Goal: Task Accomplishment & Management: Manage account settings

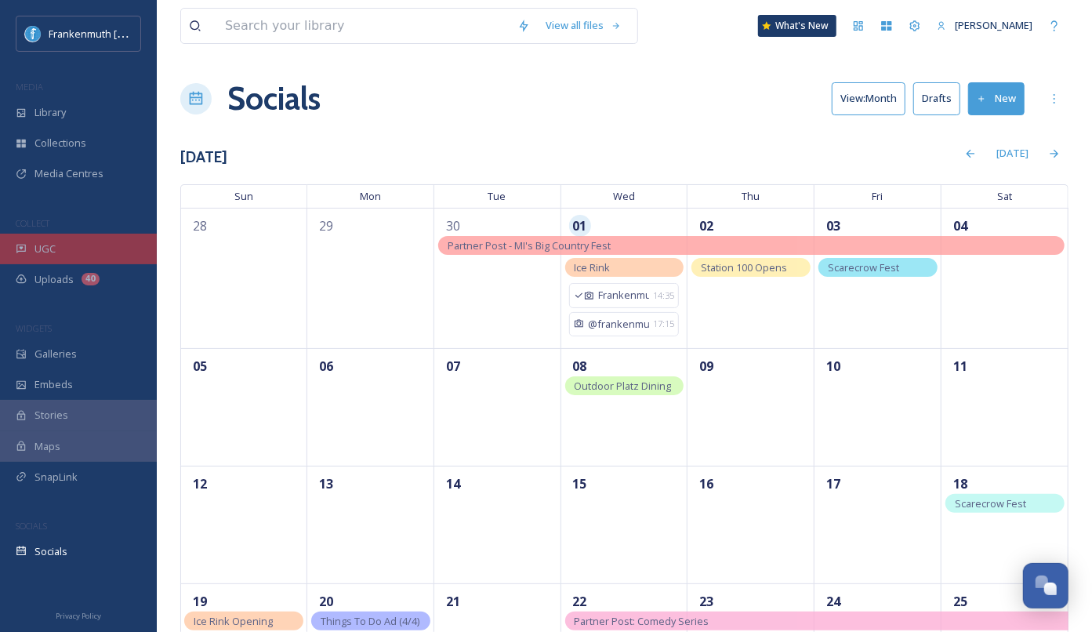
click at [70, 241] on div "UGC" at bounding box center [78, 249] width 157 height 31
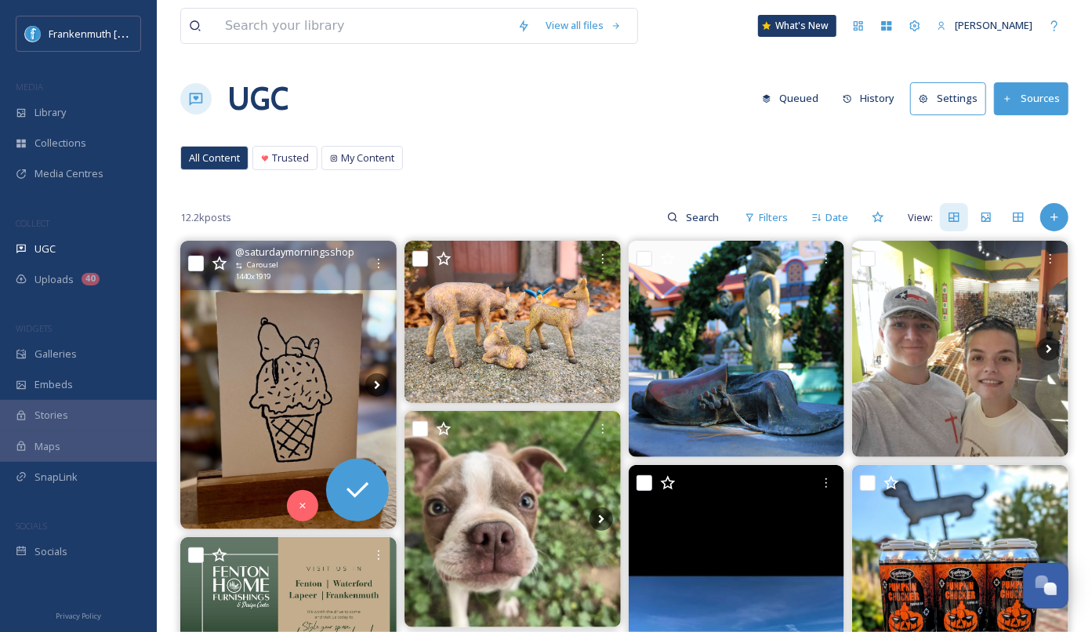
click at [328, 336] on img at bounding box center [288, 385] width 216 height 288
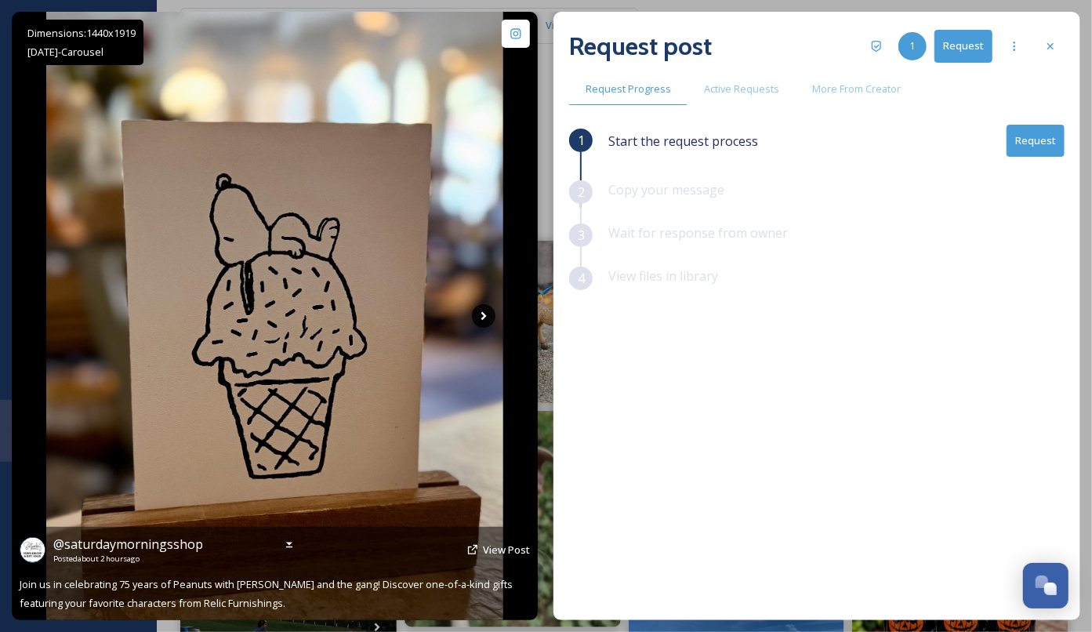
click at [488, 316] on icon at bounding box center [484, 316] width 24 height 24
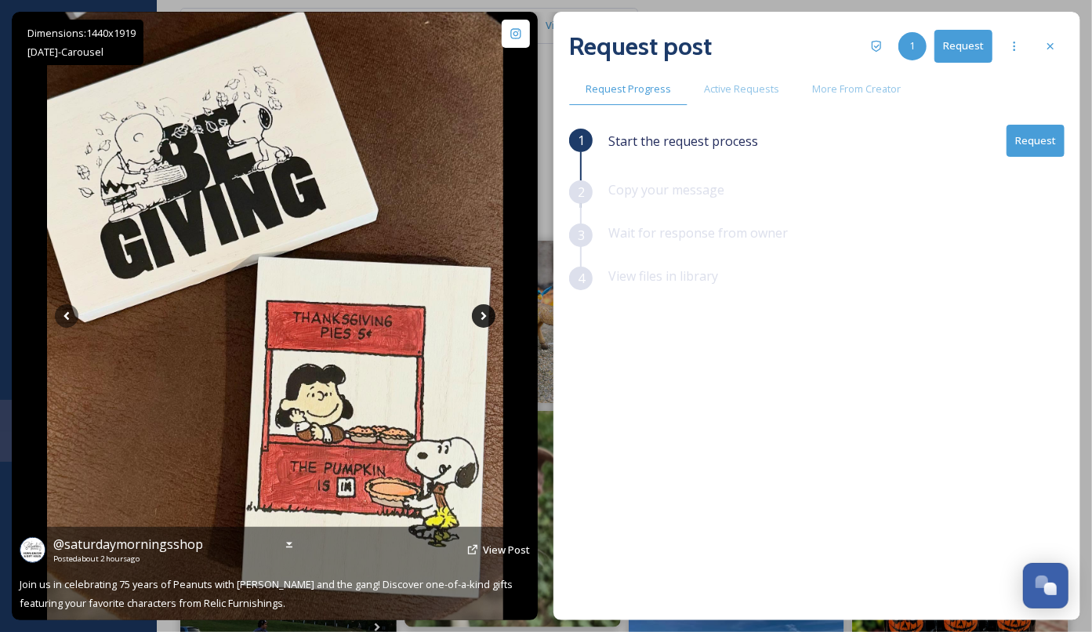
click at [488, 316] on icon at bounding box center [484, 316] width 24 height 24
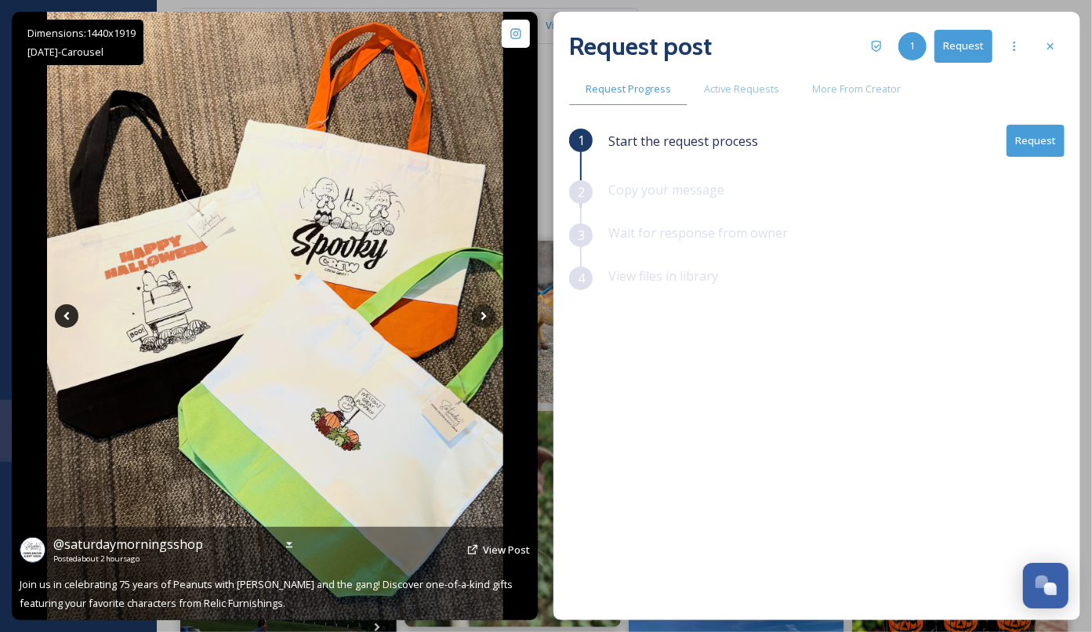
click at [74, 316] on icon at bounding box center [67, 316] width 24 height 24
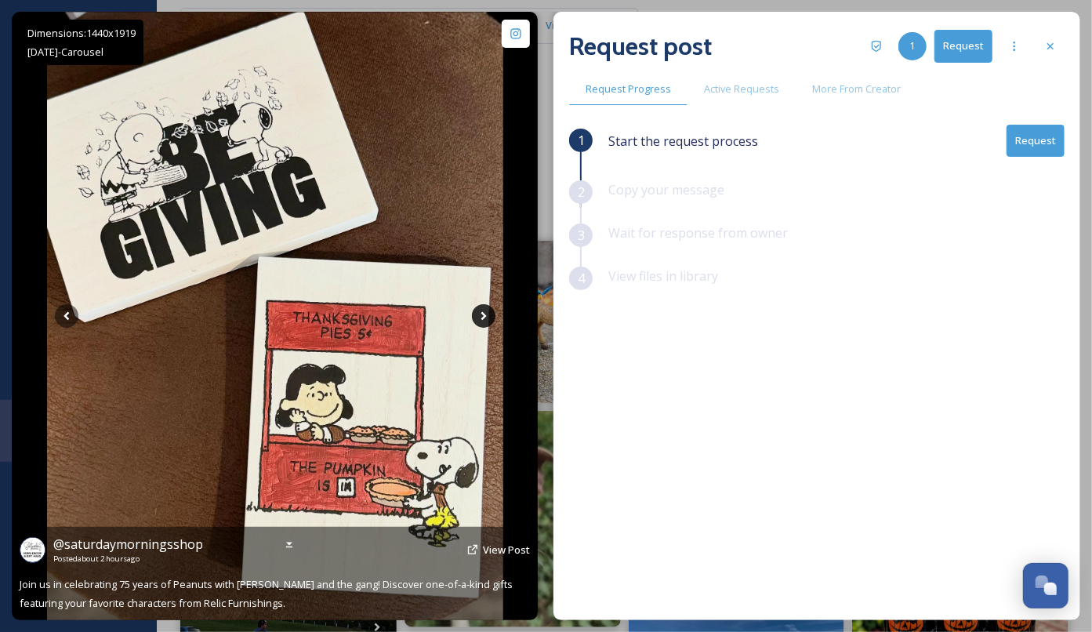
click at [481, 322] on icon at bounding box center [484, 316] width 24 height 24
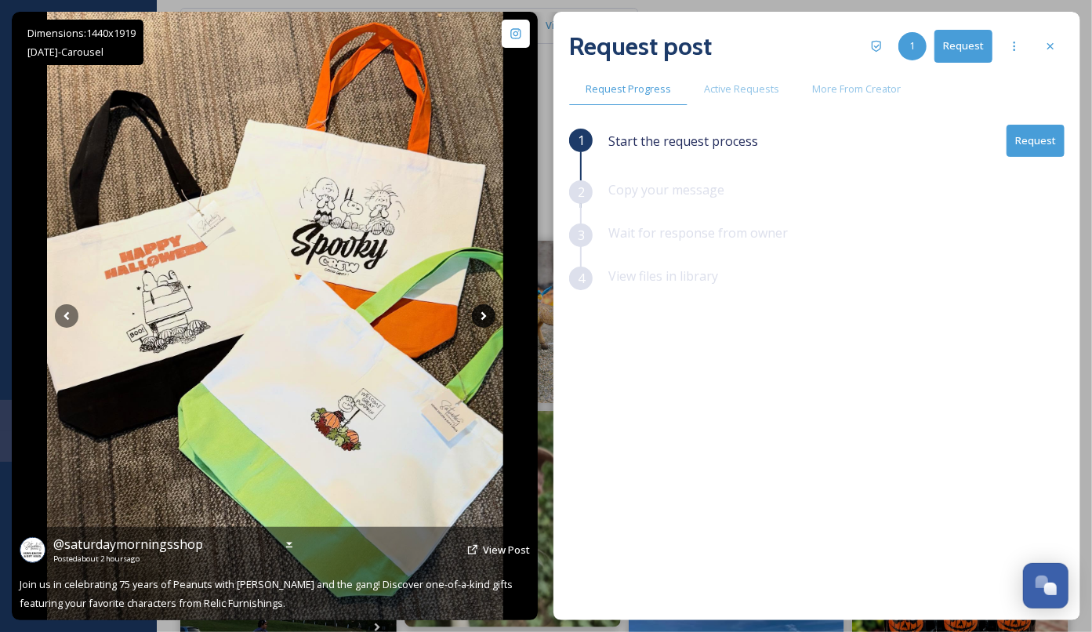
click at [481, 322] on icon at bounding box center [484, 316] width 24 height 24
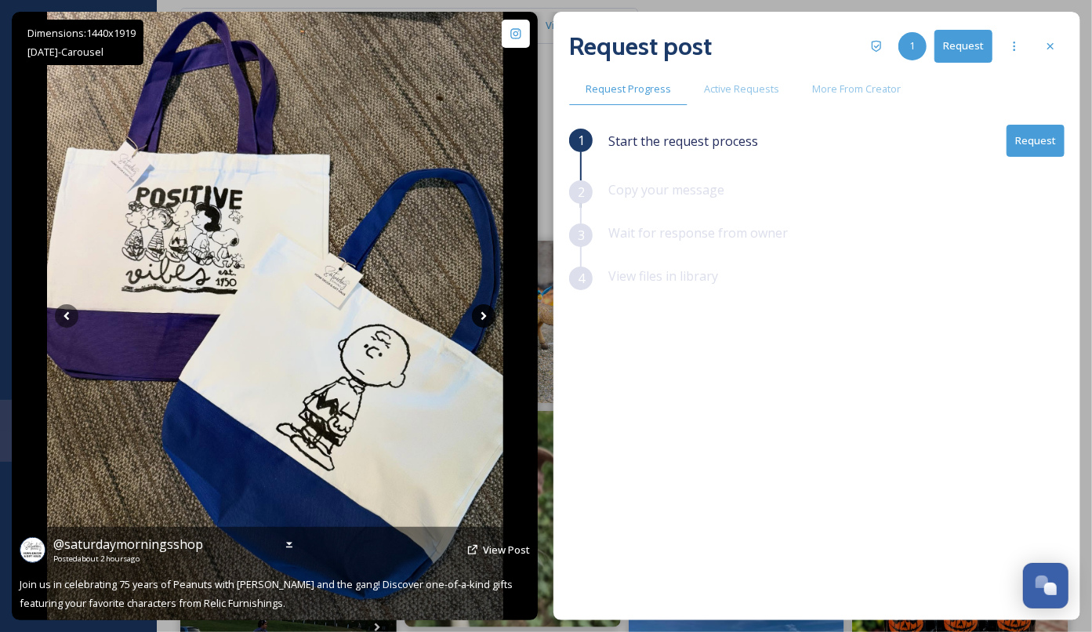
click at [481, 322] on icon at bounding box center [484, 316] width 24 height 24
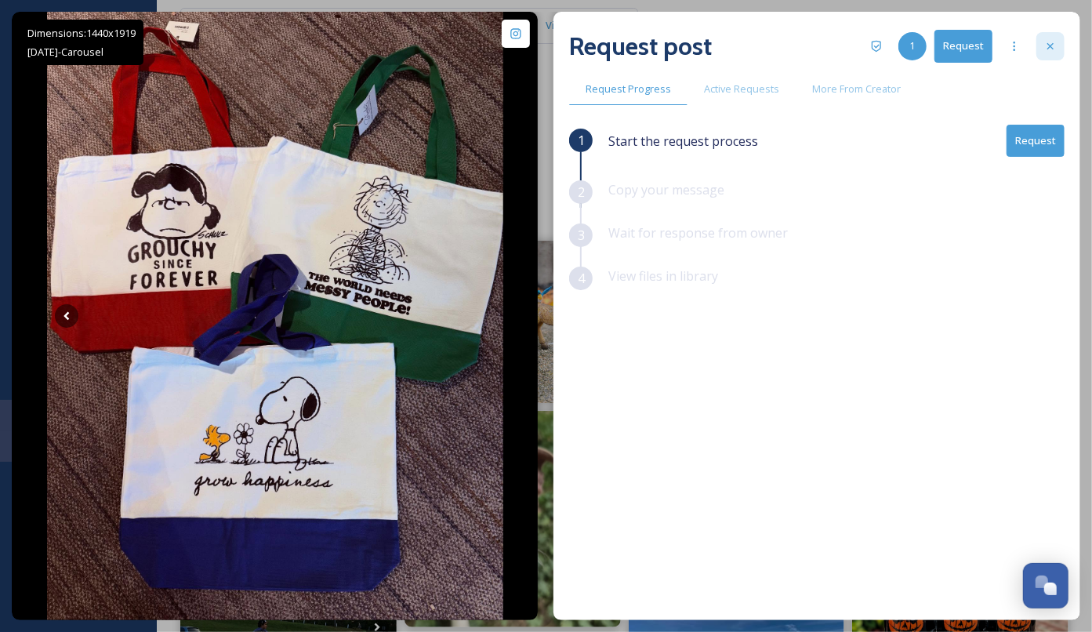
click at [1062, 52] on div at bounding box center [1051, 46] width 28 height 28
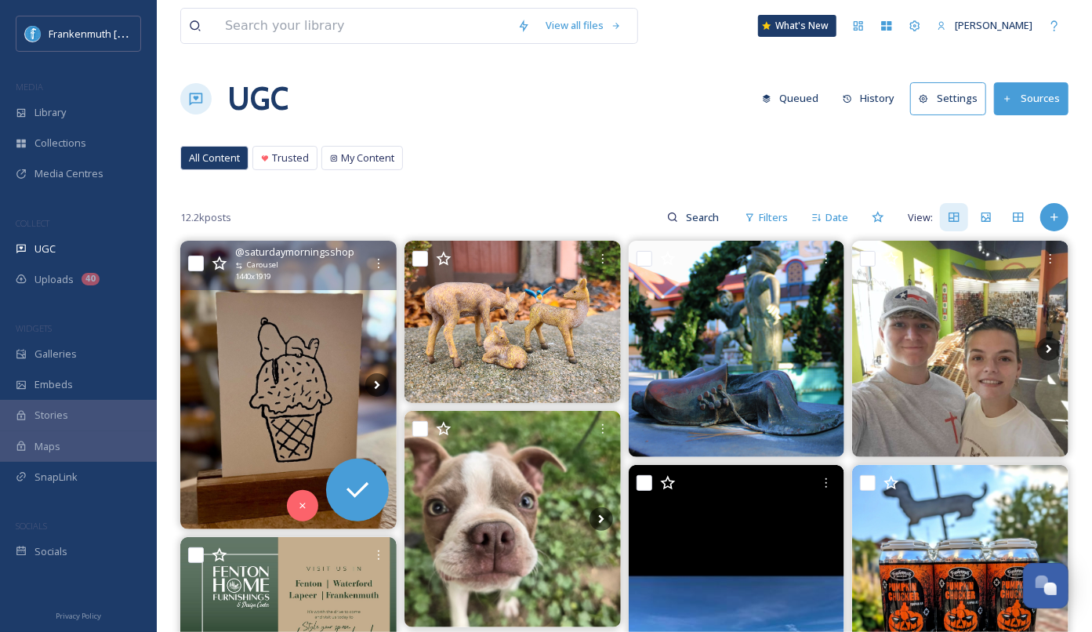
click at [343, 322] on img at bounding box center [288, 385] width 216 height 288
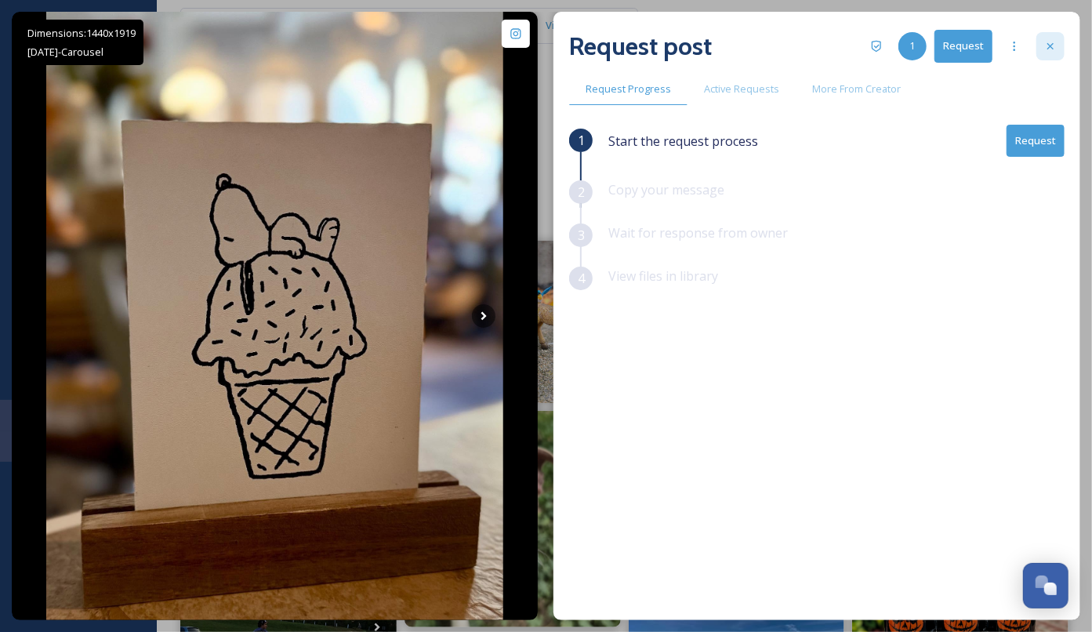
click at [1040, 51] on div at bounding box center [1051, 46] width 28 height 28
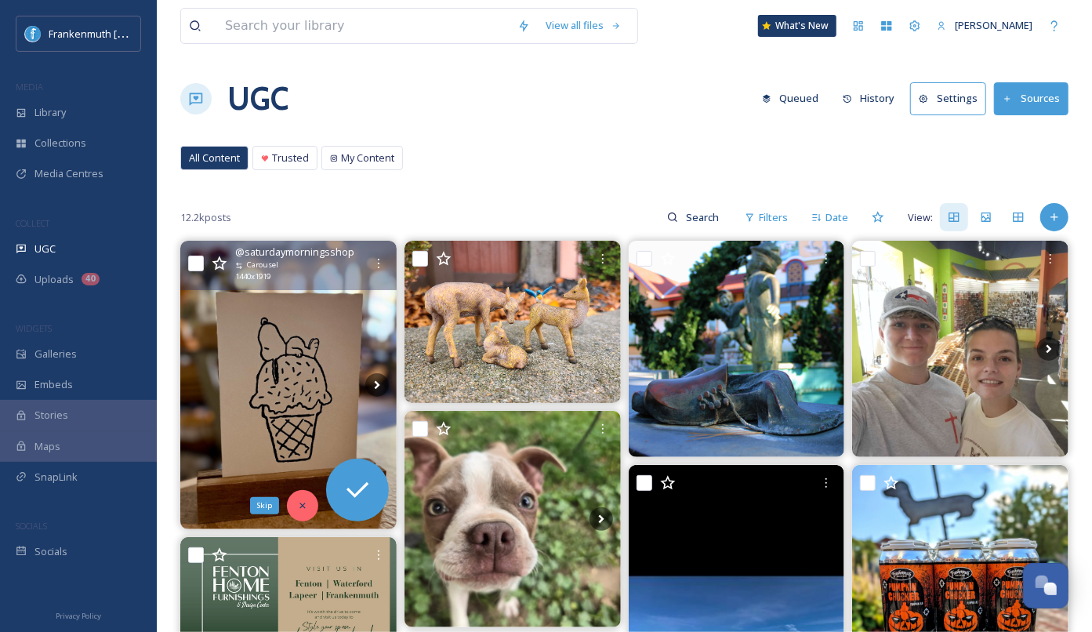
click at [310, 503] on div "Skip" at bounding box center [302, 505] width 31 height 31
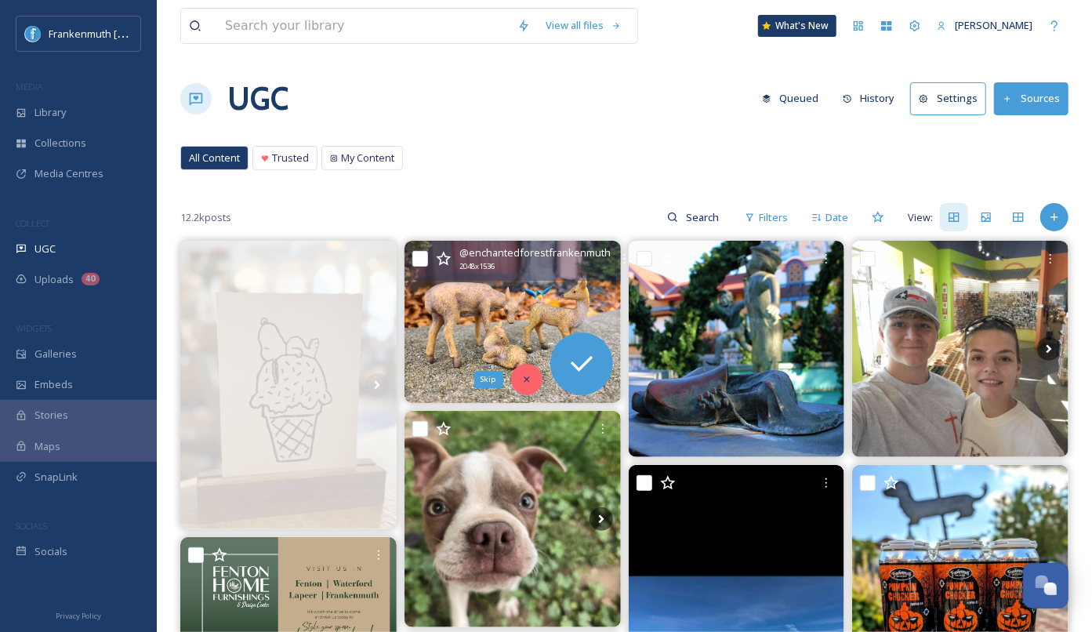
click at [524, 379] on icon at bounding box center [526, 379] width 11 height 11
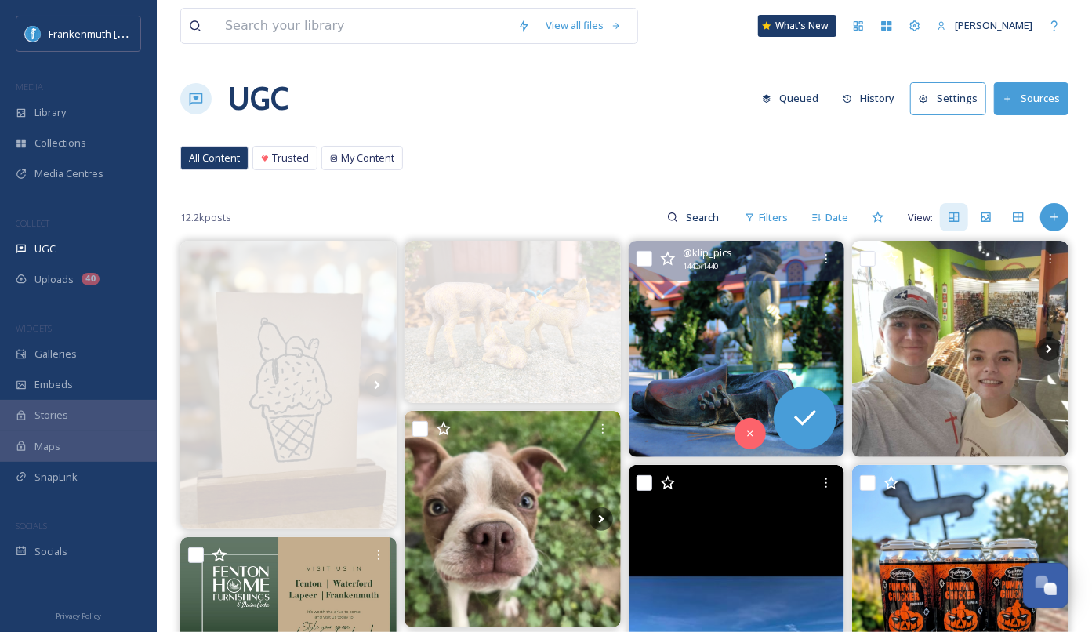
scroll to position [21, 0]
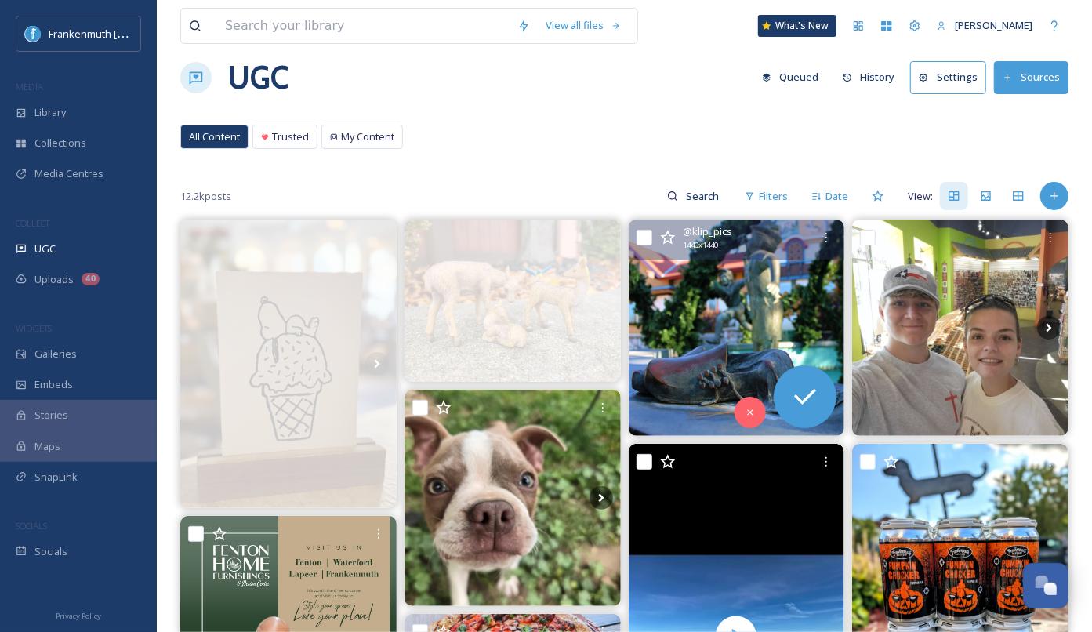
click at [742, 340] on img at bounding box center [737, 328] width 216 height 216
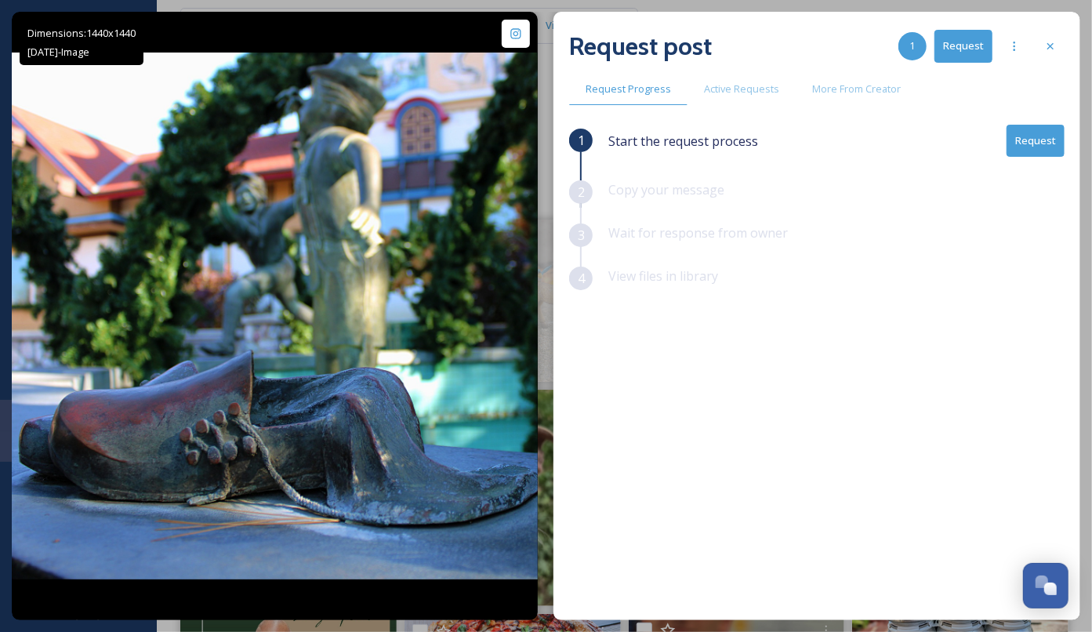
click at [1032, 151] on button "Request" at bounding box center [1036, 141] width 58 height 32
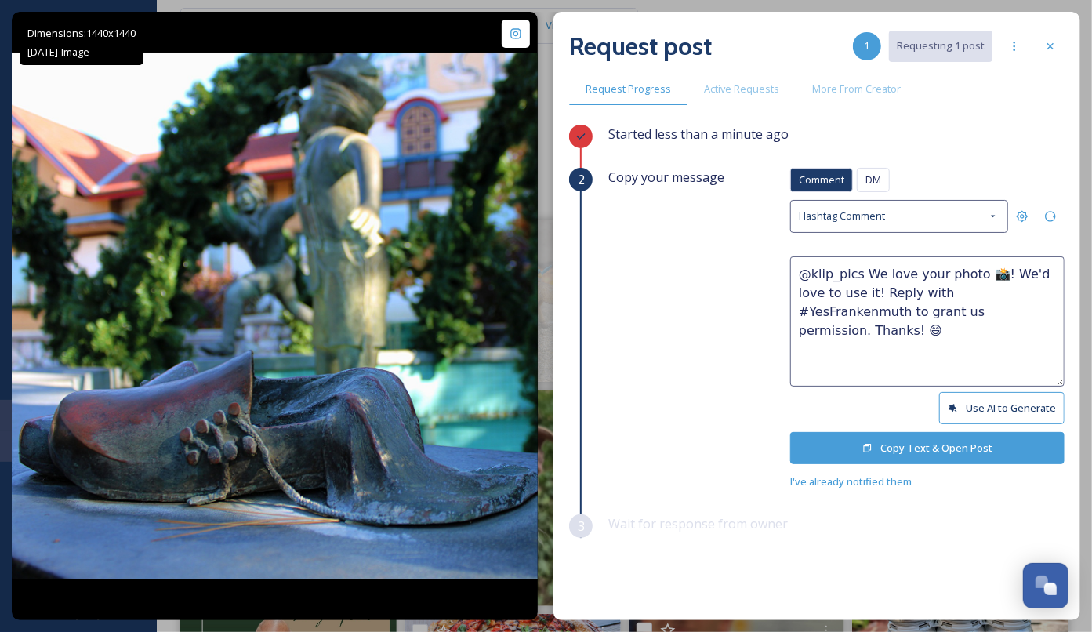
click at [932, 442] on button "Copy Text & Open Post" at bounding box center [927, 448] width 274 height 32
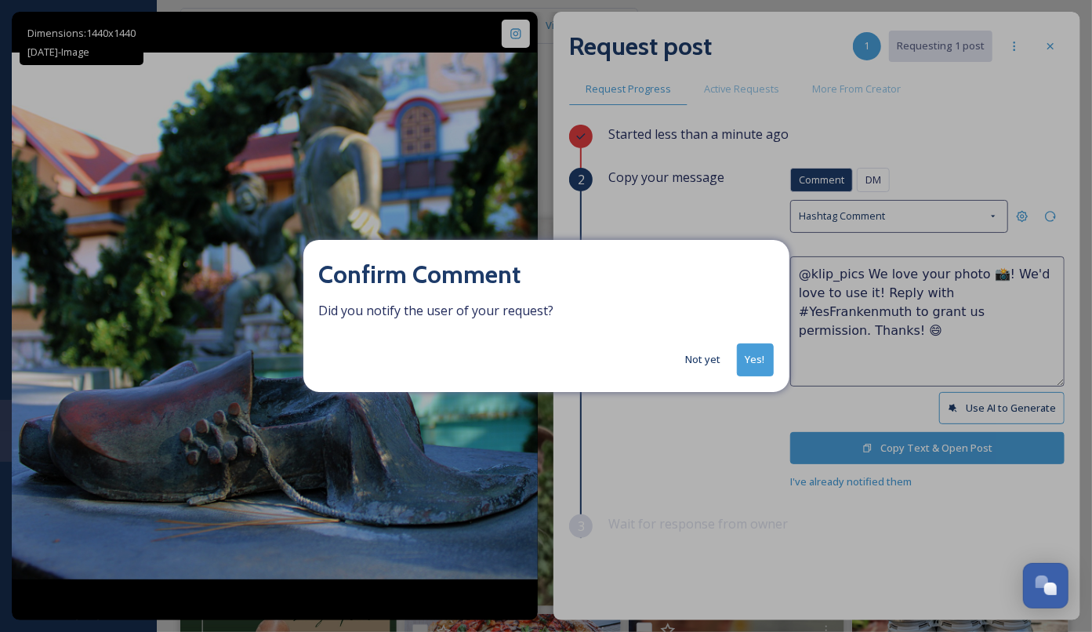
click at [765, 352] on button "Yes!" at bounding box center [755, 359] width 37 height 32
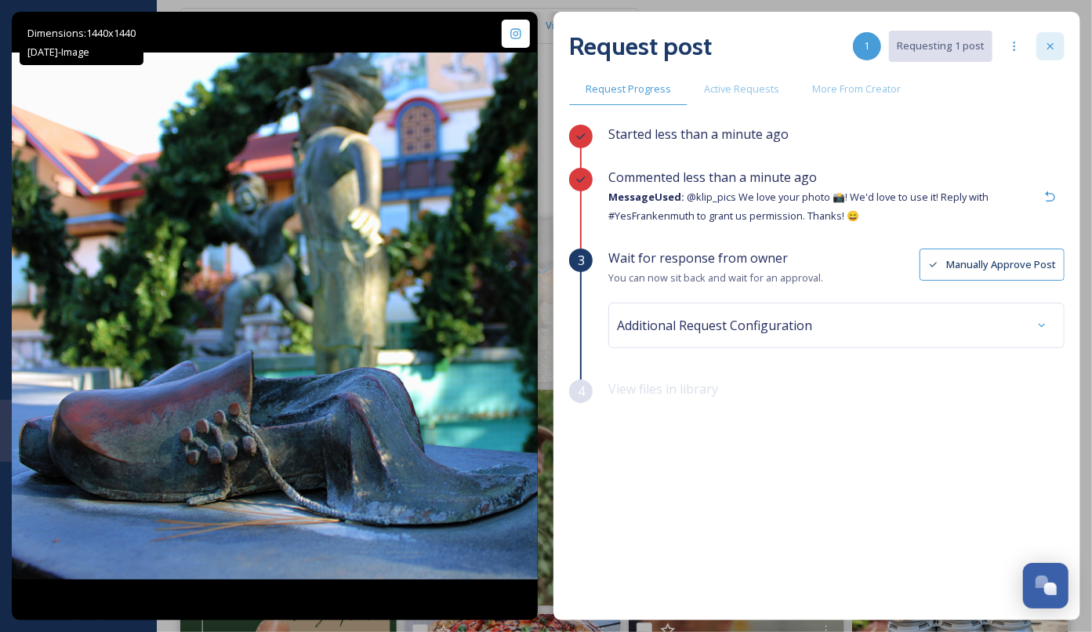
click at [1058, 48] on div at bounding box center [1051, 46] width 28 height 28
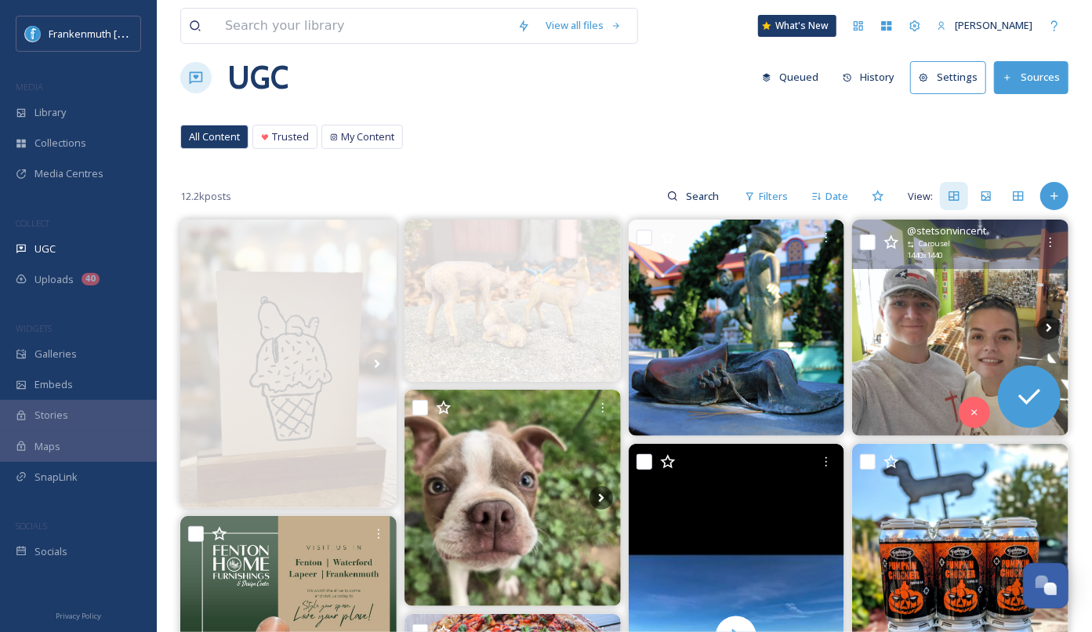
click at [1000, 299] on img at bounding box center [960, 328] width 216 height 216
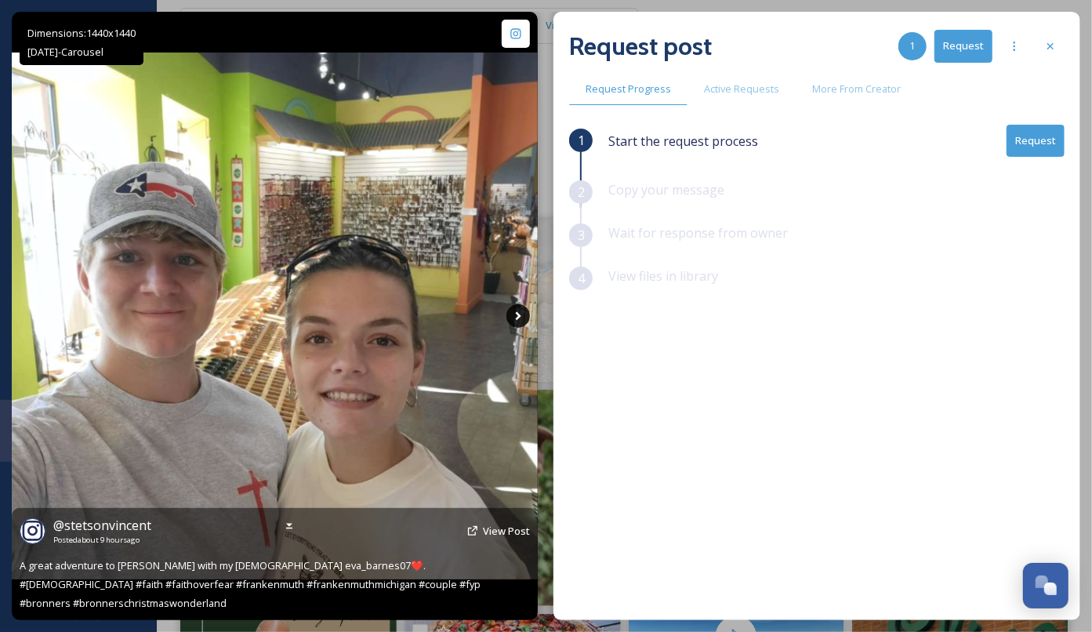
click at [518, 319] on icon at bounding box center [518, 316] width 5 height 9
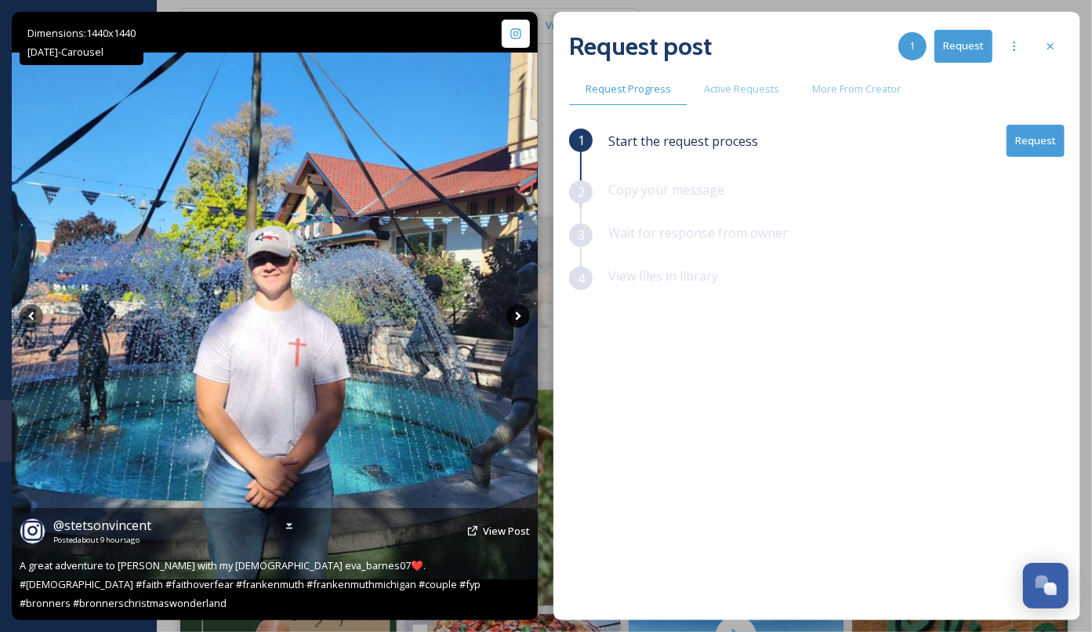
click at [518, 319] on icon at bounding box center [518, 316] width 5 height 9
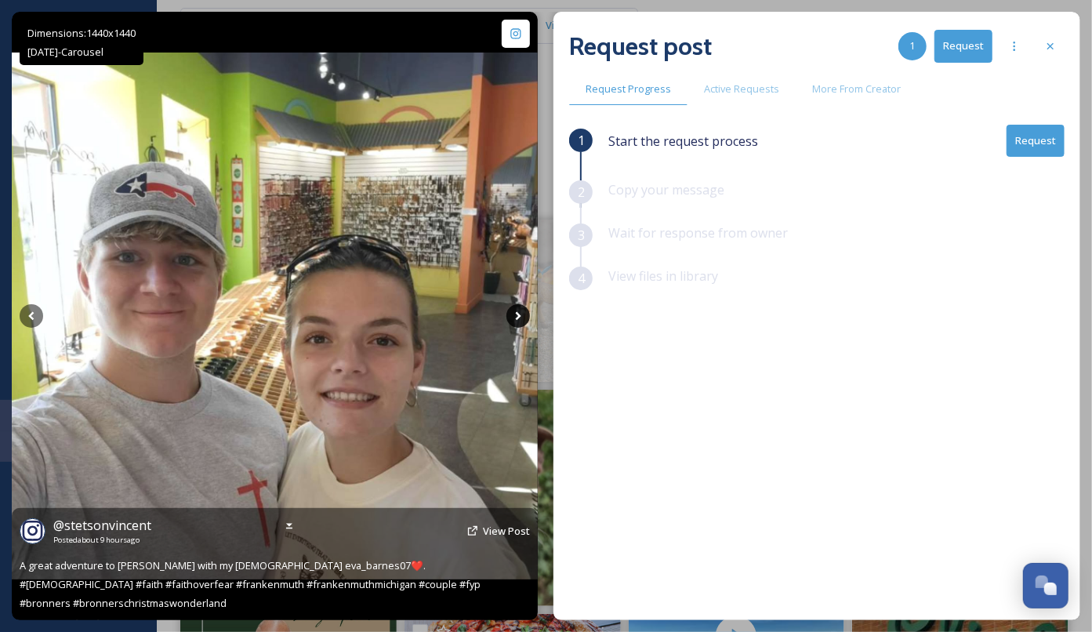
click at [518, 319] on icon at bounding box center [518, 316] width 5 height 9
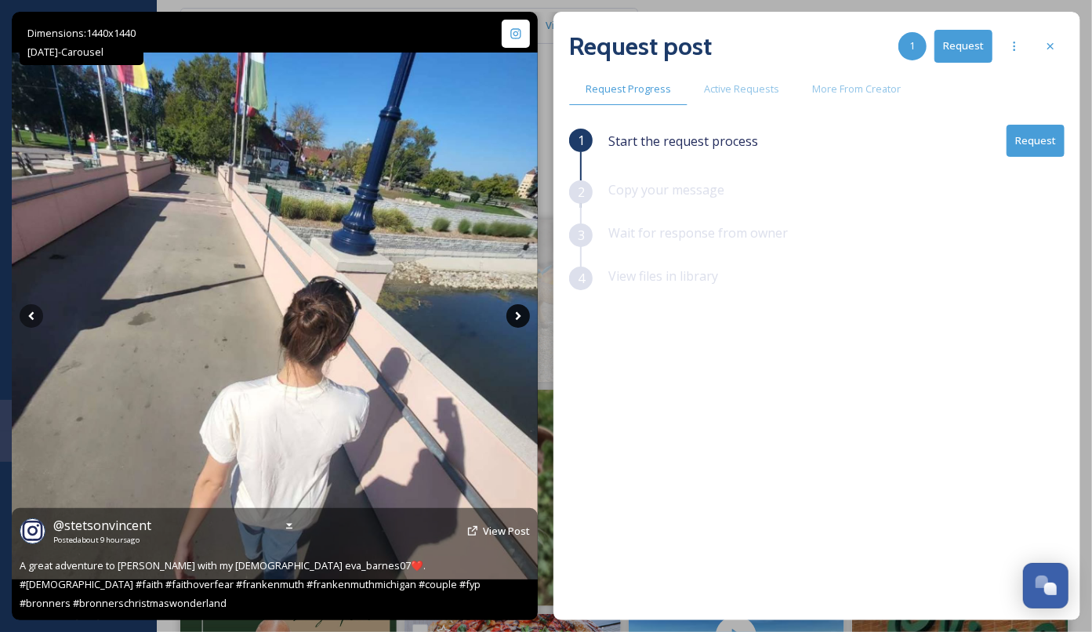
click at [518, 319] on icon at bounding box center [518, 316] width 5 height 9
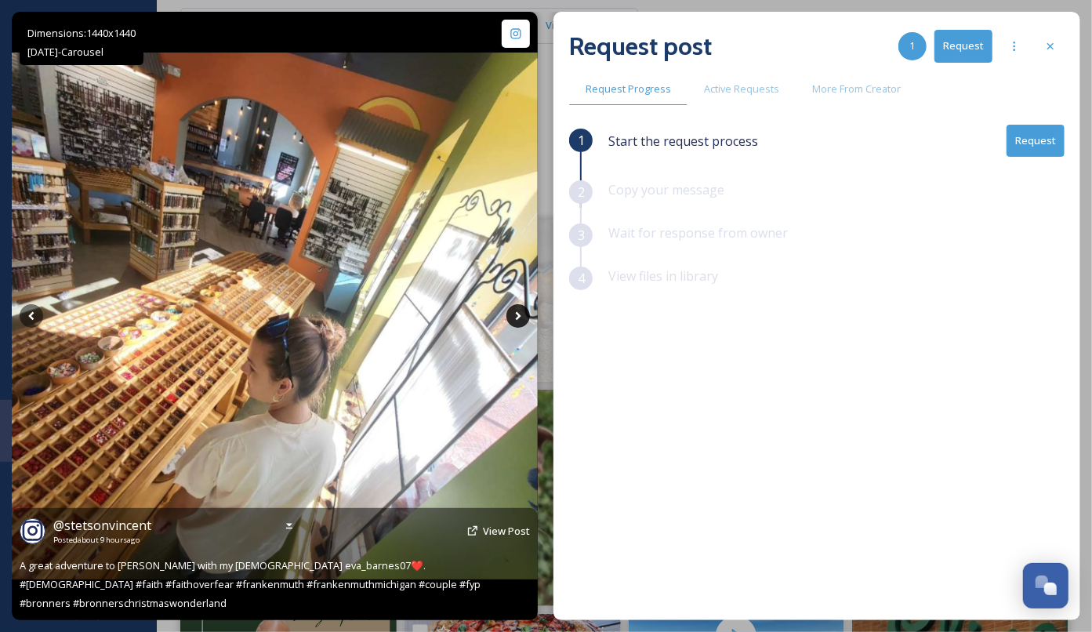
click at [518, 319] on icon at bounding box center [518, 316] width 5 height 9
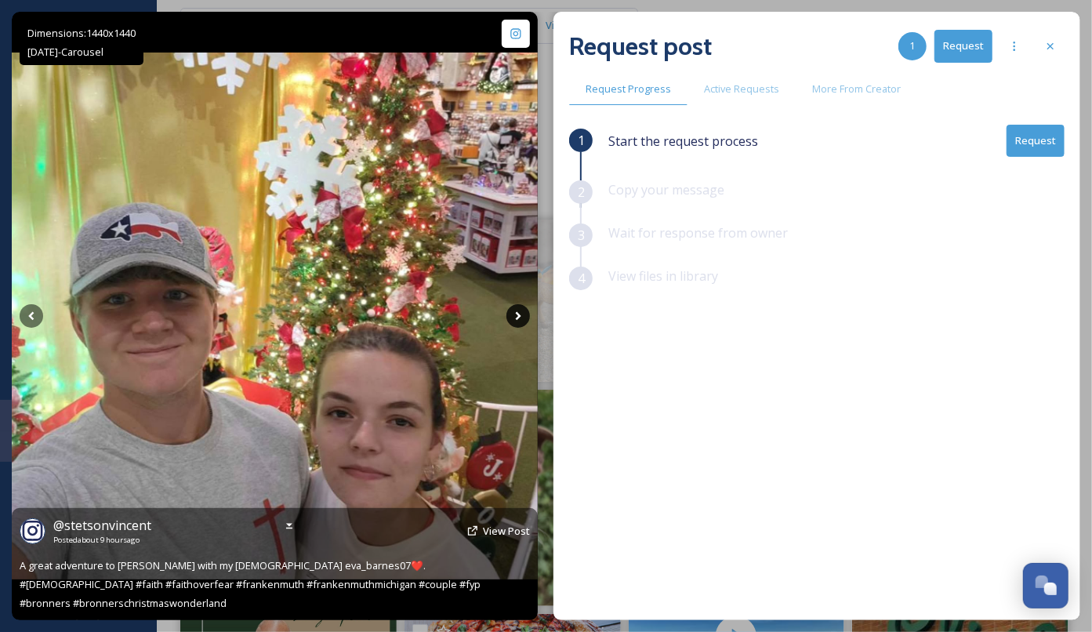
click at [518, 319] on icon at bounding box center [518, 316] width 5 height 9
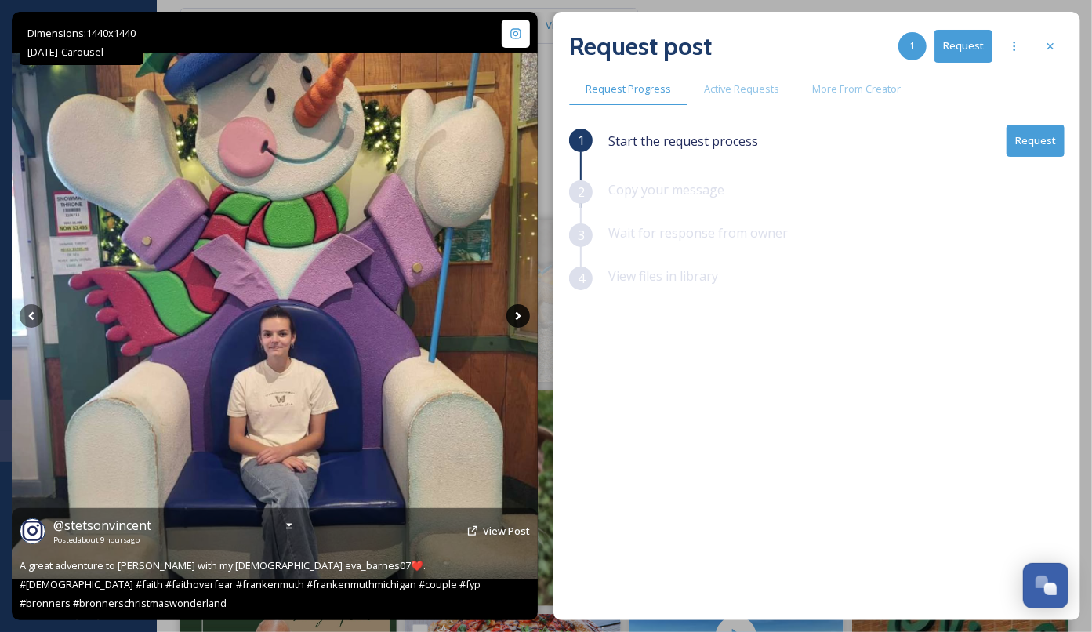
click at [518, 320] on icon at bounding box center [519, 316] width 24 height 24
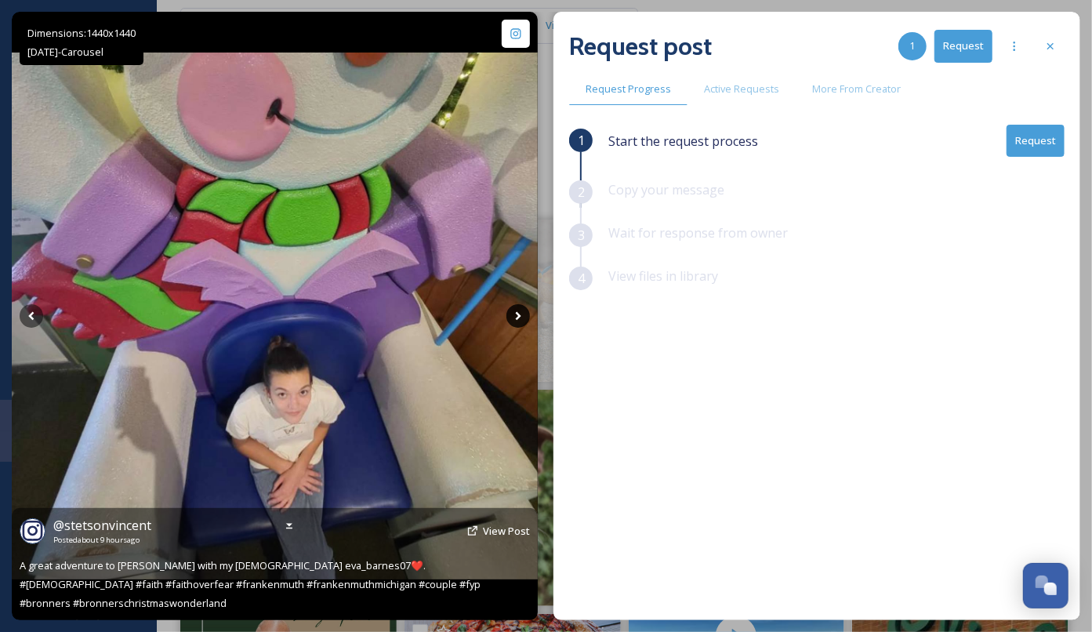
click at [518, 319] on icon at bounding box center [519, 316] width 24 height 24
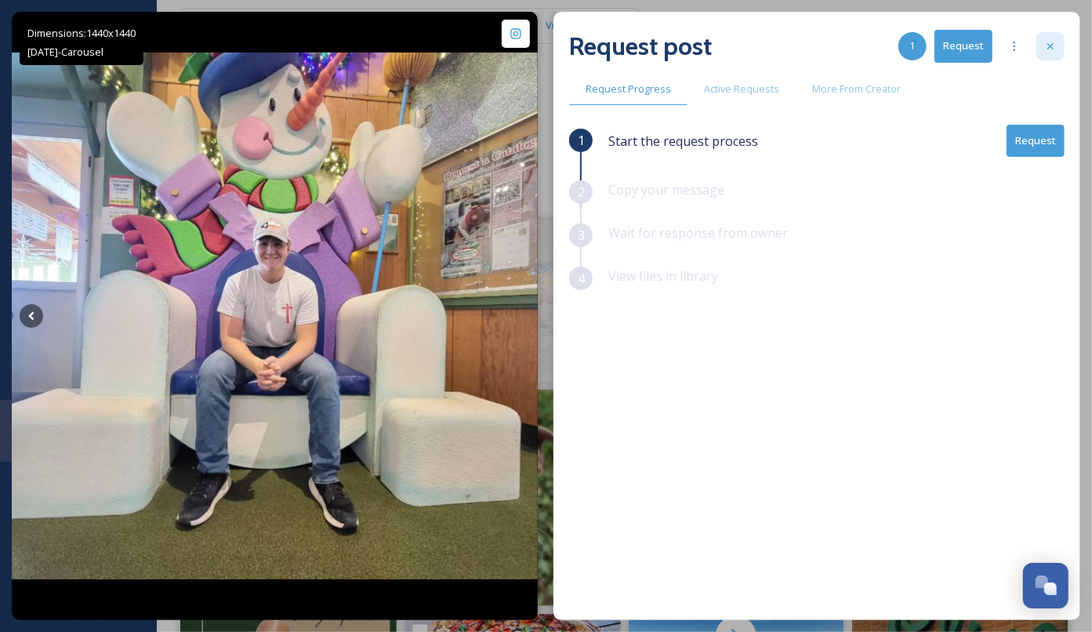
click at [1039, 49] on div at bounding box center [1051, 46] width 28 height 28
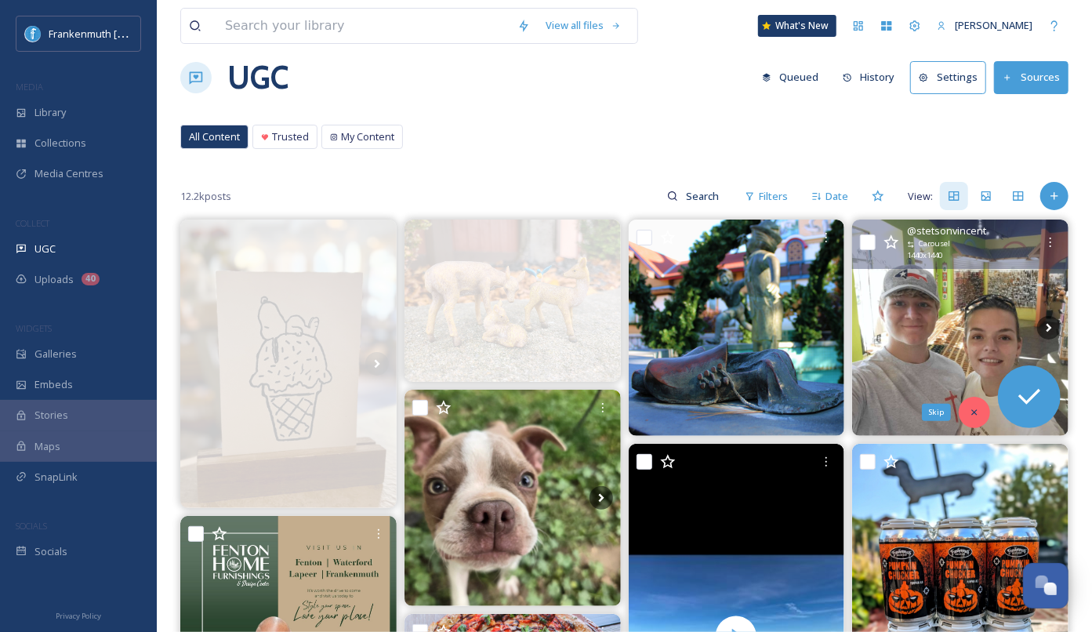
click at [979, 415] on icon at bounding box center [974, 412] width 11 height 11
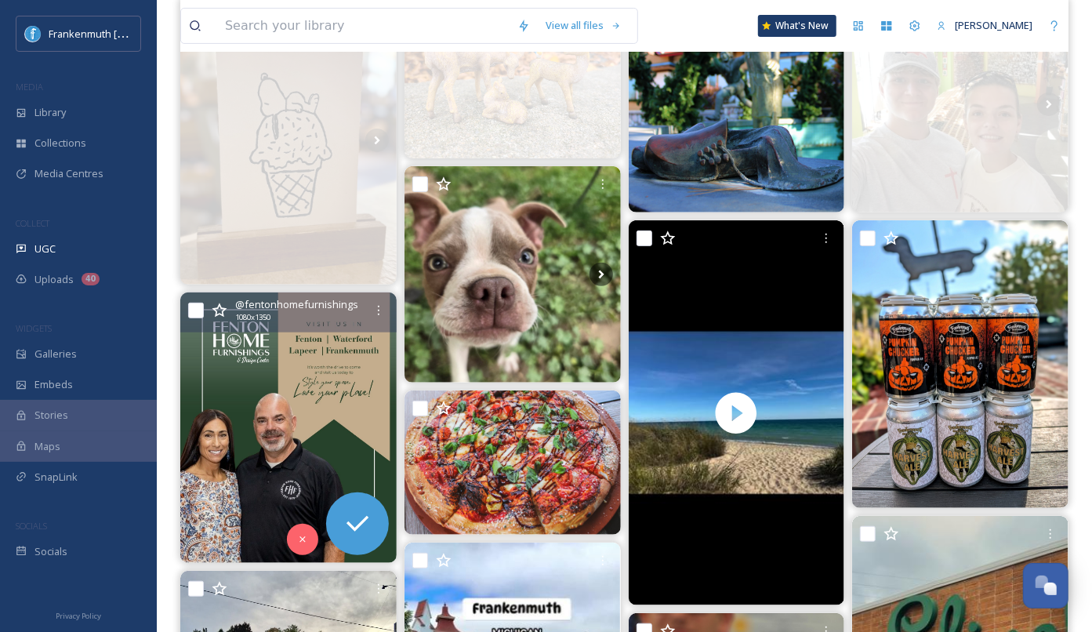
scroll to position [256, 0]
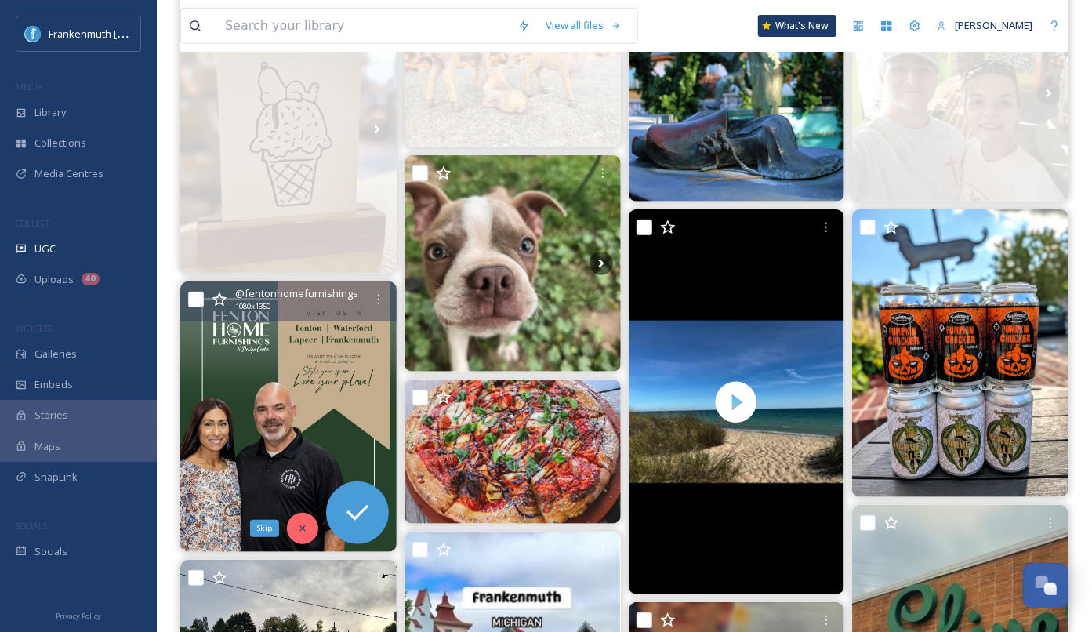
click at [301, 523] on icon at bounding box center [302, 528] width 11 height 11
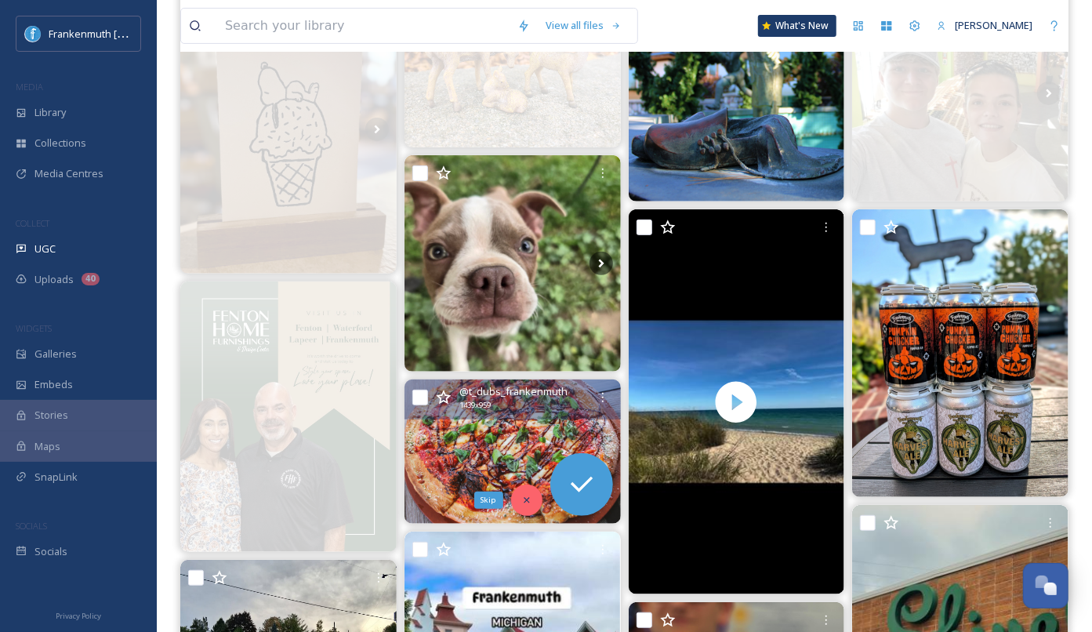
click at [532, 495] on icon at bounding box center [526, 500] width 11 height 11
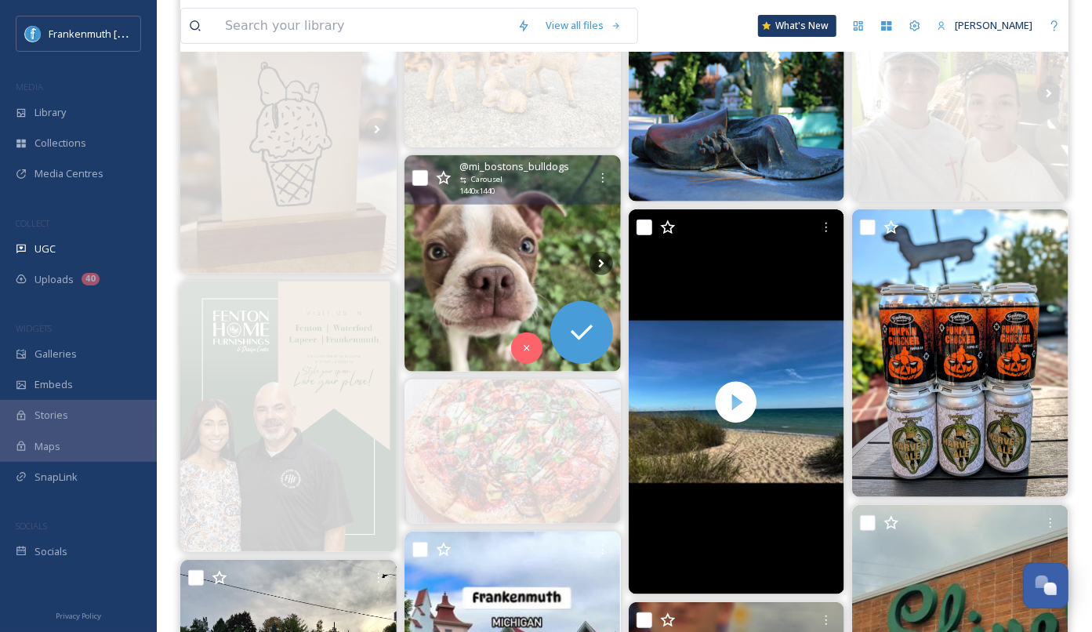
click at [530, 257] on img at bounding box center [513, 263] width 216 height 216
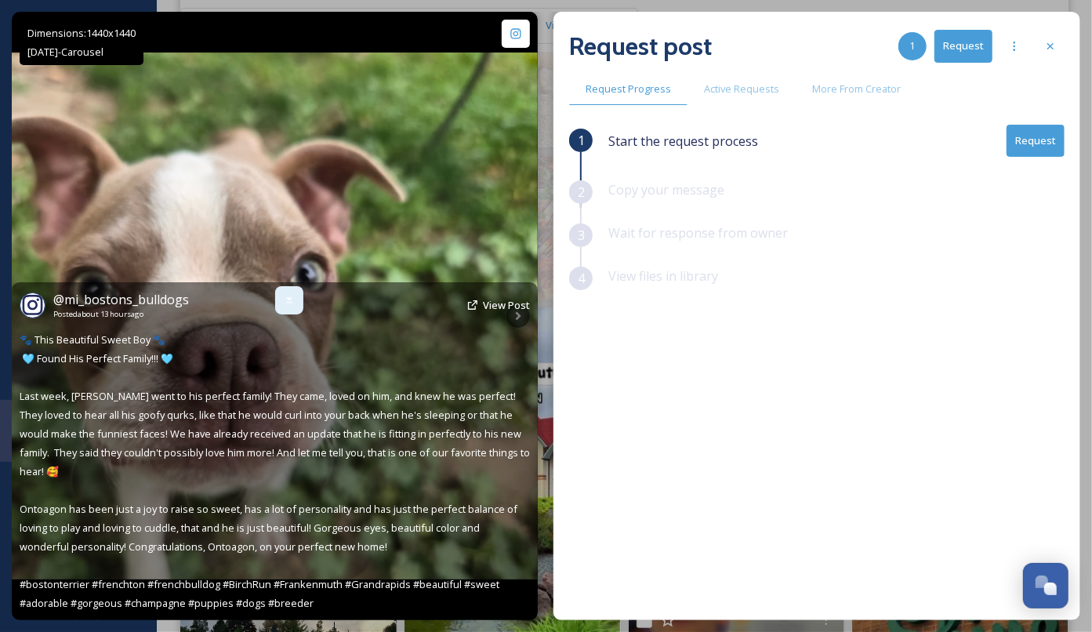
click at [290, 295] on icon at bounding box center [289, 300] width 13 height 13
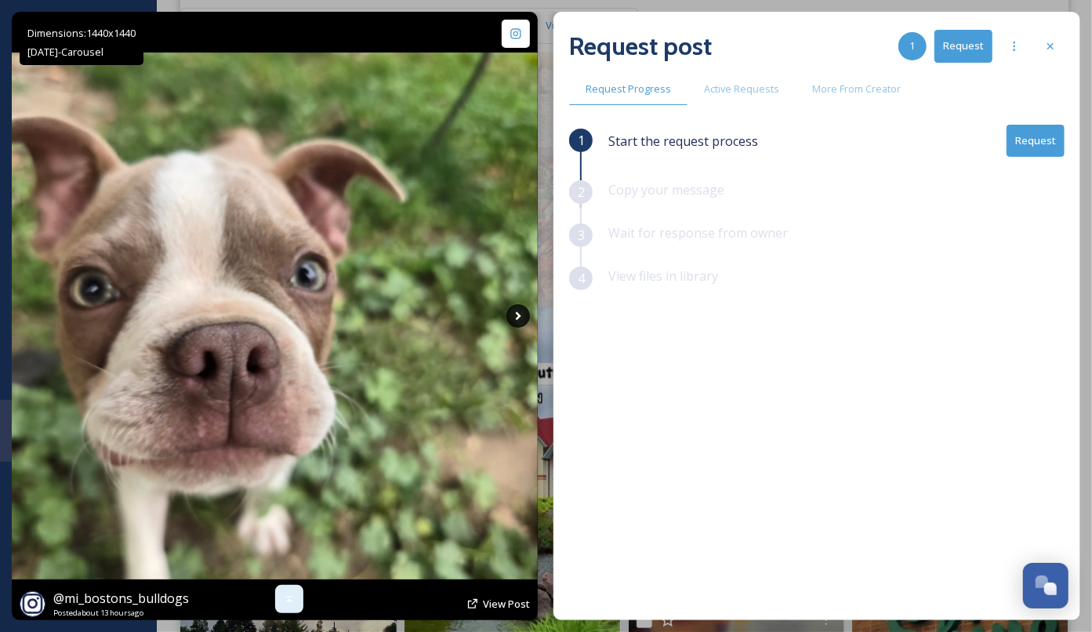
click at [517, 312] on icon at bounding box center [518, 316] width 5 height 9
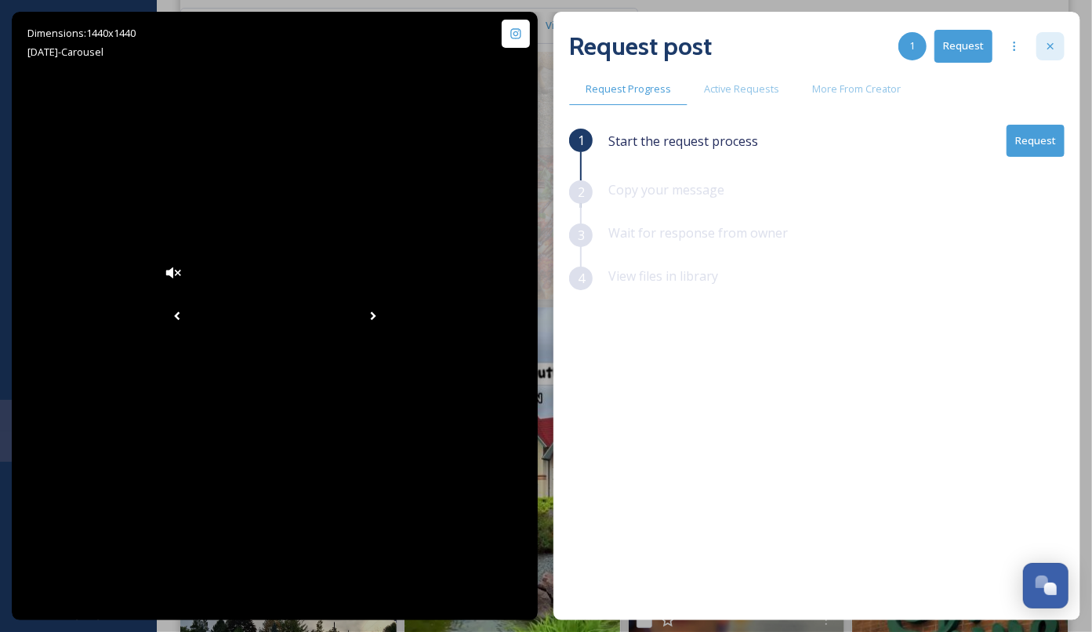
click at [1061, 44] on div at bounding box center [1051, 46] width 28 height 28
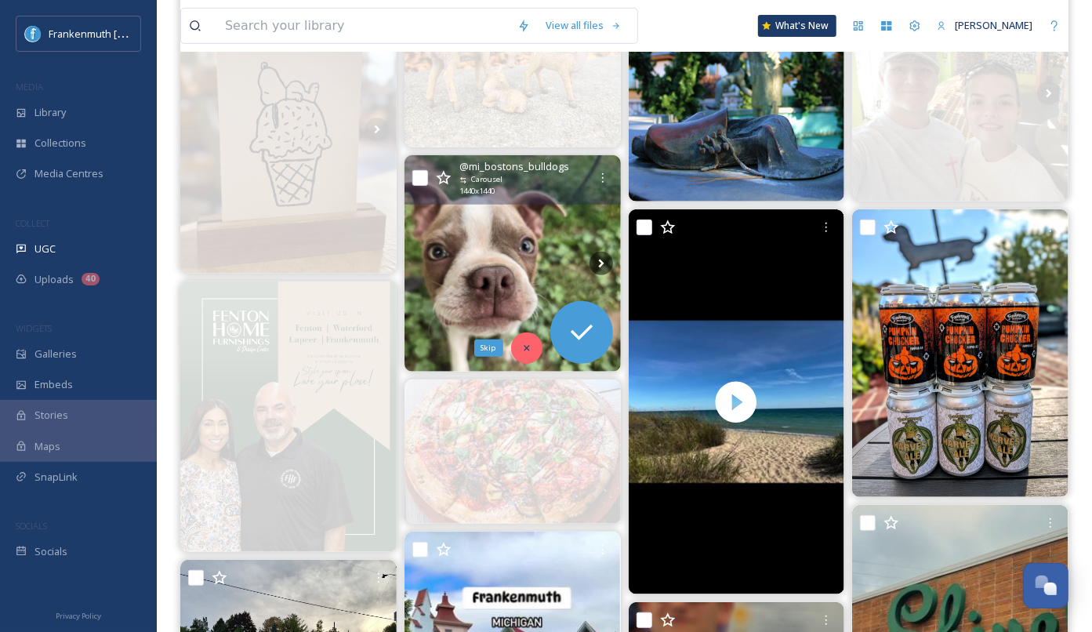
click at [523, 348] on icon at bounding box center [526, 348] width 11 height 11
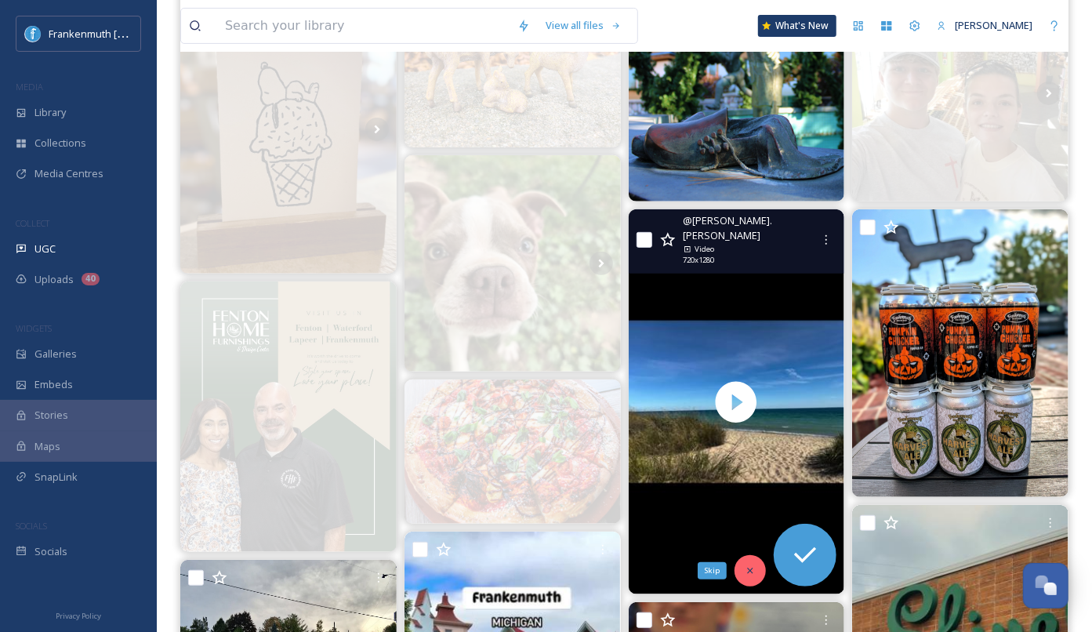
click at [756, 576] on div "Skip" at bounding box center [750, 570] width 31 height 31
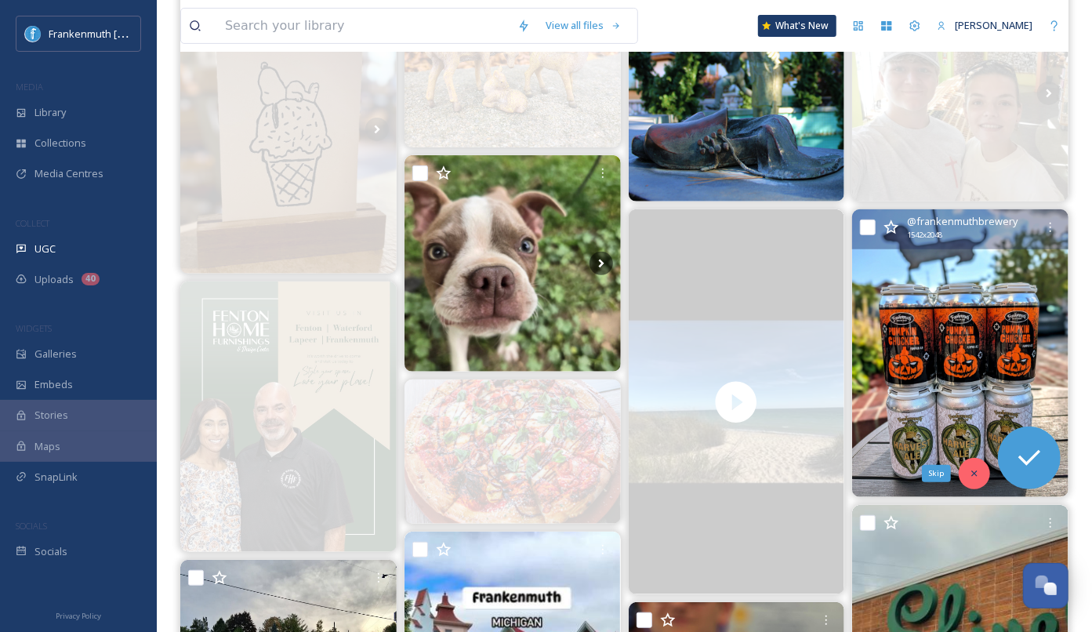
click at [965, 477] on div "Skip" at bounding box center [974, 473] width 31 height 31
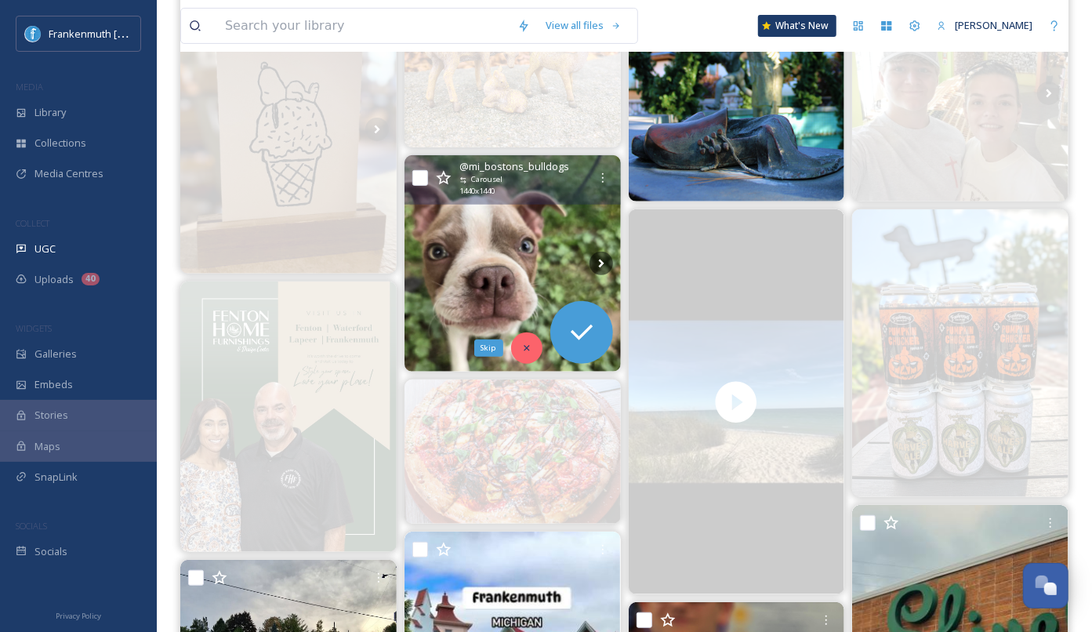
click at [525, 345] on icon at bounding box center [526, 347] width 5 height 5
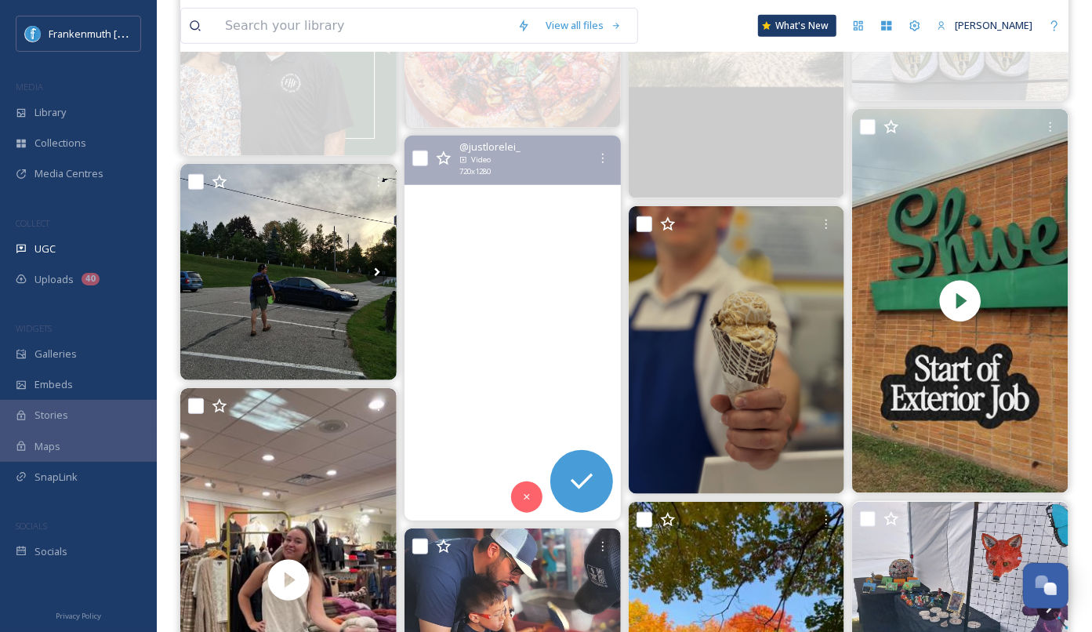
scroll to position [700, 0]
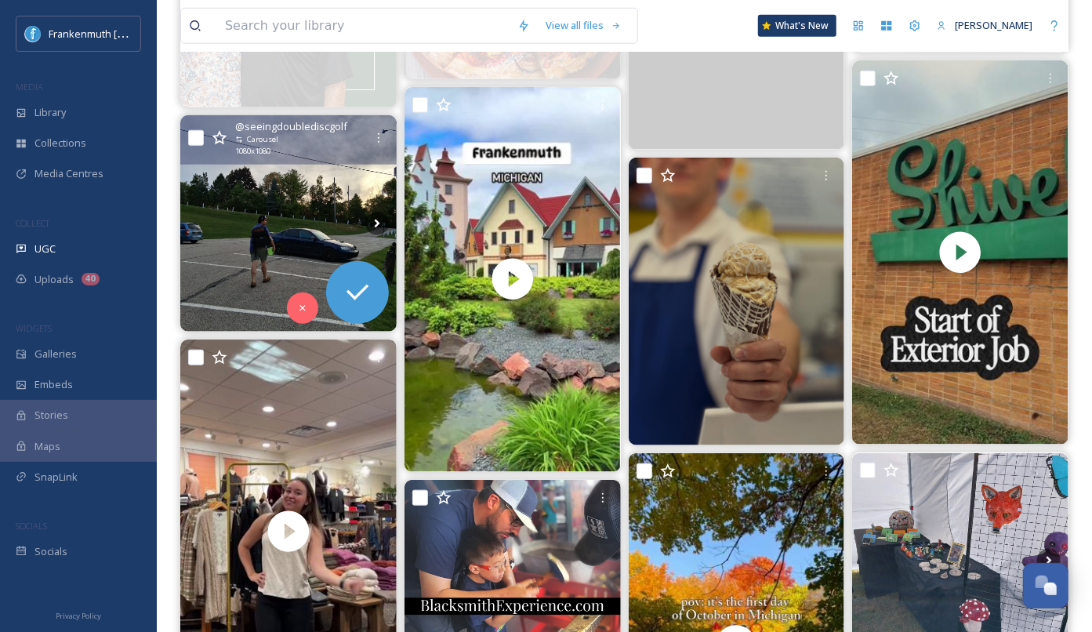
click at [232, 234] on img at bounding box center [288, 223] width 216 height 216
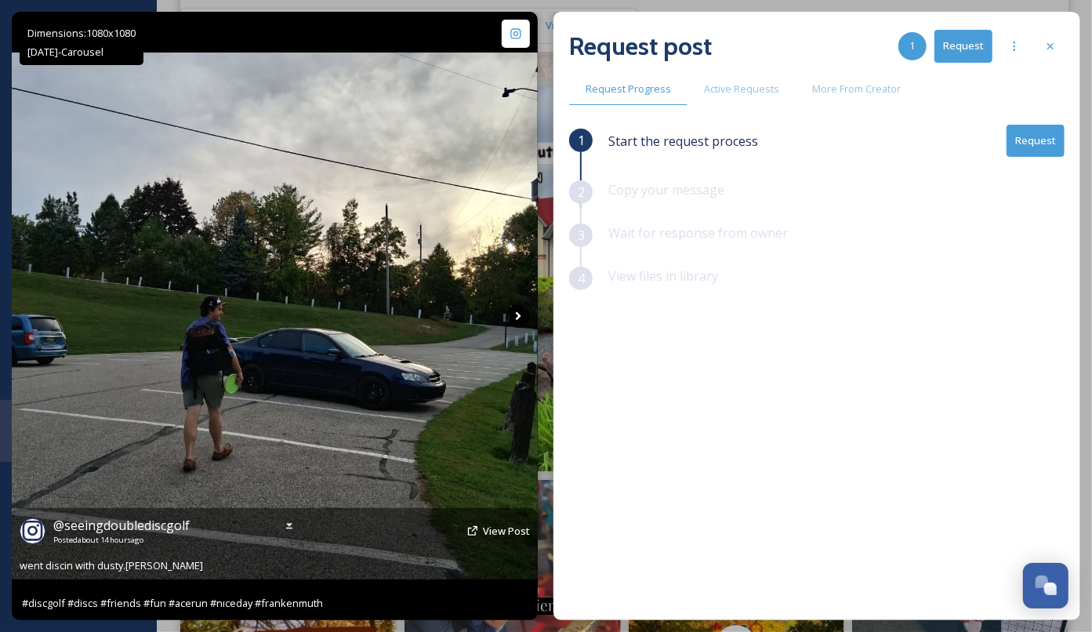
click at [516, 318] on icon at bounding box center [519, 316] width 24 height 24
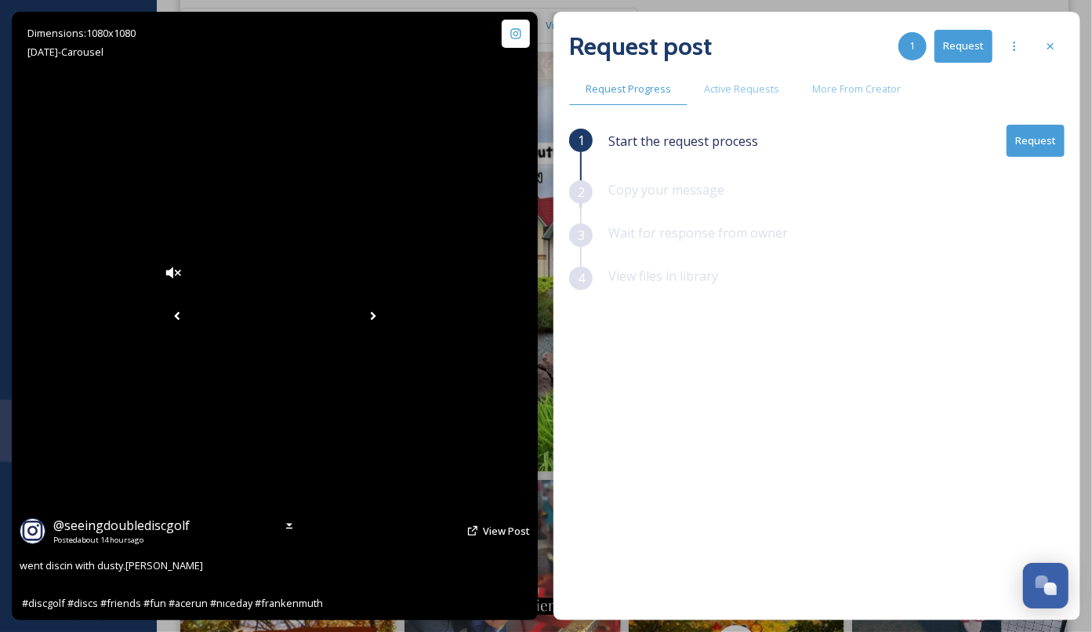
click at [385, 318] on icon at bounding box center [373, 316] width 24 height 24
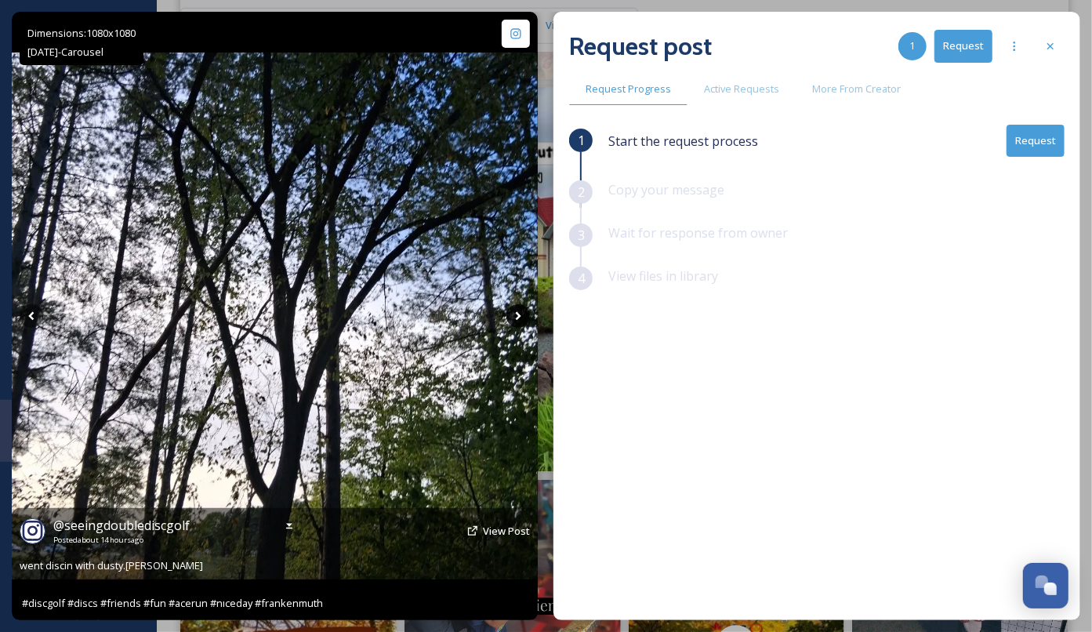
click at [516, 318] on icon at bounding box center [519, 316] width 24 height 24
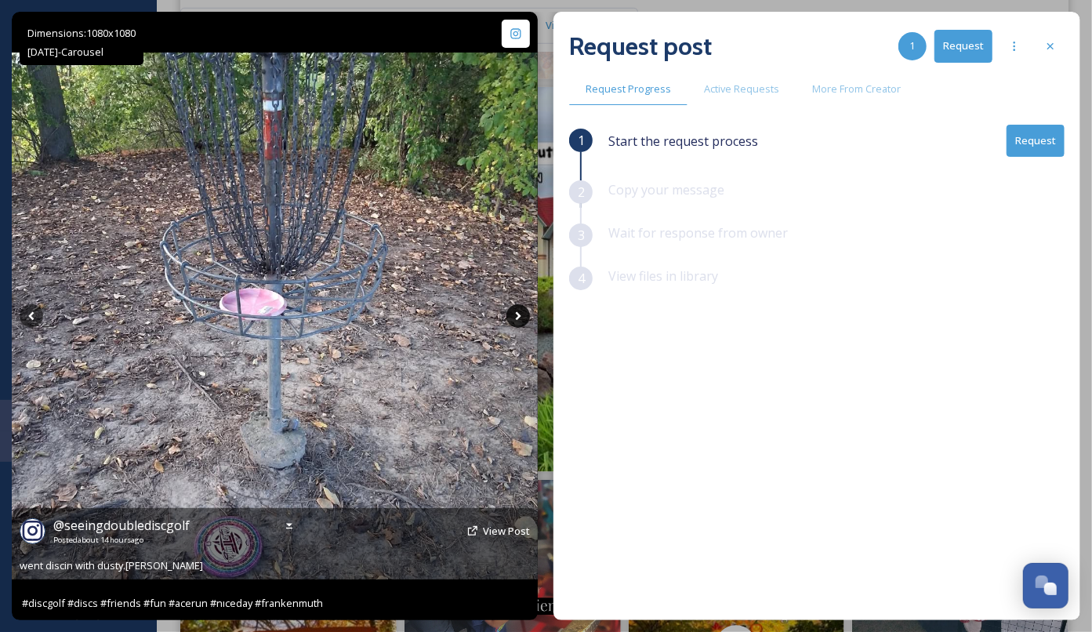
click at [516, 317] on icon at bounding box center [519, 316] width 24 height 24
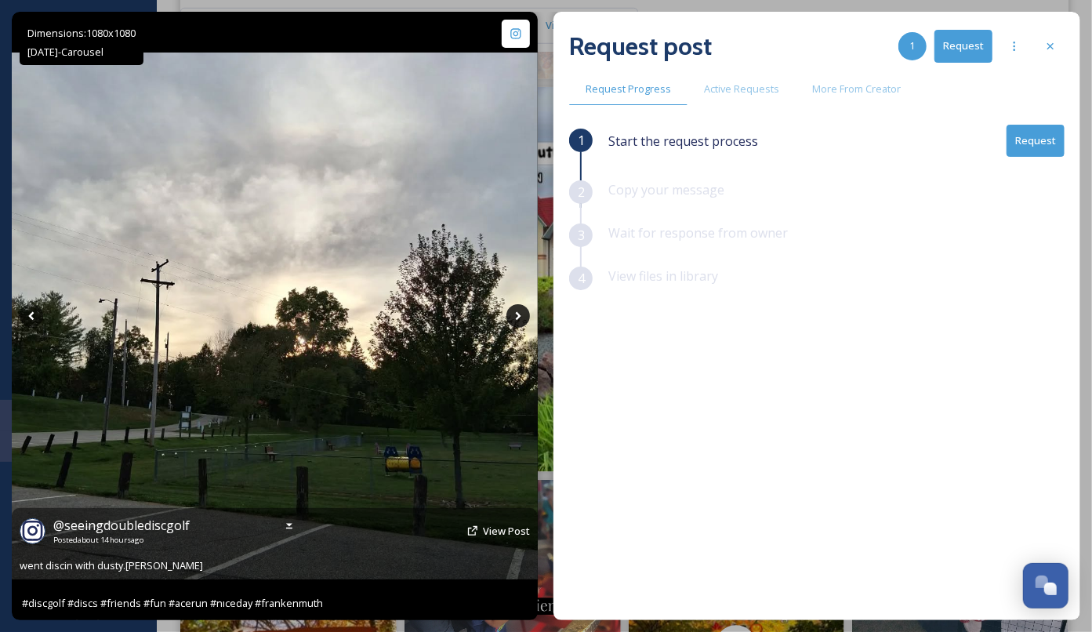
click at [516, 317] on icon at bounding box center [519, 316] width 24 height 24
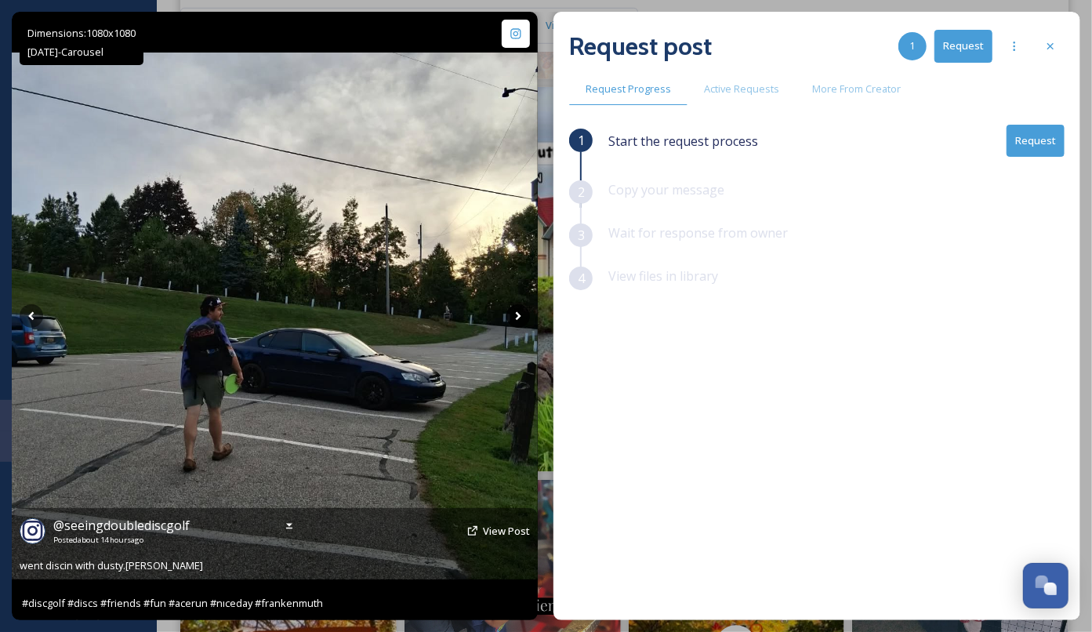
click at [516, 317] on icon at bounding box center [519, 316] width 24 height 24
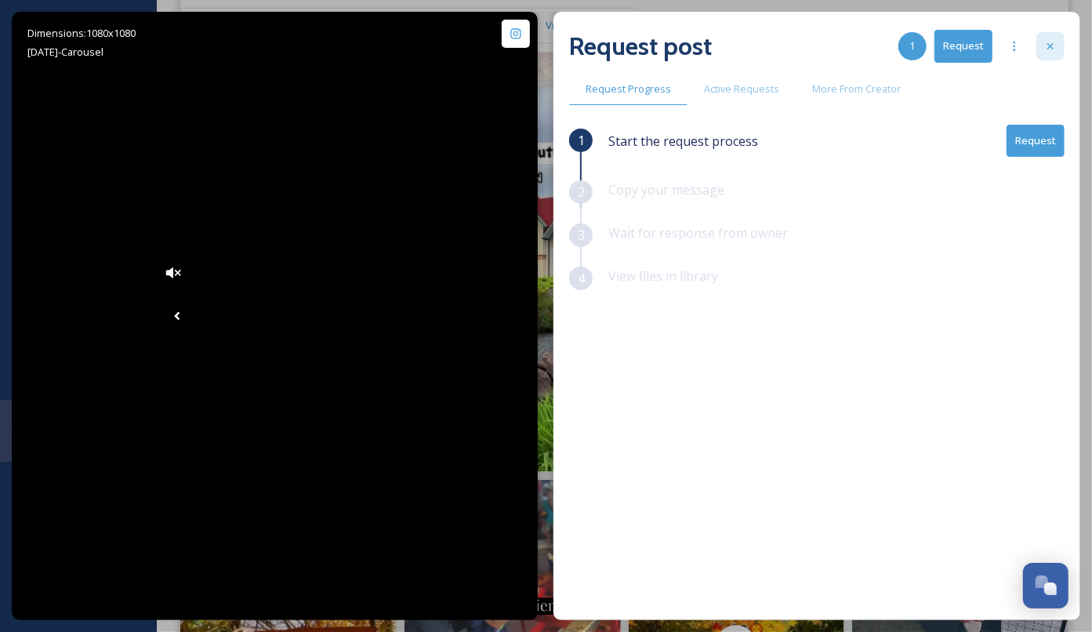
click at [1059, 47] on div at bounding box center [1051, 46] width 28 height 28
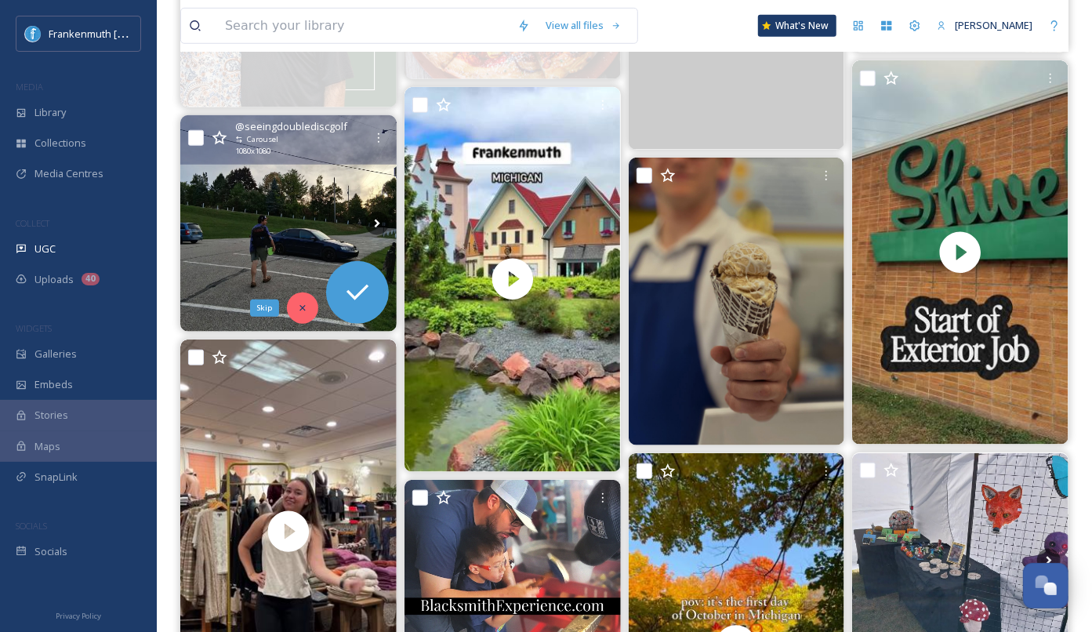
click at [303, 307] on icon at bounding box center [302, 308] width 11 height 11
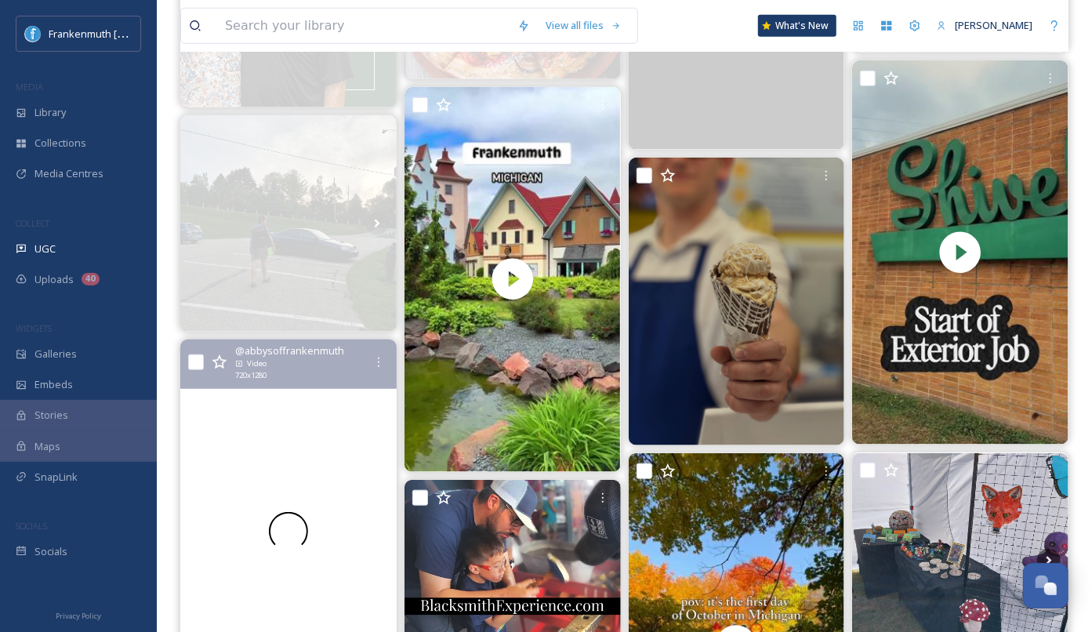
scroll to position [914, 0]
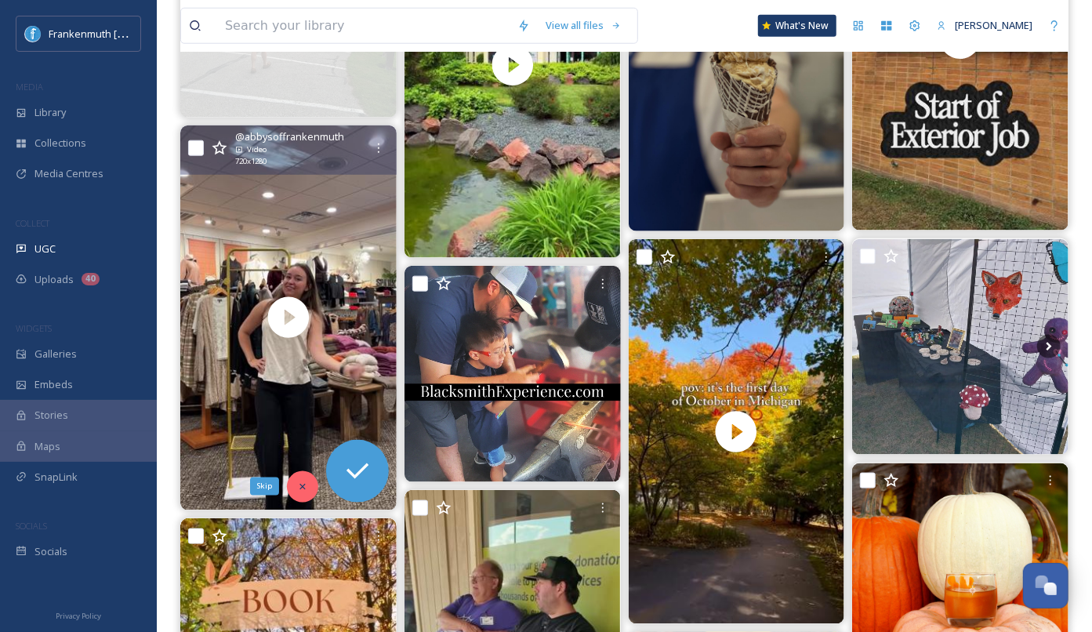
click at [303, 486] on icon at bounding box center [302, 486] width 11 height 11
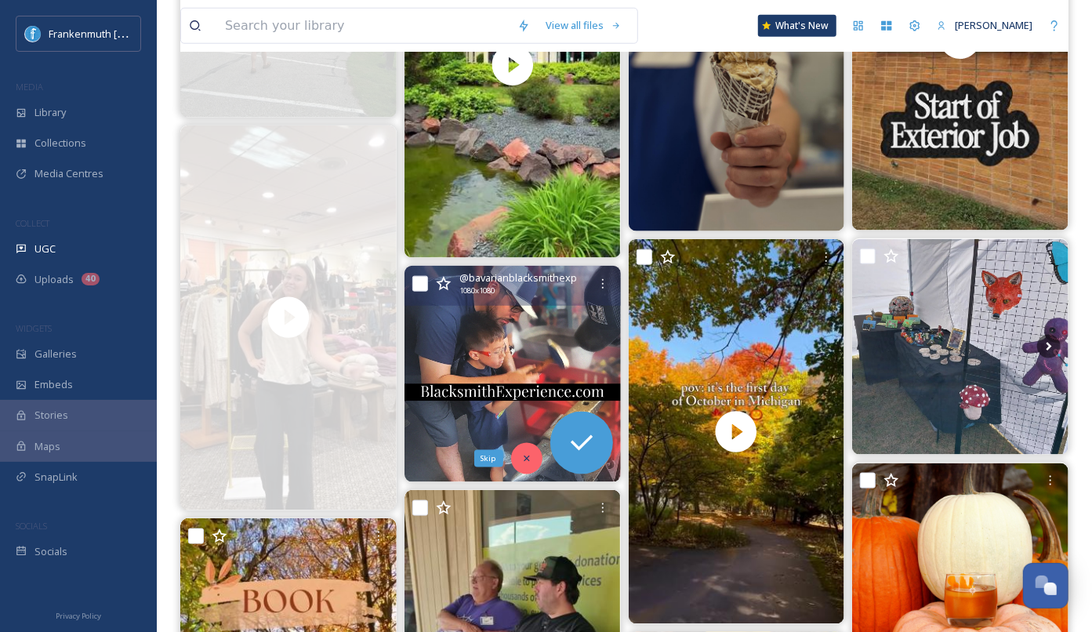
click at [529, 453] on icon at bounding box center [526, 458] width 11 height 11
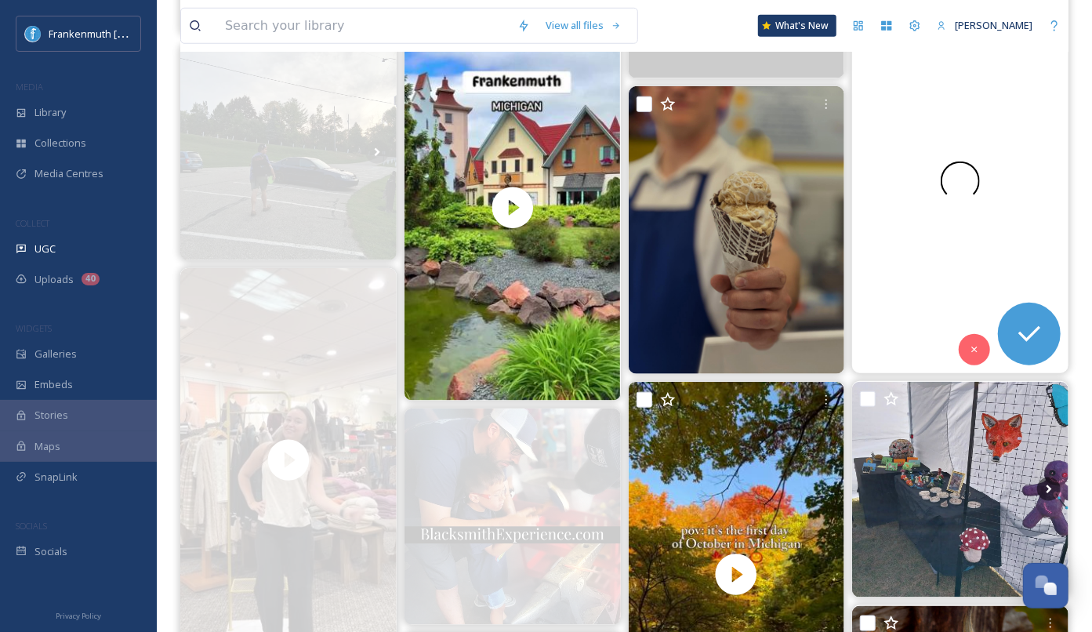
scroll to position [772, 0]
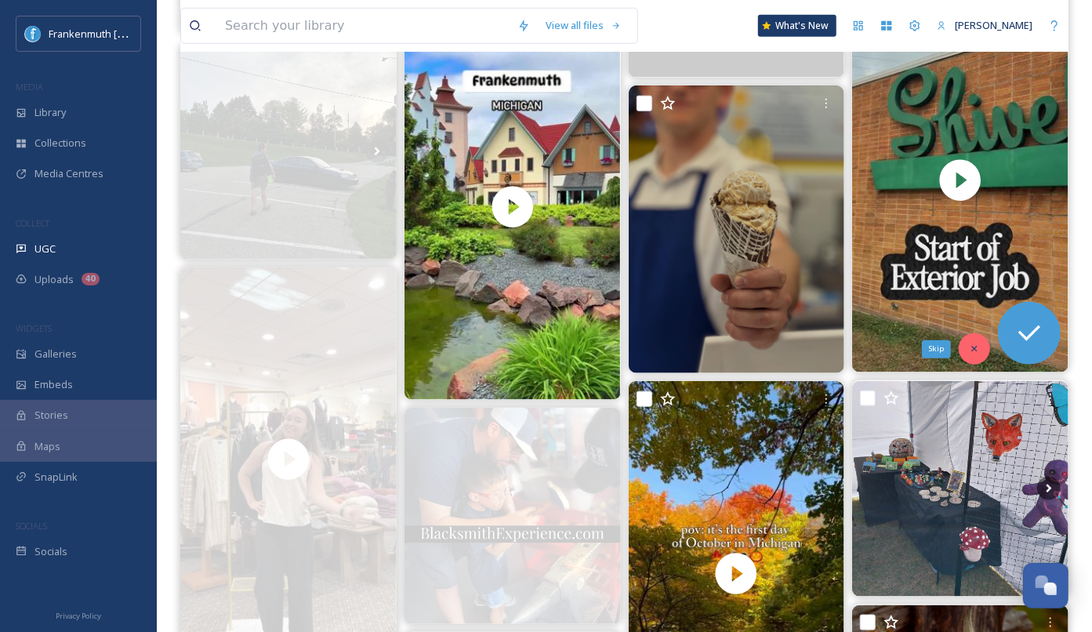
click at [975, 341] on div "Skip" at bounding box center [974, 348] width 31 height 31
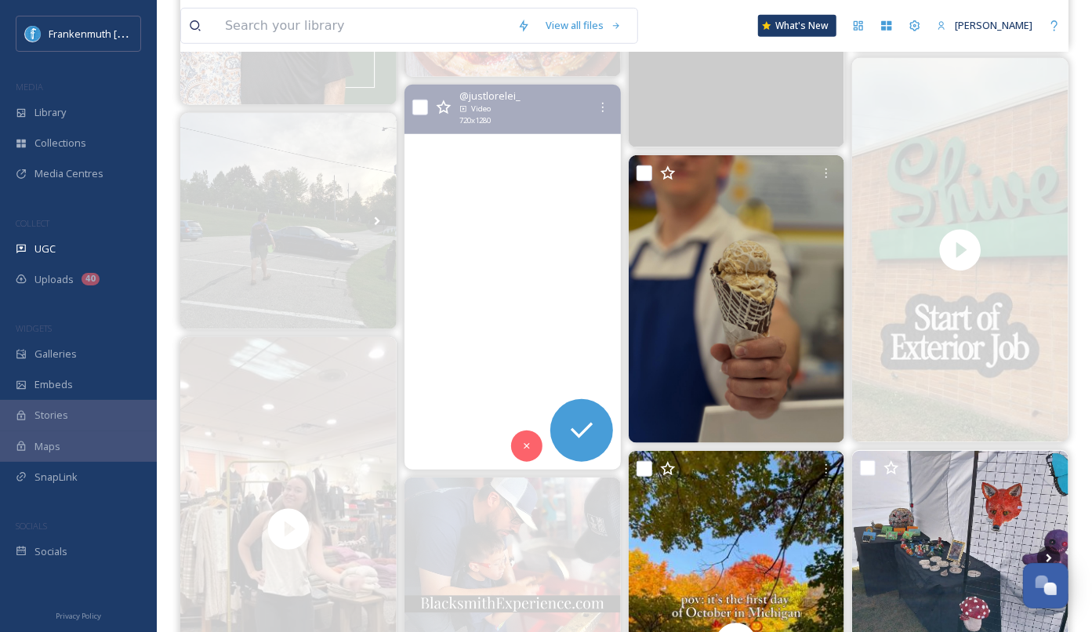
scroll to position [701, 0]
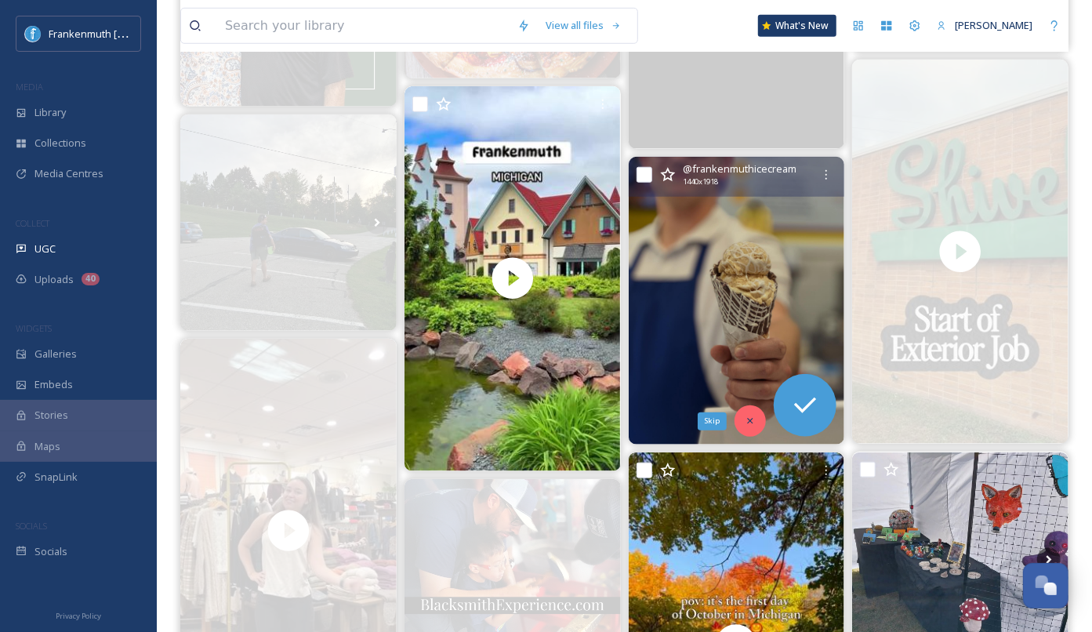
click at [757, 427] on div "Skip" at bounding box center [750, 420] width 31 height 31
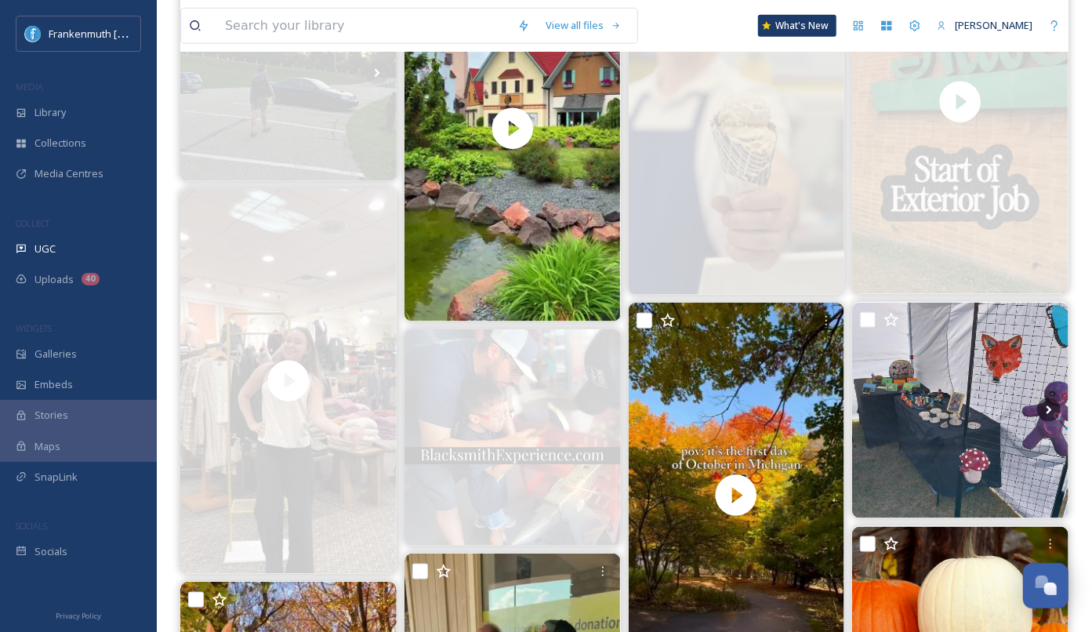
scroll to position [876, 0]
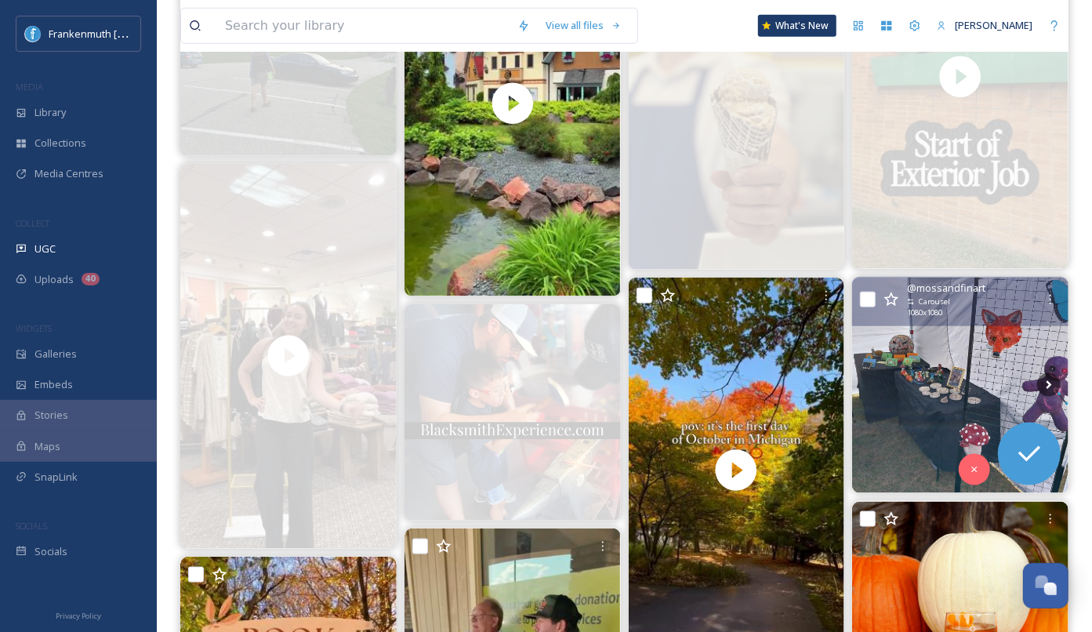
click at [1004, 388] on img at bounding box center [960, 386] width 216 height 216
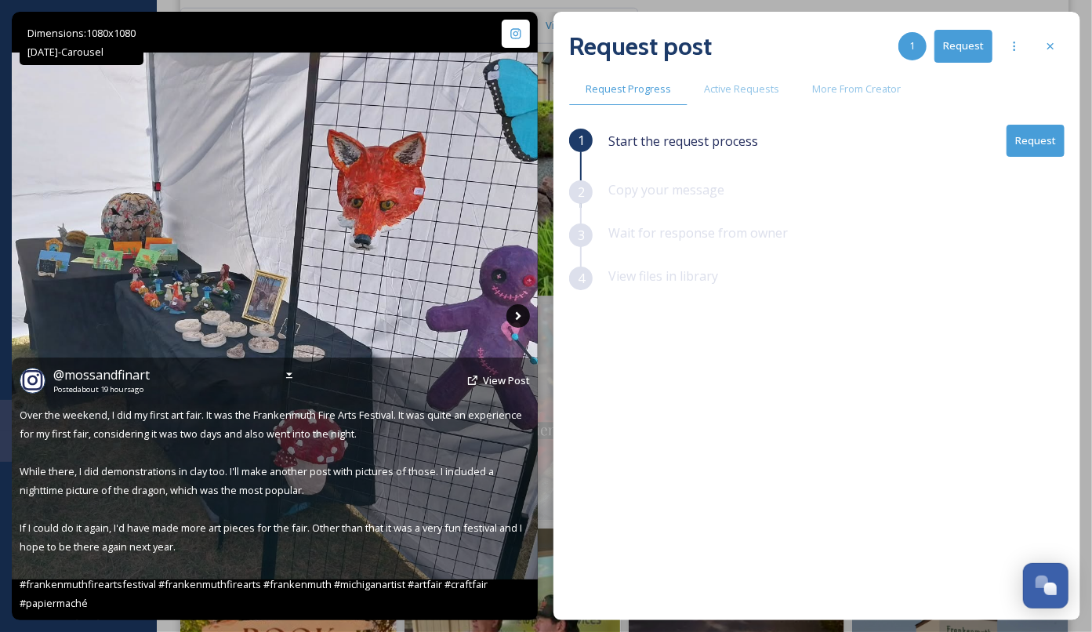
click at [522, 319] on icon at bounding box center [519, 316] width 24 height 24
click at [518, 317] on icon at bounding box center [518, 316] width 5 height 9
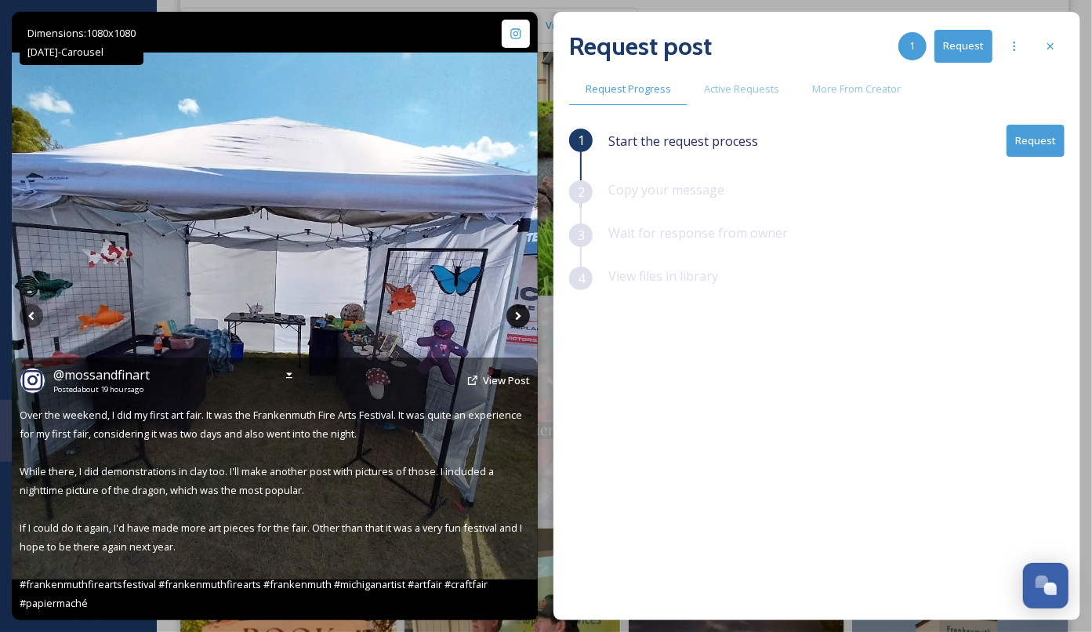
click at [518, 317] on icon at bounding box center [518, 316] width 5 height 9
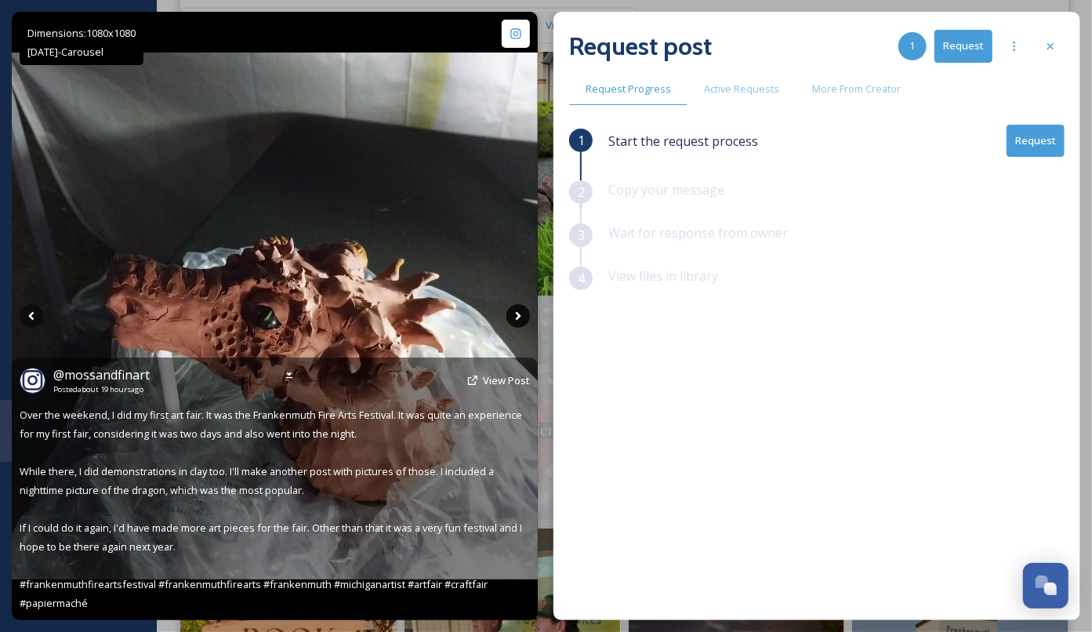
click at [520, 312] on icon at bounding box center [519, 316] width 24 height 24
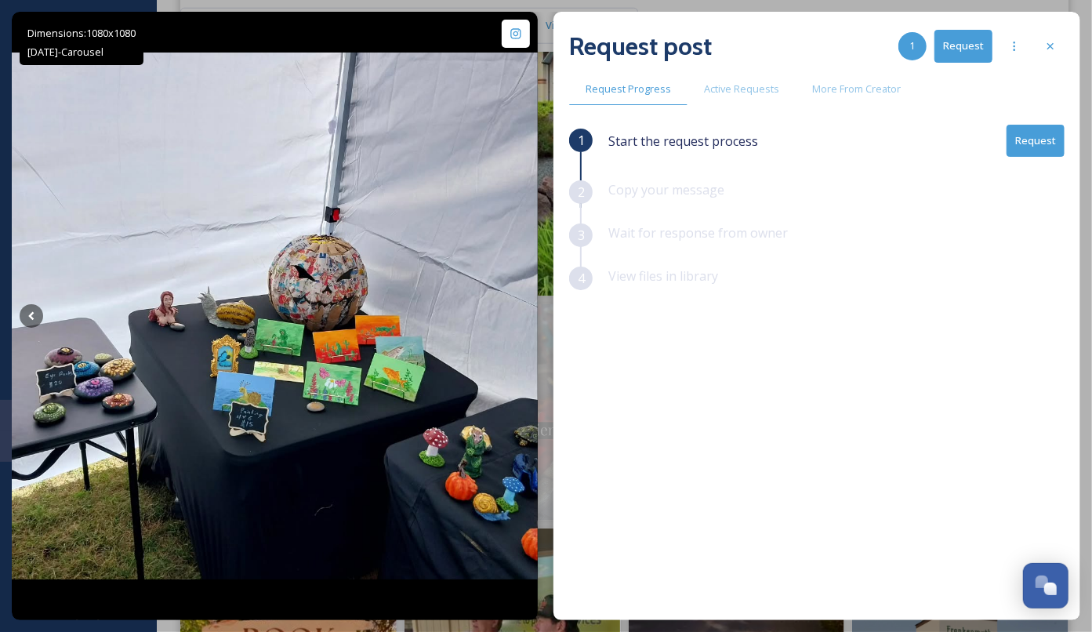
click at [1069, 51] on div "Request post 1 Request Request Progress Active Requests More From Creator 1 Sta…" at bounding box center [817, 316] width 527 height 608
click at [1062, 49] on div at bounding box center [1051, 46] width 28 height 28
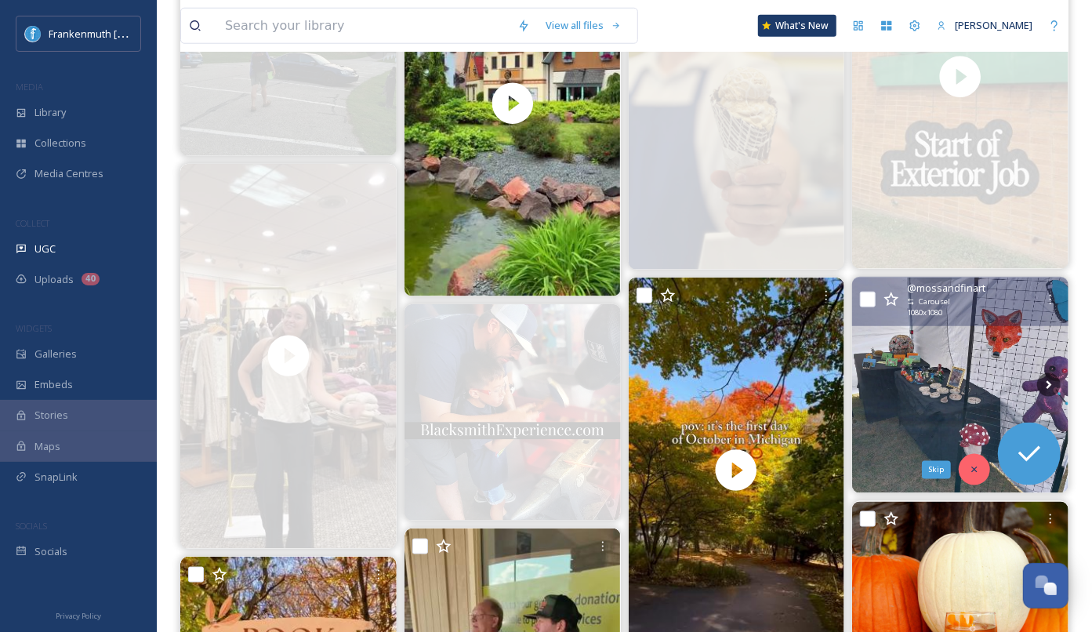
click at [979, 459] on div "Skip" at bounding box center [974, 469] width 31 height 31
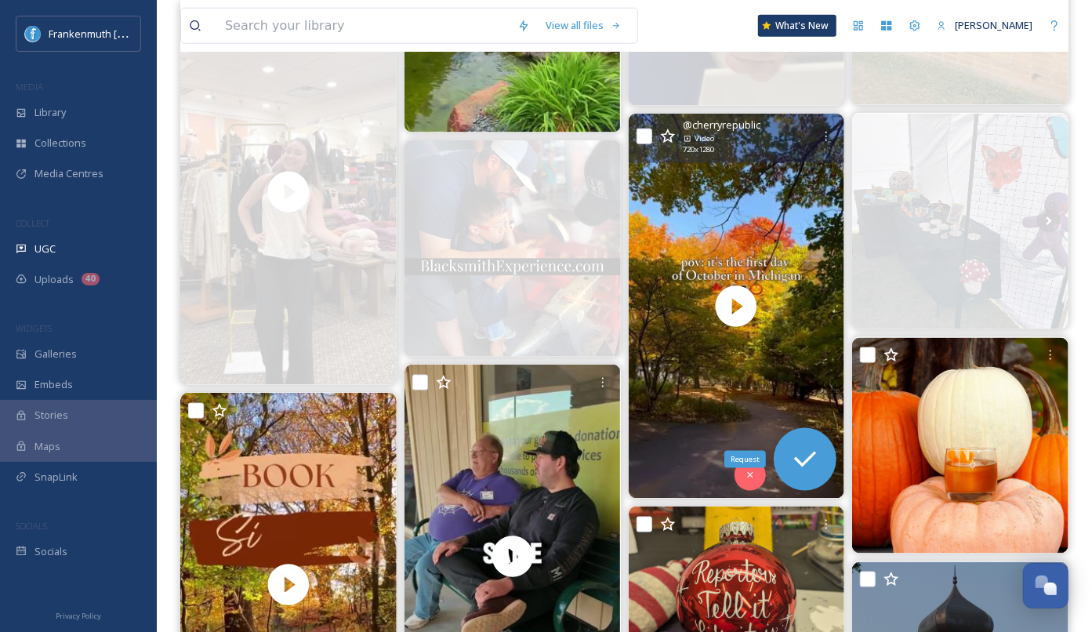
scroll to position [1041, 0]
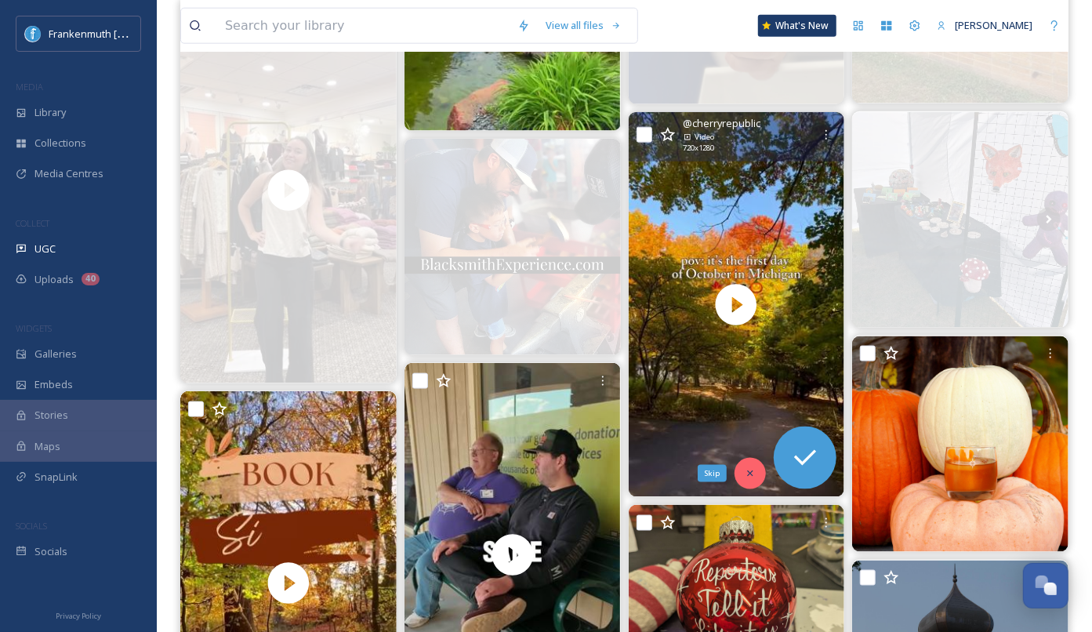
click at [751, 477] on icon at bounding box center [750, 473] width 11 height 11
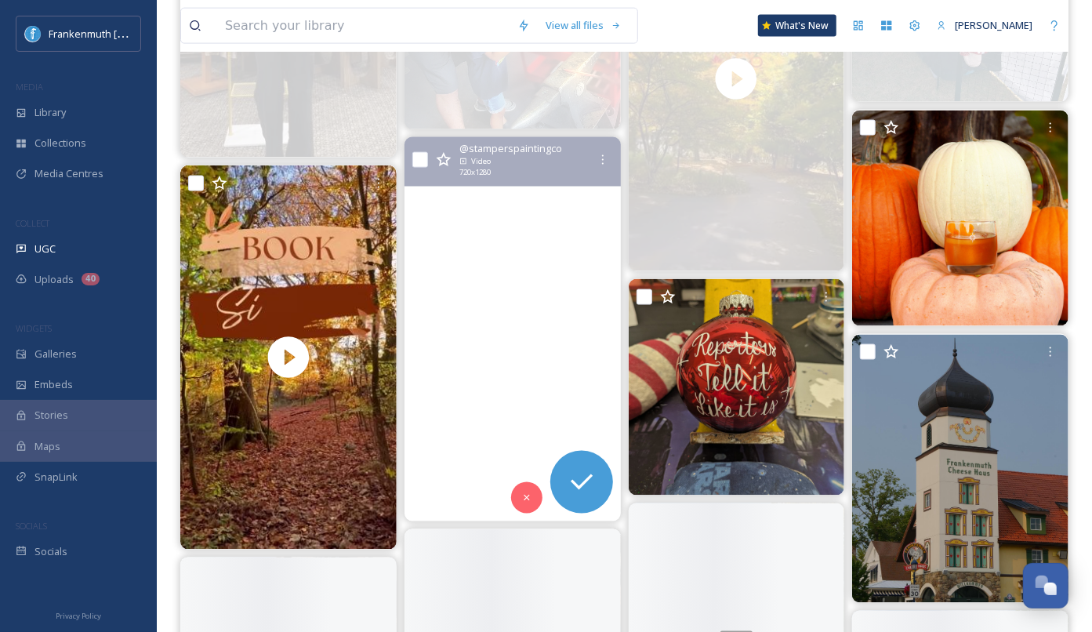
scroll to position [1269, 0]
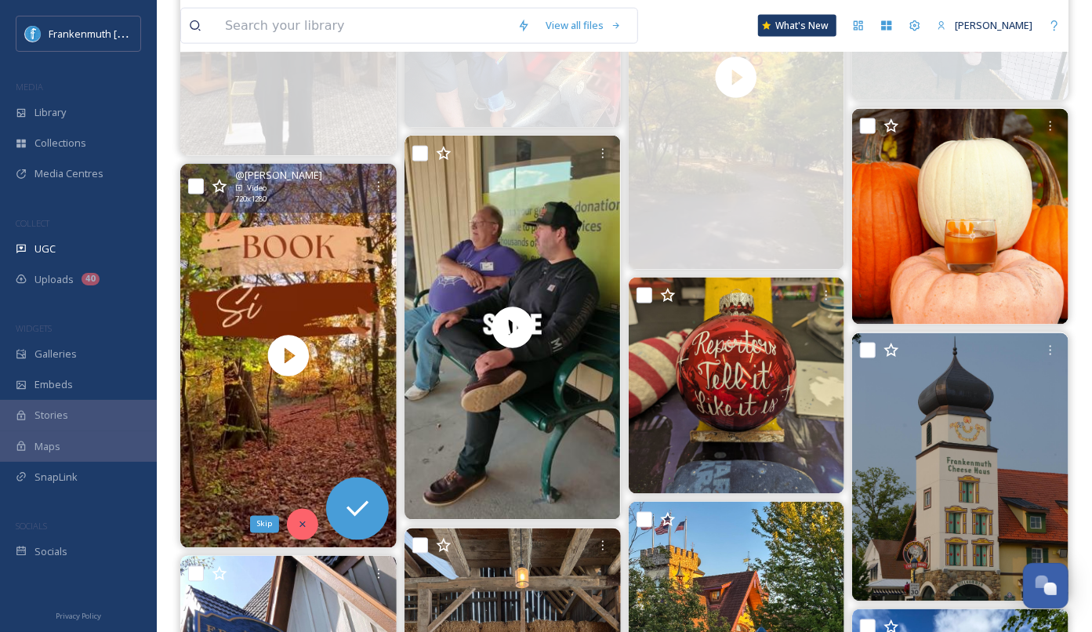
click at [303, 510] on div "Skip" at bounding box center [302, 524] width 31 height 31
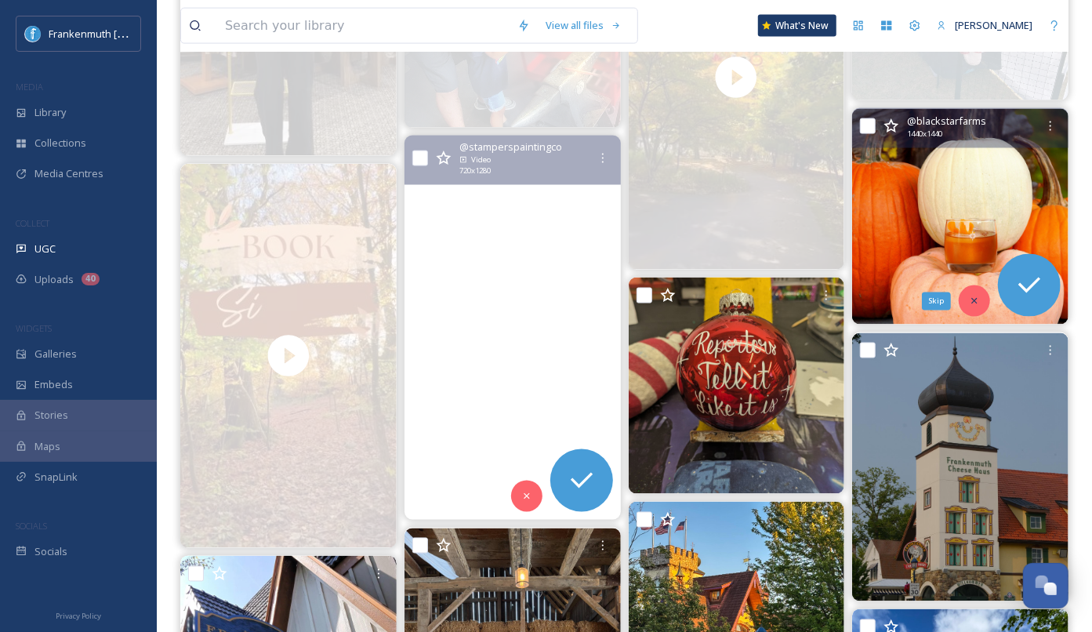
click at [969, 303] on icon at bounding box center [974, 301] width 11 height 11
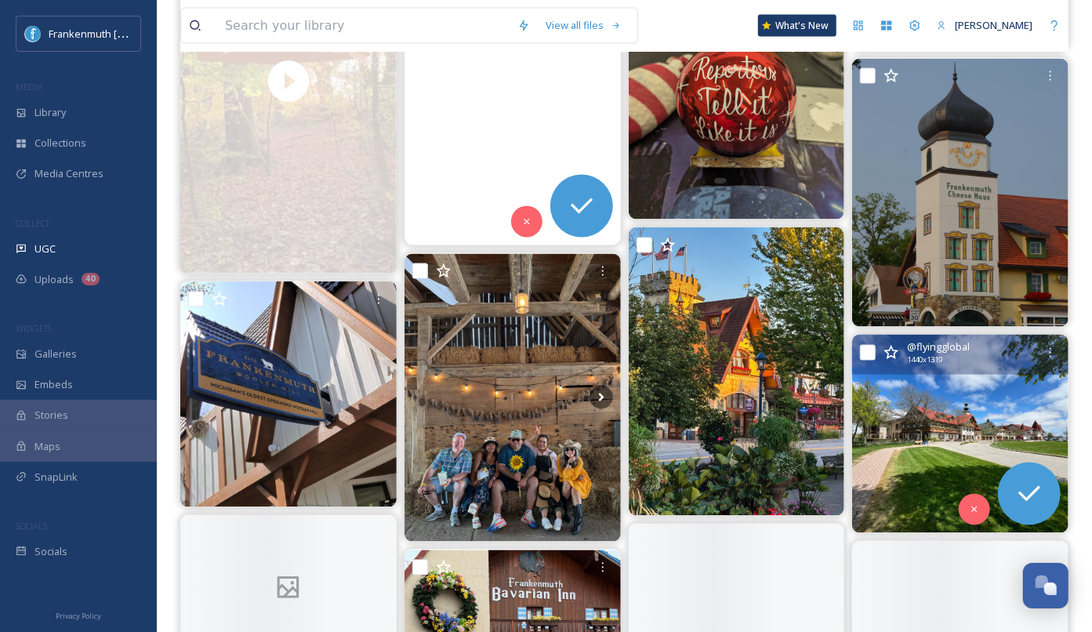
scroll to position [1545, 0]
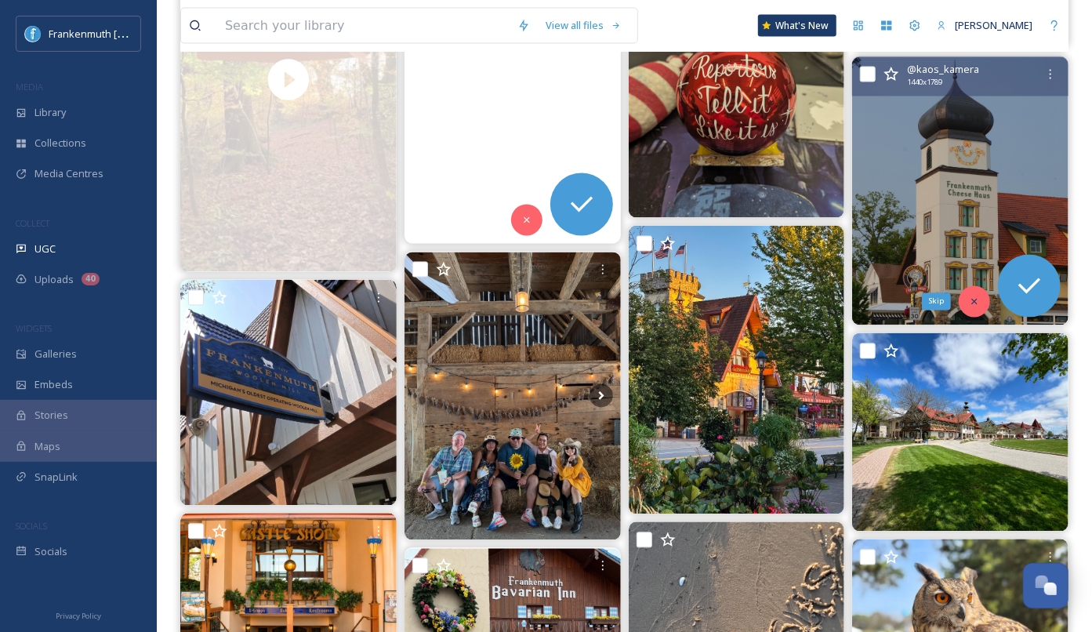
click at [979, 307] on div "Skip" at bounding box center [974, 301] width 31 height 31
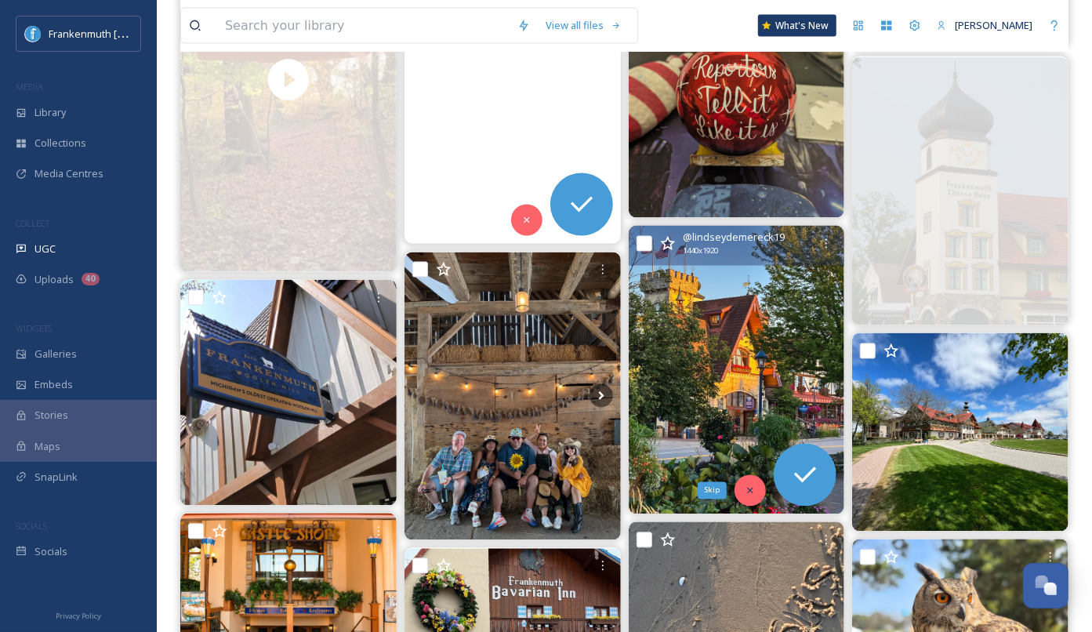
click at [755, 492] on icon at bounding box center [750, 490] width 11 height 11
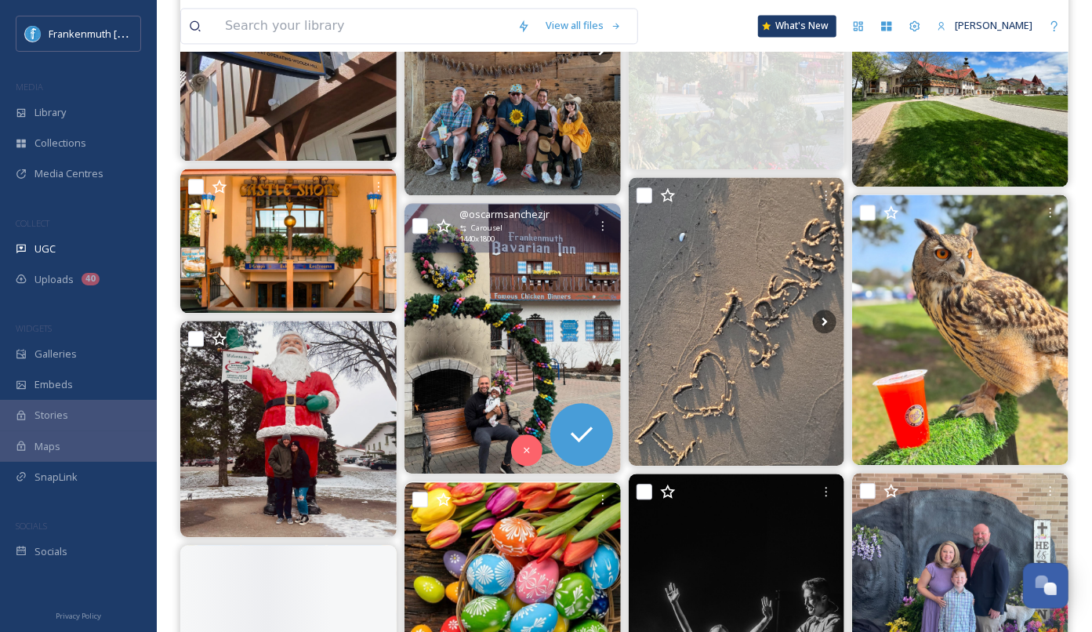
scroll to position [1891, 0]
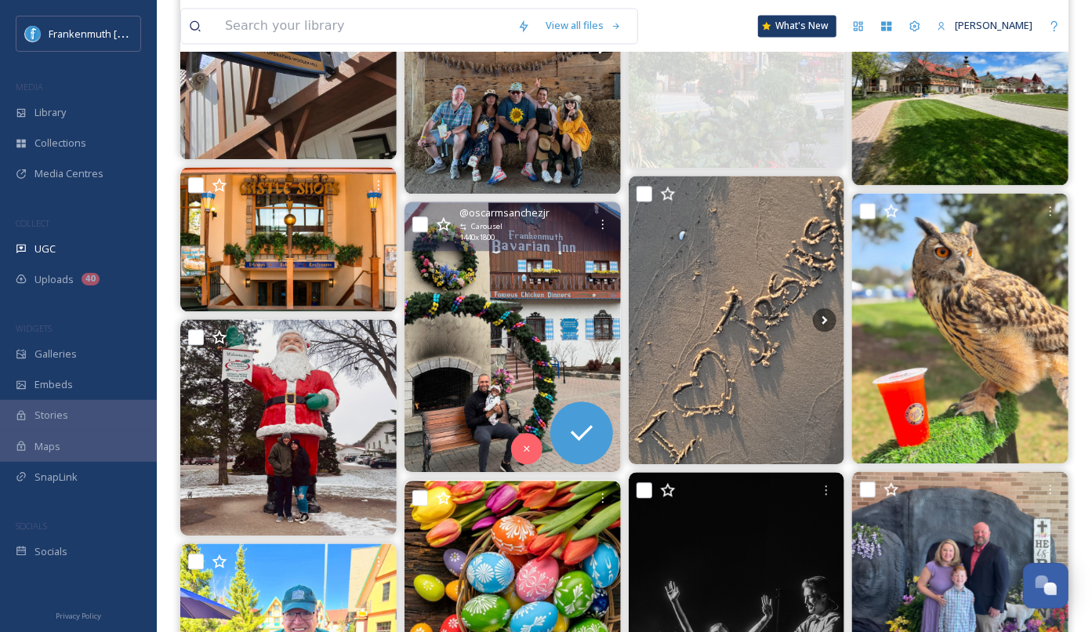
click at [496, 357] on img at bounding box center [513, 337] width 216 height 271
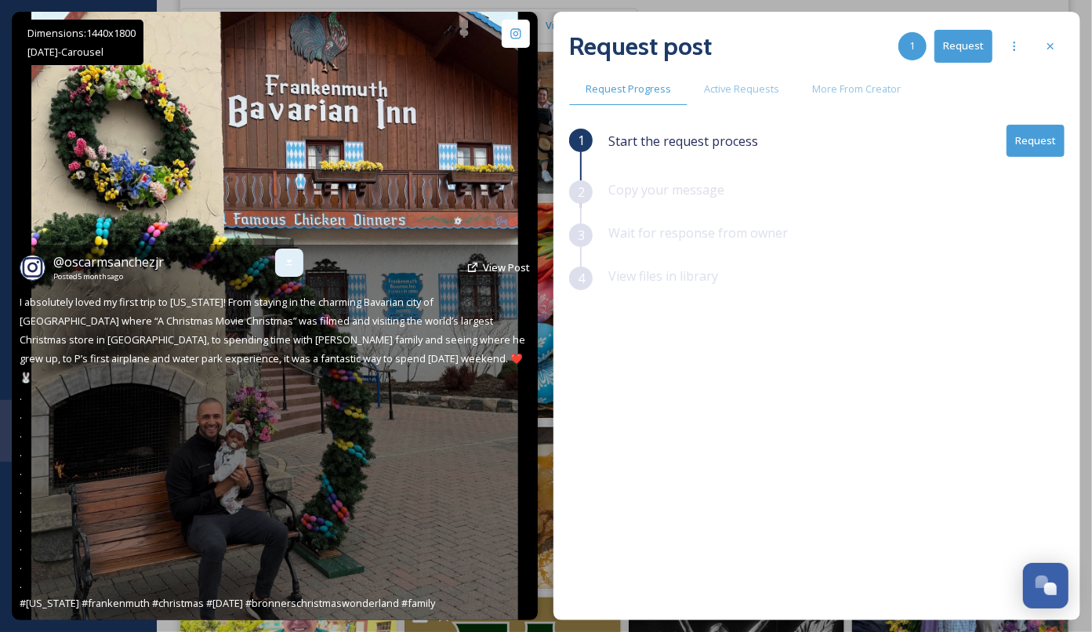
click at [295, 269] on icon at bounding box center [289, 262] width 13 height 13
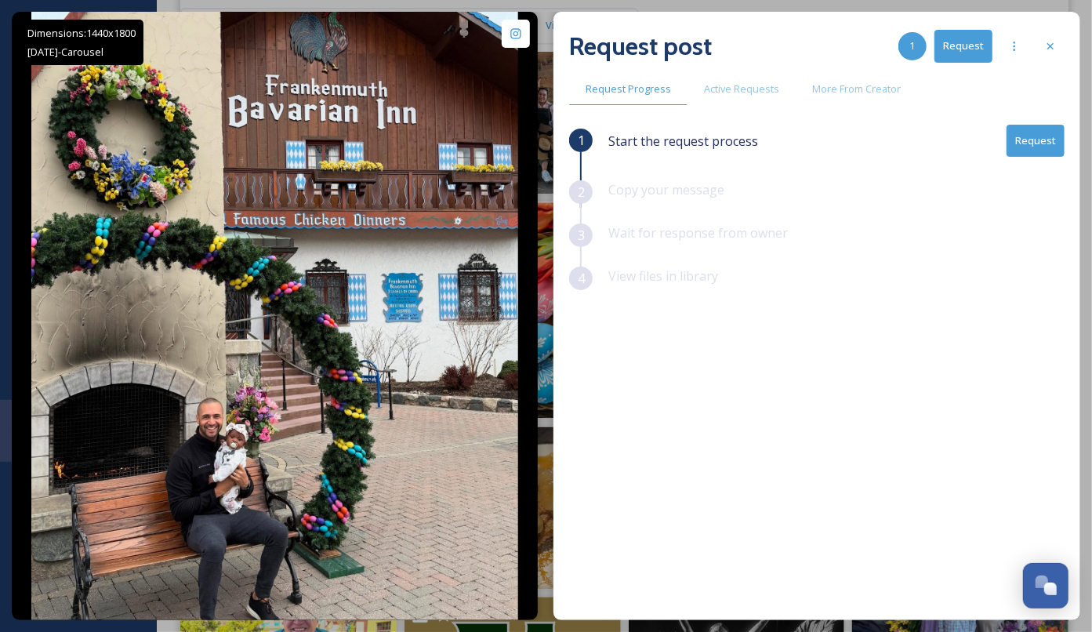
click at [1039, 136] on button "Request" at bounding box center [1036, 141] width 58 height 32
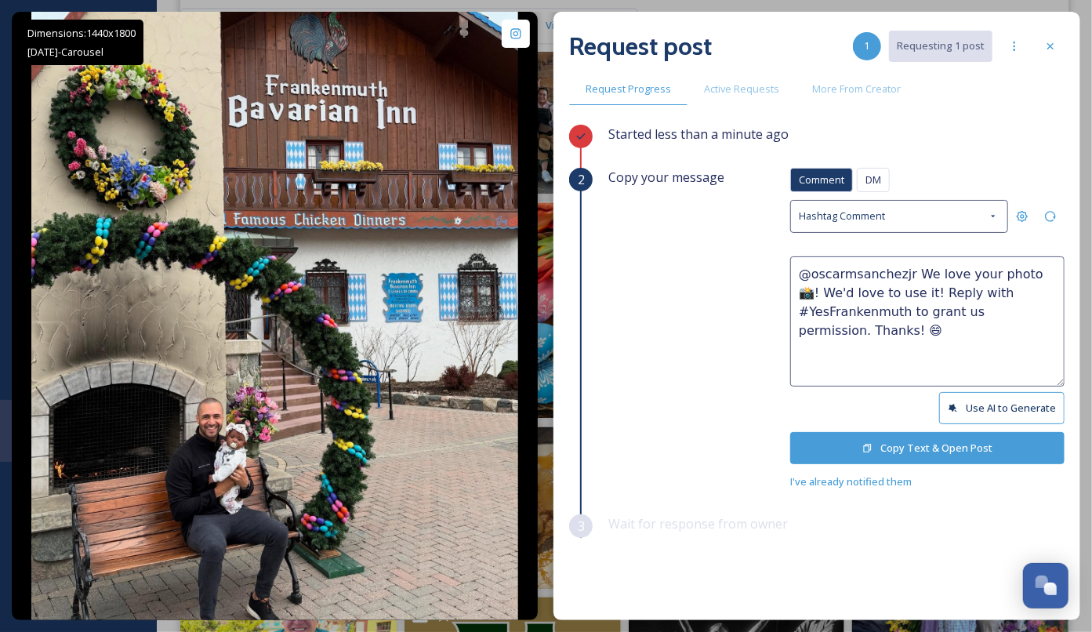
click at [954, 447] on button "Copy Text & Open Post" at bounding box center [927, 448] width 274 height 32
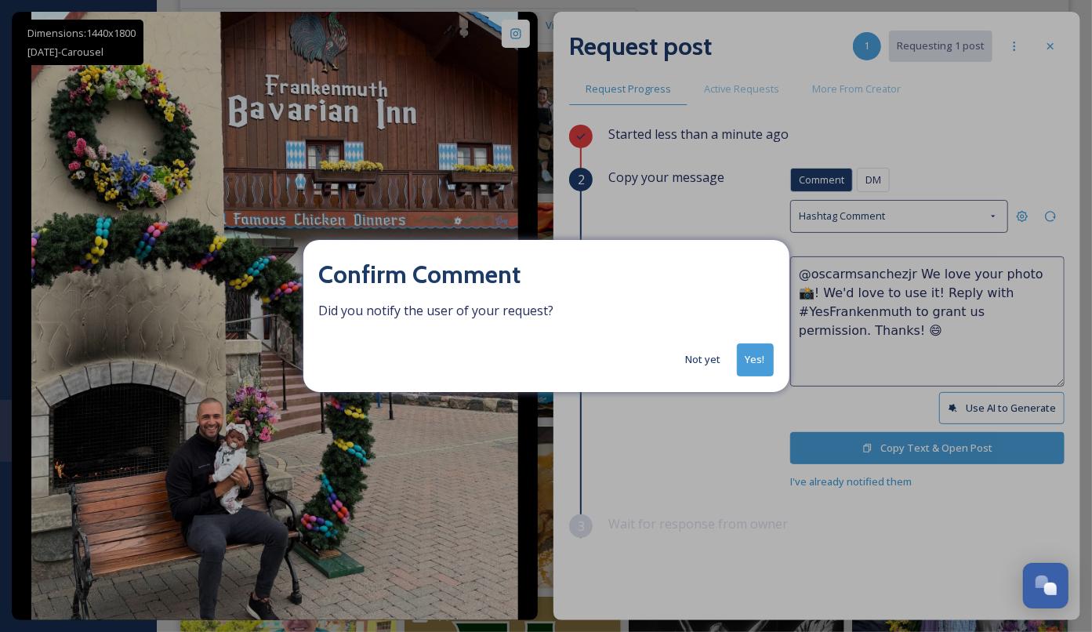
click at [759, 354] on button "Yes!" at bounding box center [755, 359] width 37 height 32
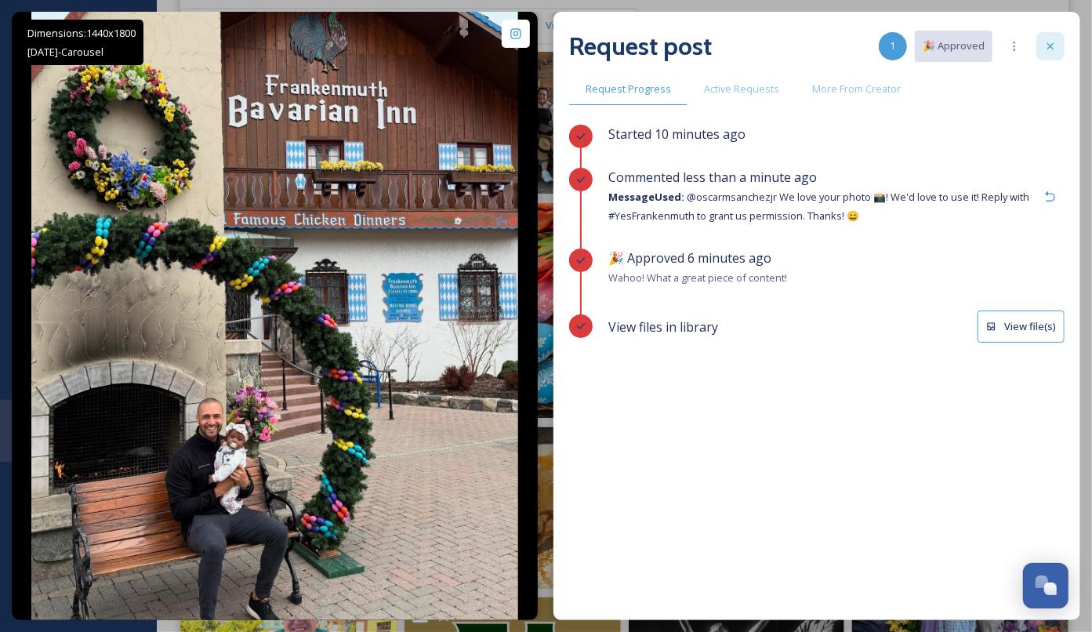
click at [1044, 44] on div at bounding box center [1051, 46] width 28 height 28
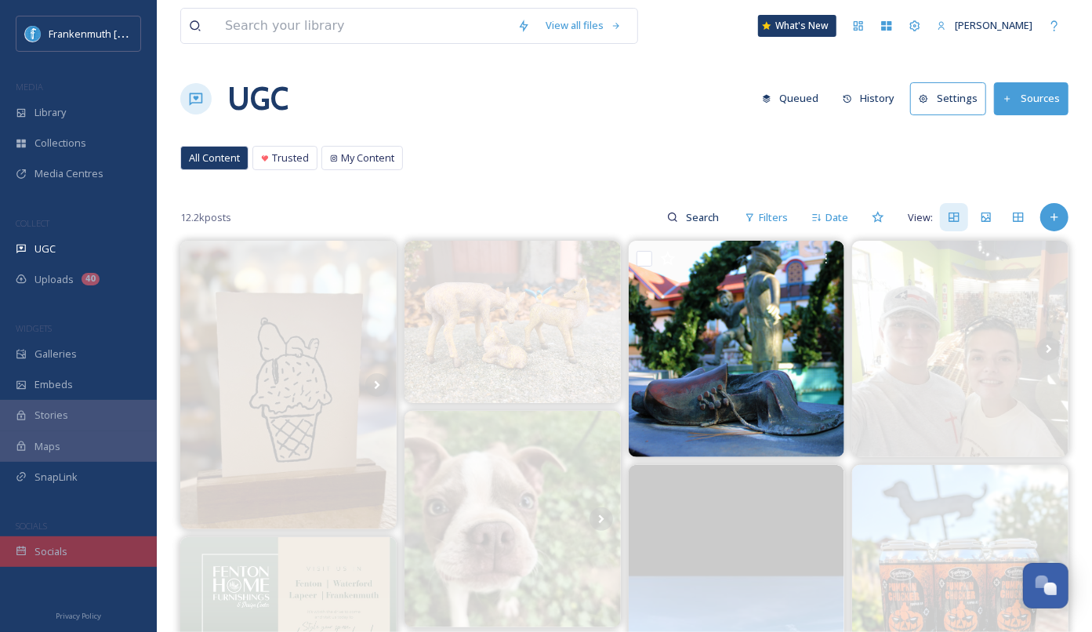
click at [90, 556] on div "Socials" at bounding box center [78, 551] width 157 height 31
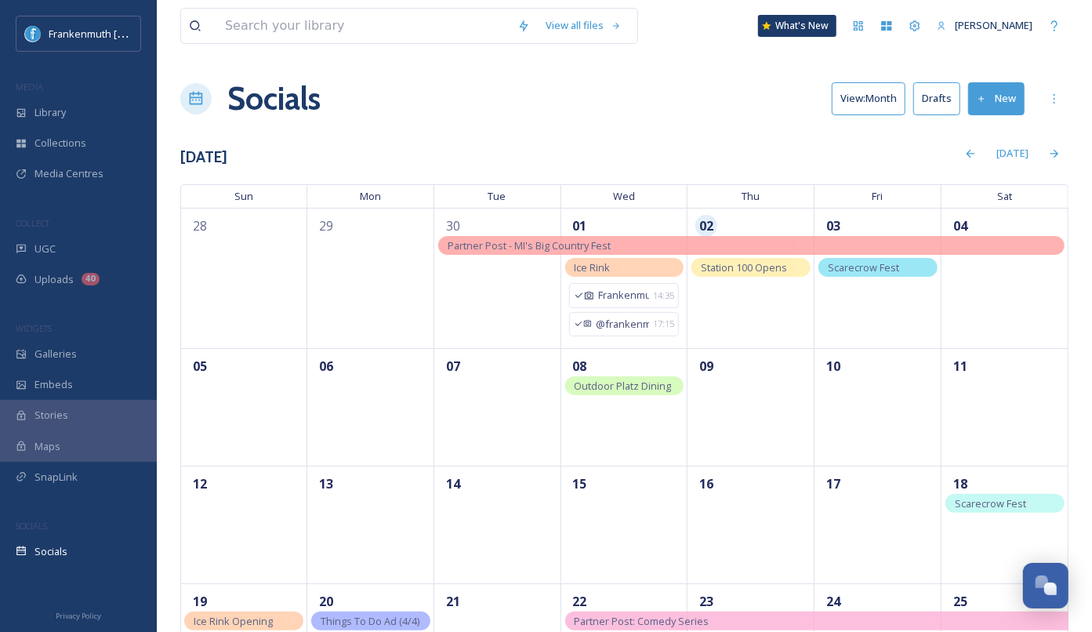
click at [876, 274] on div "Scarecrow Fest Deadline" at bounding box center [878, 267] width 119 height 19
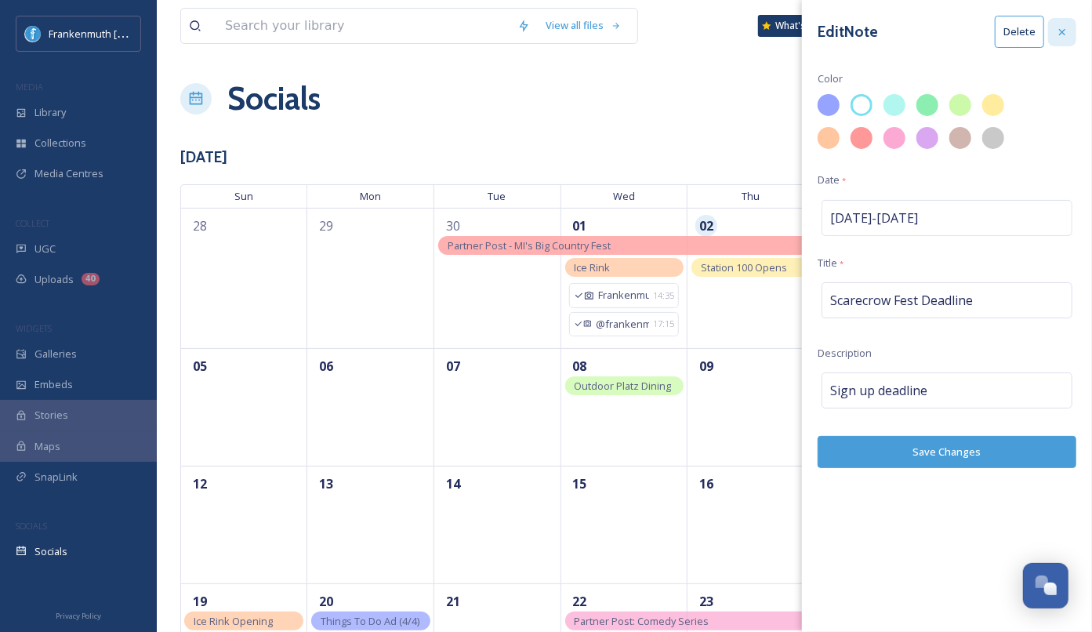
click at [1069, 35] on div at bounding box center [1062, 32] width 28 height 28
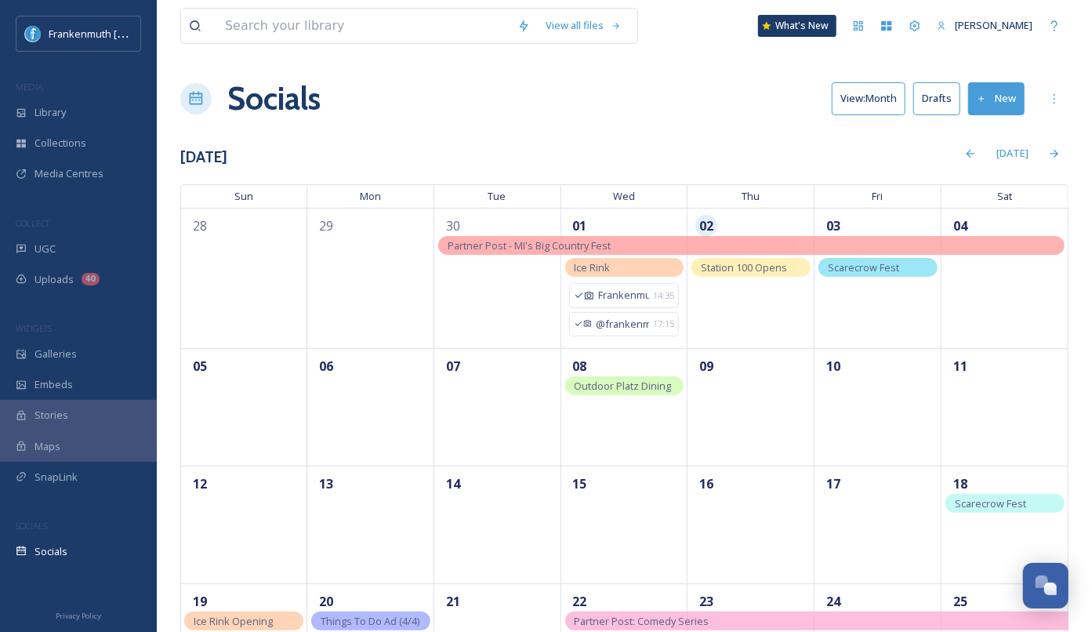
click at [738, 110] on div "Socials View: Month Drafts New" at bounding box center [624, 98] width 888 height 47
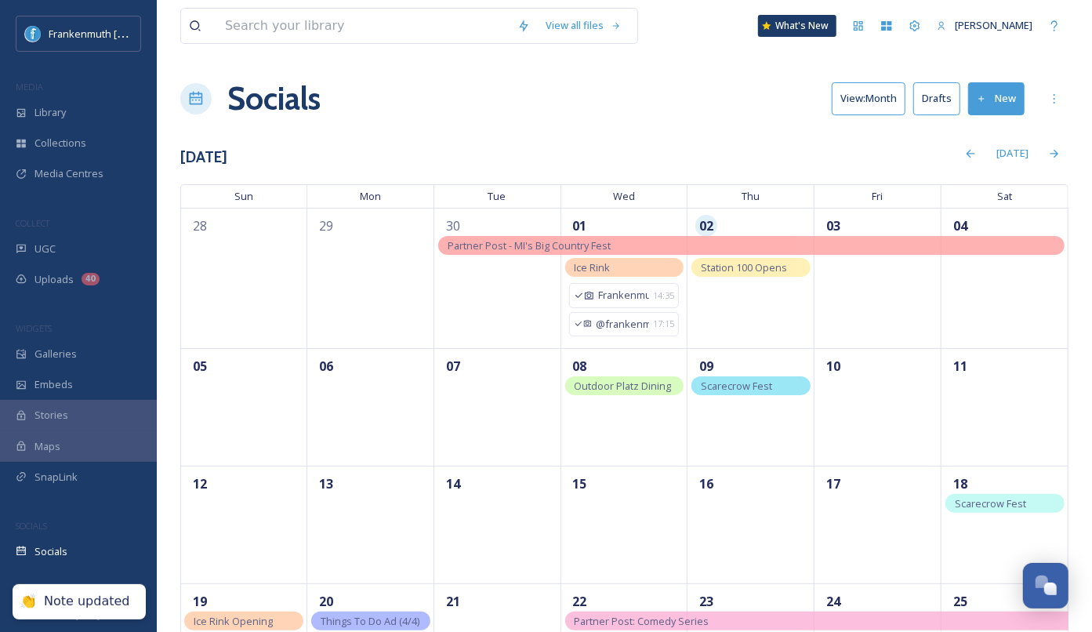
click at [725, 68] on div "View all files What's New [PERSON_NAME] Socials View: Month Drafts New [DATE] […" at bounding box center [624, 417] width 935 height 835
click at [997, 105] on button "New" at bounding box center [996, 98] width 56 height 32
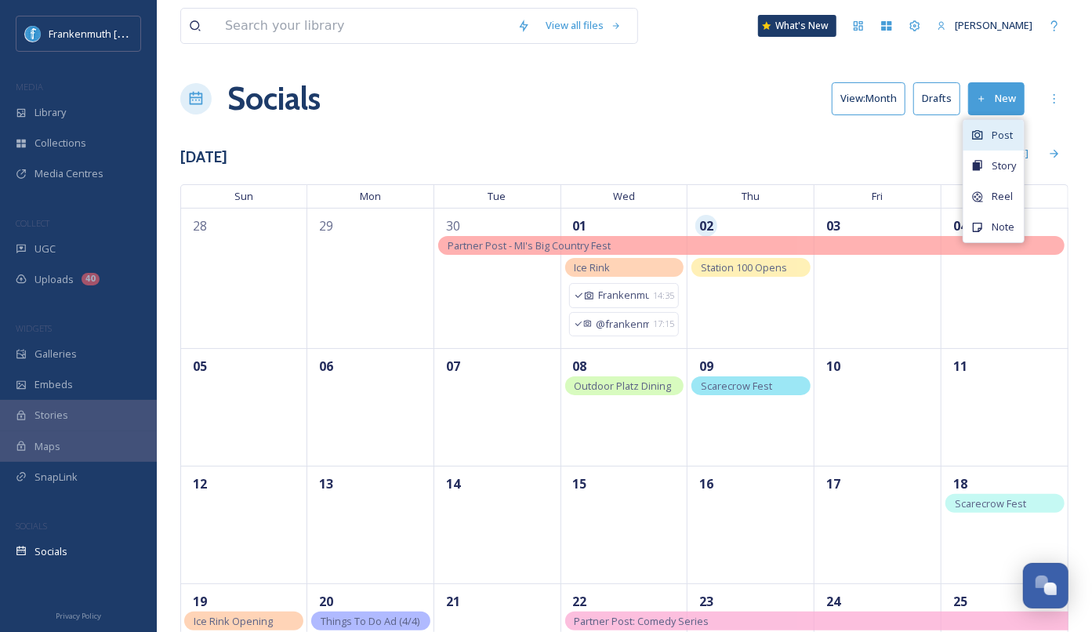
click at [982, 142] on div "Post" at bounding box center [994, 135] width 60 height 31
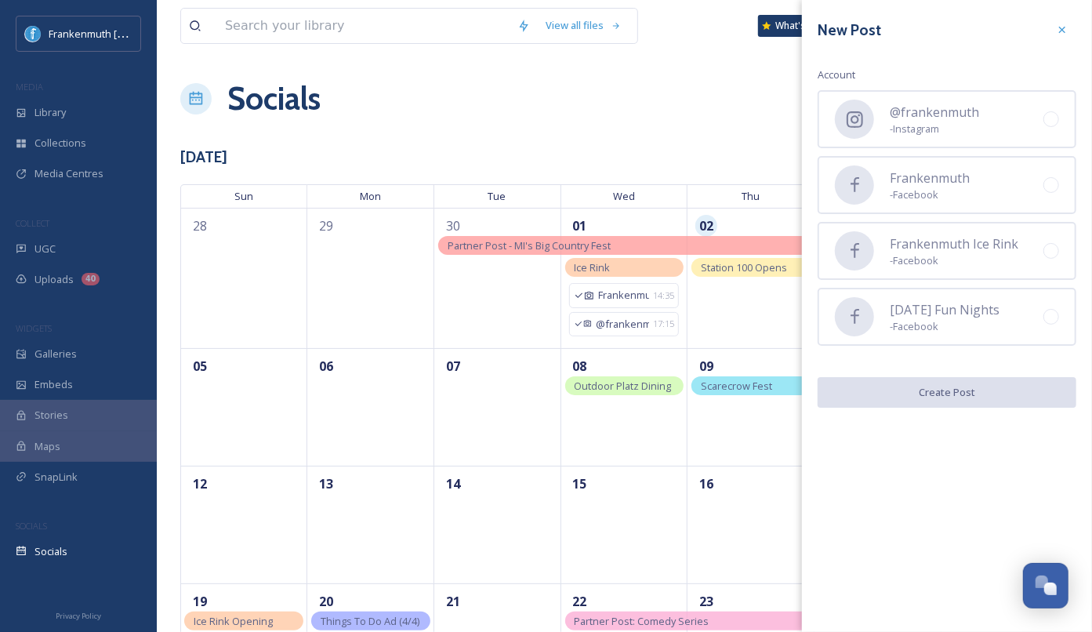
click at [1016, 45] on div "New Post Account @frankenmuth - Instagram Frankenmuth - Facebook Frankenmuth Ic…" at bounding box center [947, 211] width 290 height 423
click at [1057, 34] on icon at bounding box center [1062, 30] width 13 height 13
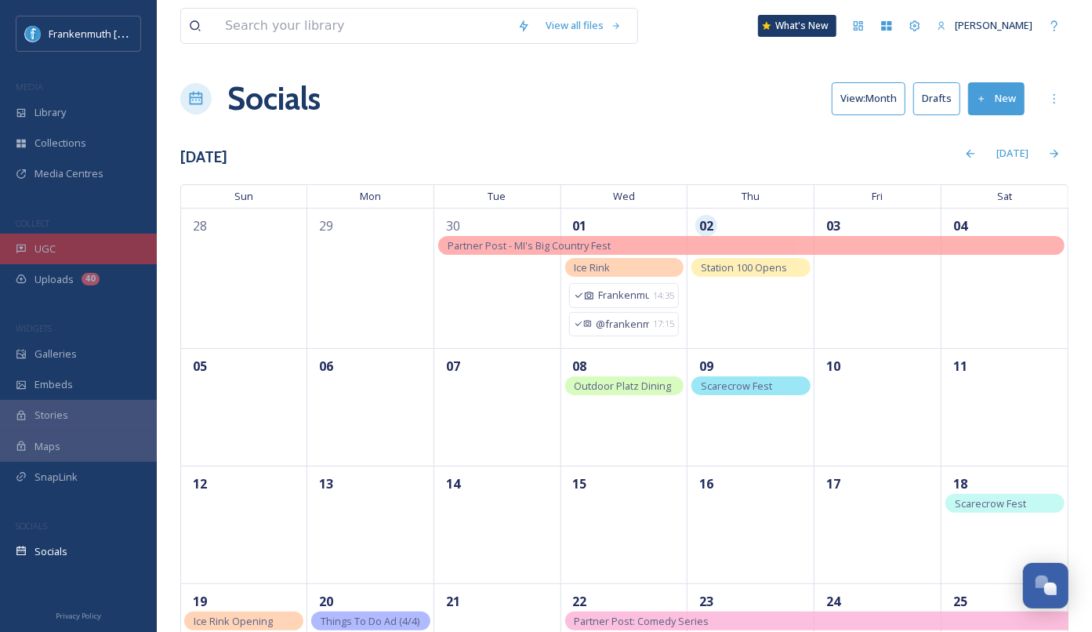
click at [119, 241] on div "UGC" at bounding box center [78, 249] width 157 height 31
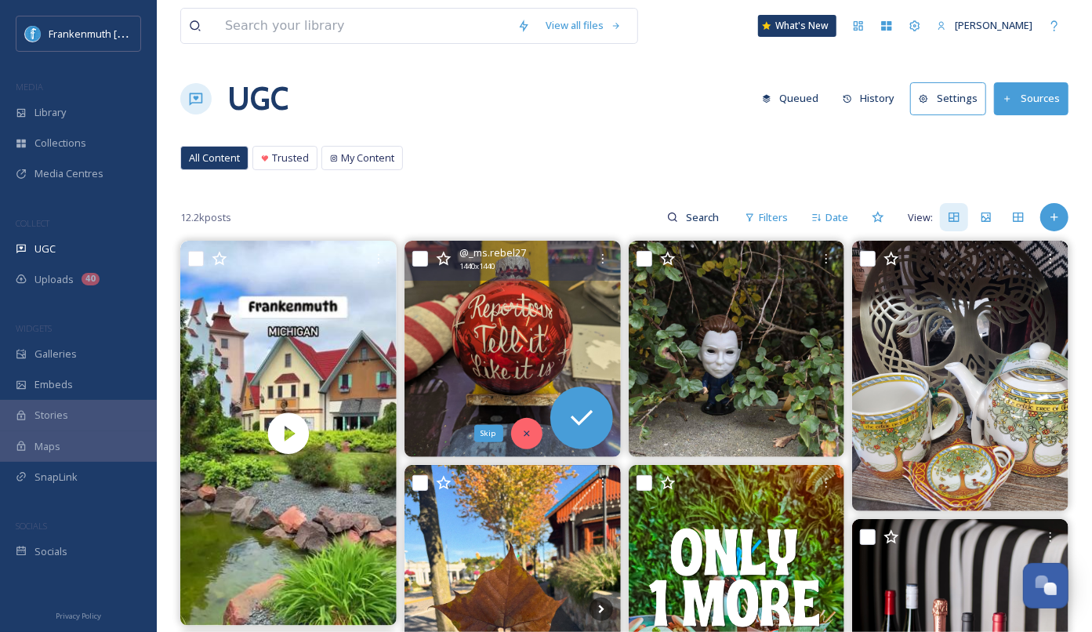
click at [531, 430] on icon at bounding box center [526, 433] width 11 height 11
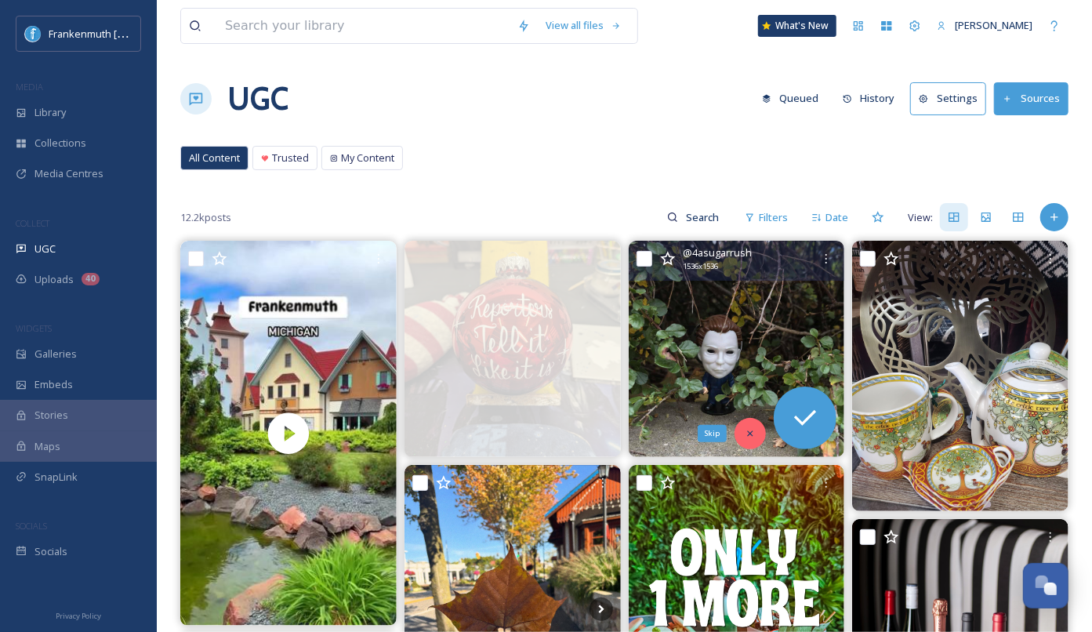
click at [757, 439] on div "Skip" at bounding box center [750, 433] width 31 height 31
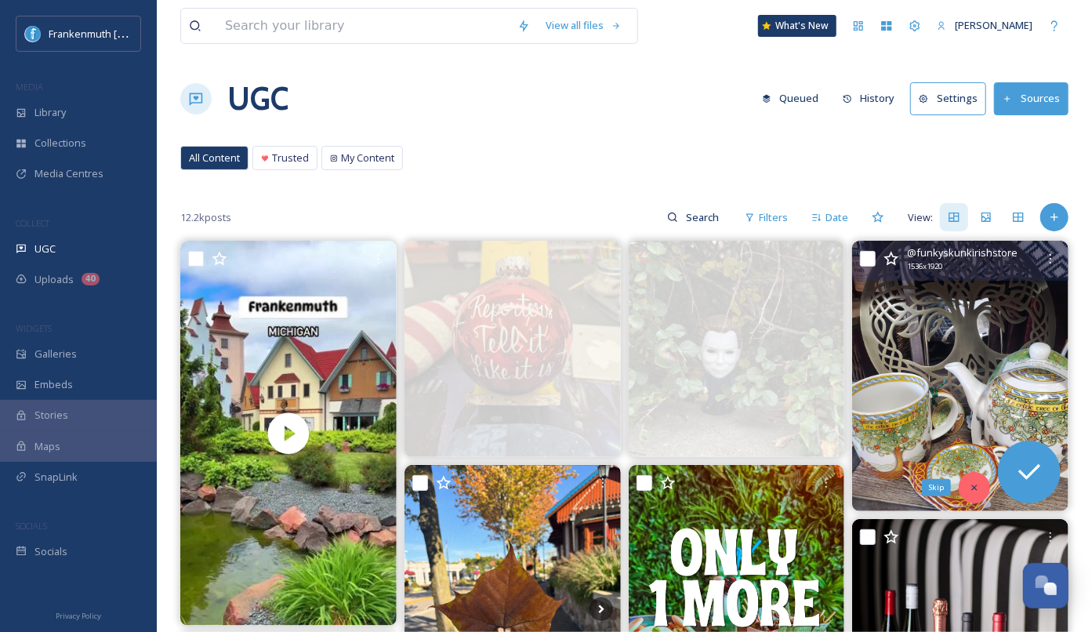
click at [965, 485] on div "Skip" at bounding box center [974, 487] width 31 height 31
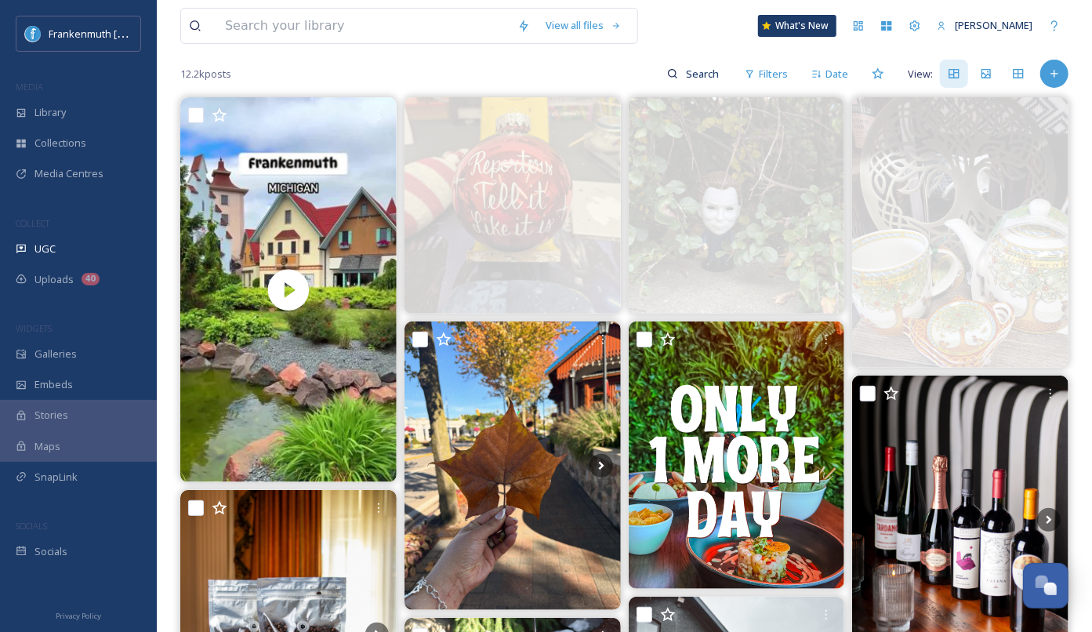
scroll to position [175, 0]
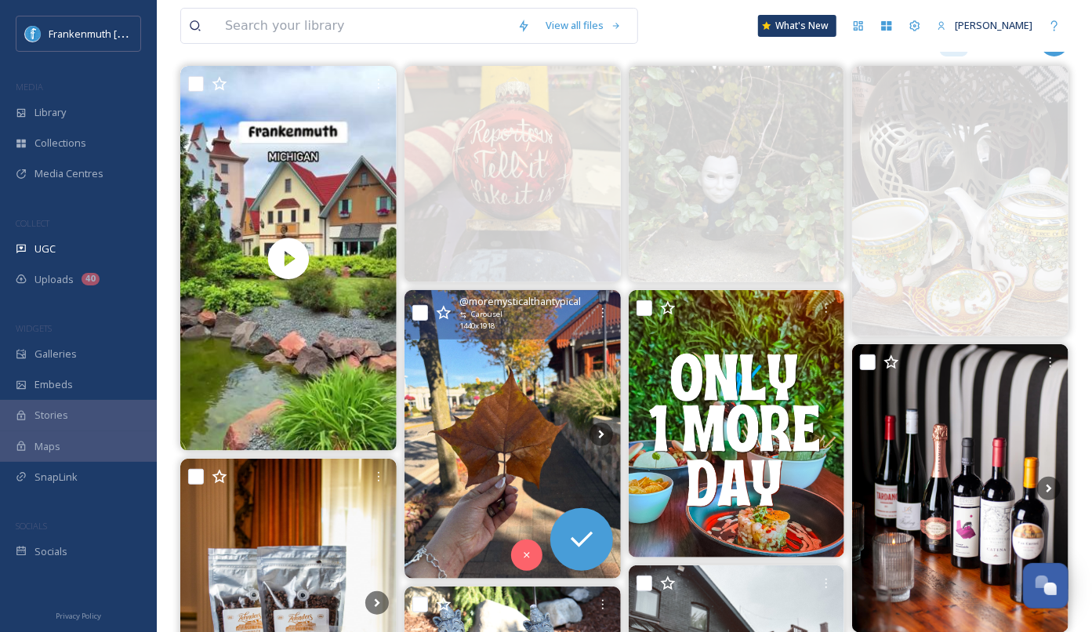
click at [547, 431] on img at bounding box center [513, 434] width 216 height 288
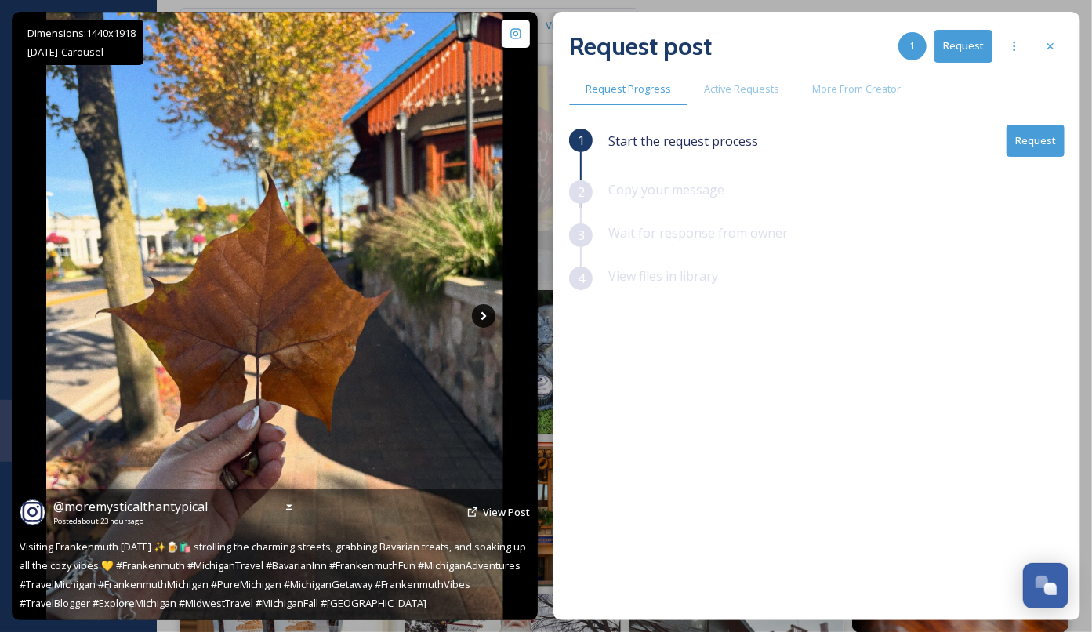
click at [485, 318] on icon at bounding box center [484, 316] width 24 height 24
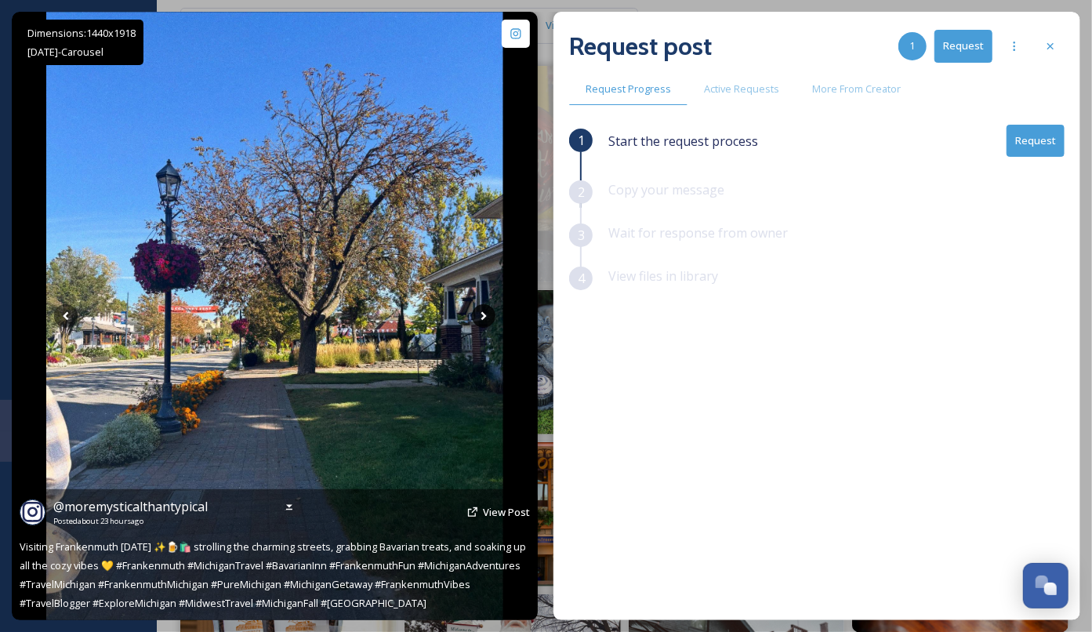
click at [484, 316] on icon at bounding box center [483, 316] width 5 height 9
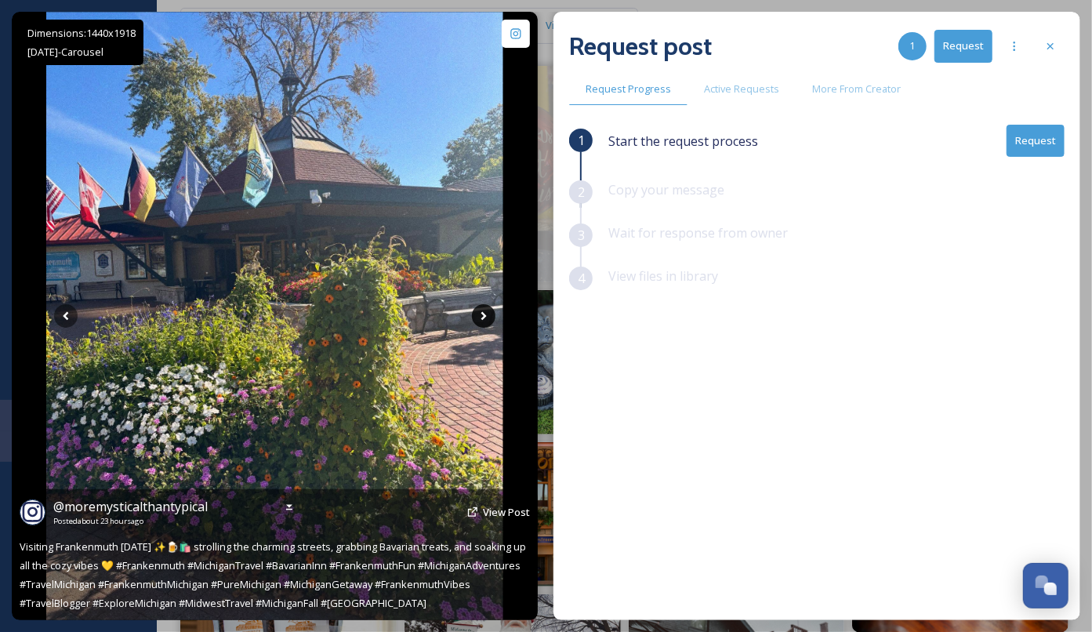
click at [484, 316] on icon at bounding box center [483, 316] width 5 height 9
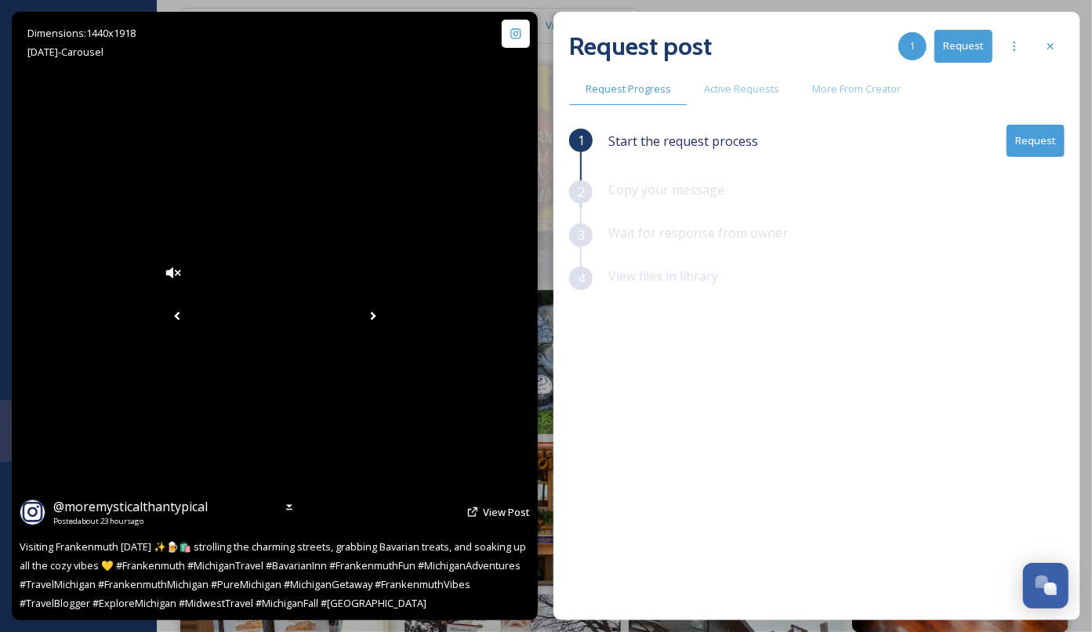
click at [376, 316] on icon at bounding box center [372, 316] width 5 height 9
click at [376, 317] on icon at bounding box center [372, 316] width 5 height 9
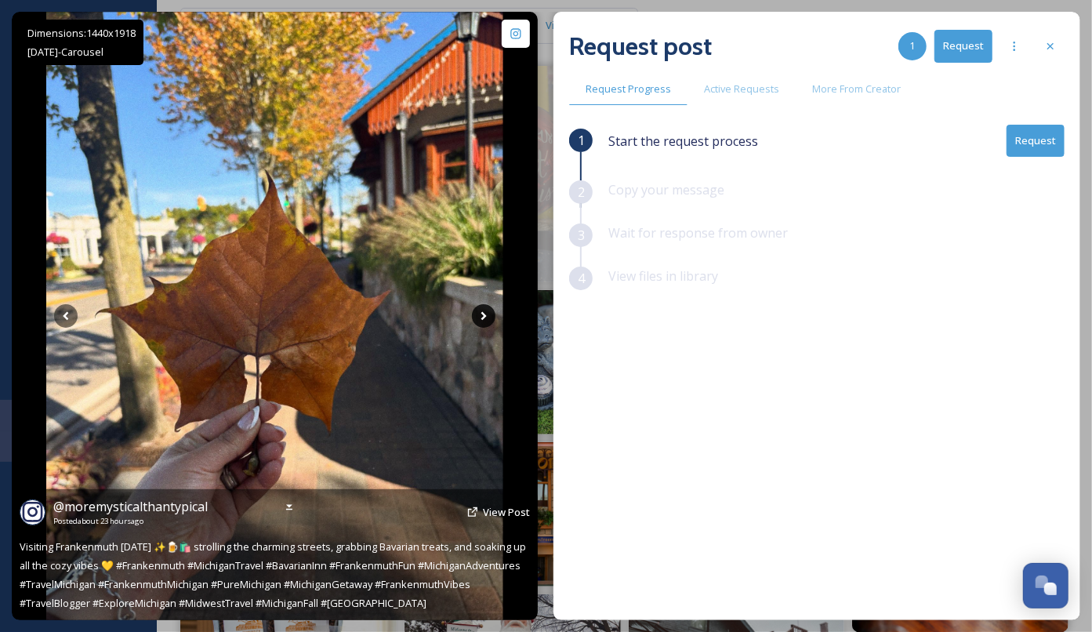
click at [484, 317] on icon at bounding box center [483, 316] width 5 height 9
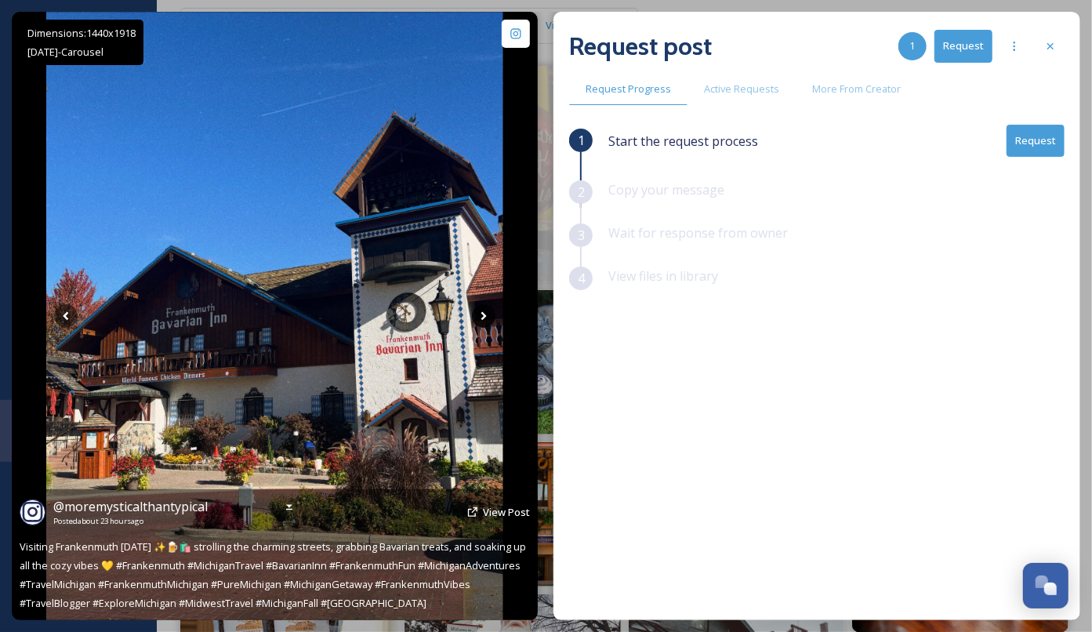
click at [485, 318] on icon at bounding box center [484, 316] width 24 height 24
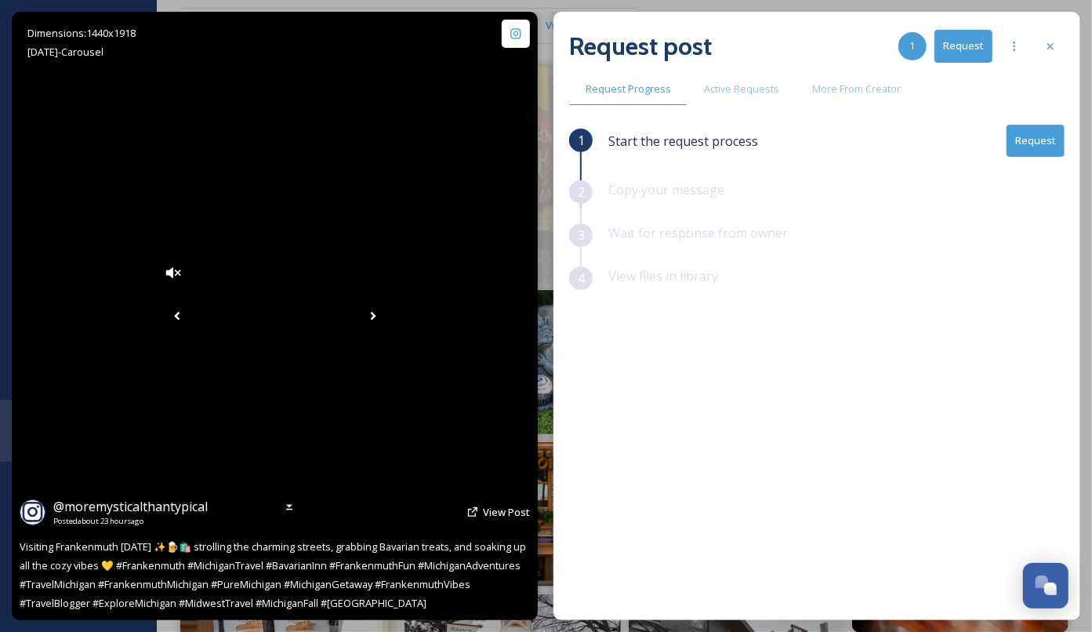
click at [376, 316] on icon at bounding box center [372, 316] width 5 height 9
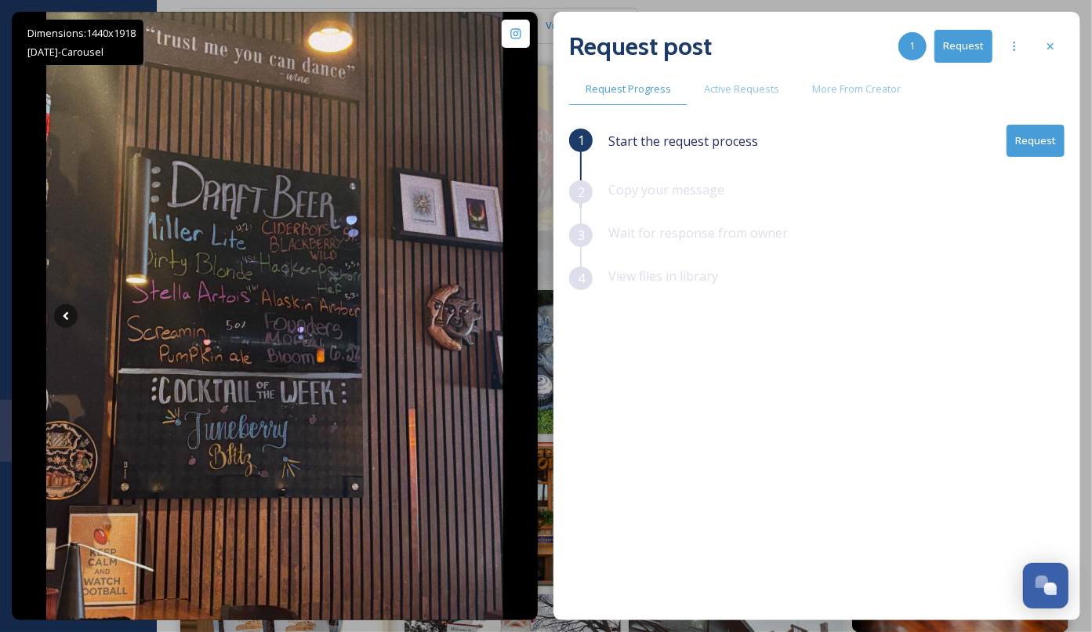
click at [1038, 144] on button "Request" at bounding box center [1036, 141] width 58 height 32
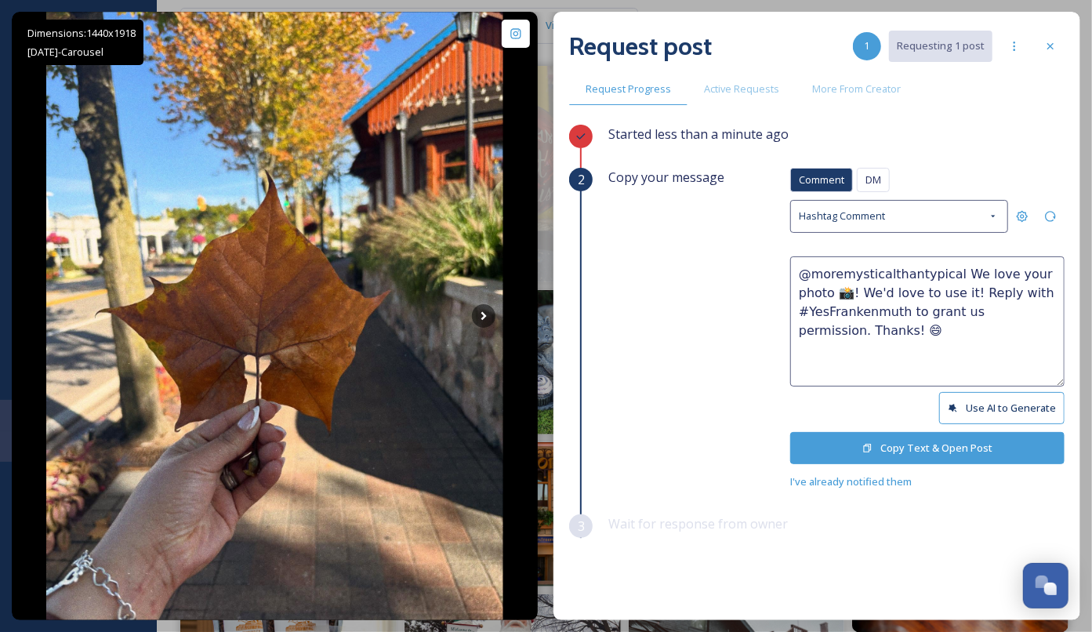
click at [830, 295] on textarea "@moremysticalthantypical We love your photo 📸! We'd love to use it! Reply with …" at bounding box center [927, 321] width 274 height 130
click at [967, 289] on textarea "@moremysticalthantypical We love your photos 📸! We'd love to use it! Reply with…" at bounding box center [927, 321] width 274 height 130
type textarea "@moremysticalthantypical We love your photos 📸! We'd love to use them! Reply wi…"
click at [957, 454] on button "Copy Text & Open Post" at bounding box center [927, 448] width 274 height 32
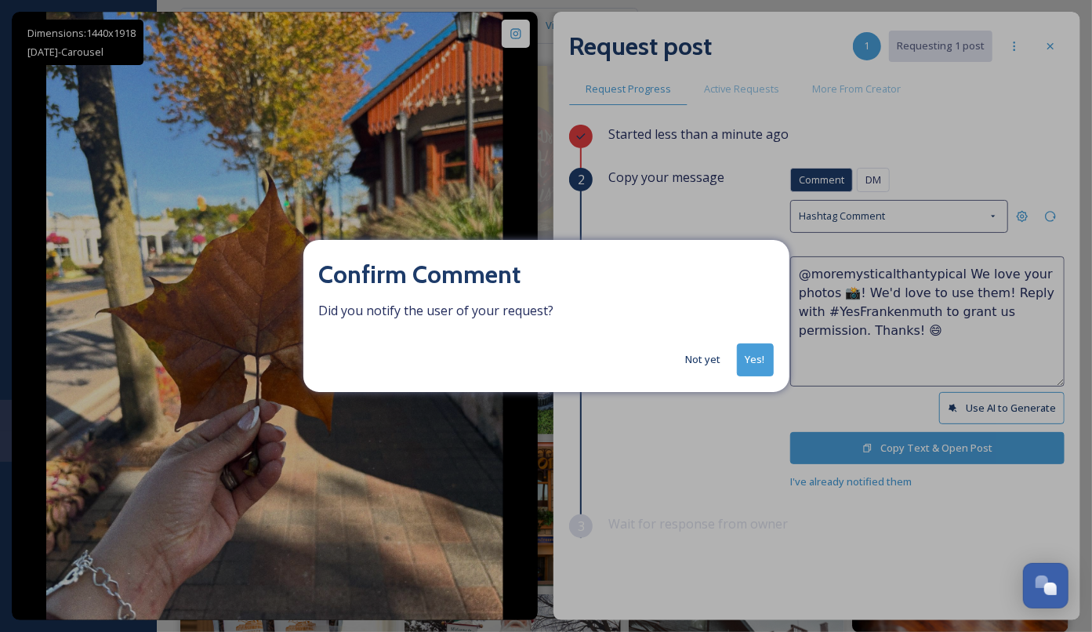
click at [756, 363] on button "Yes!" at bounding box center [755, 359] width 37 height 32
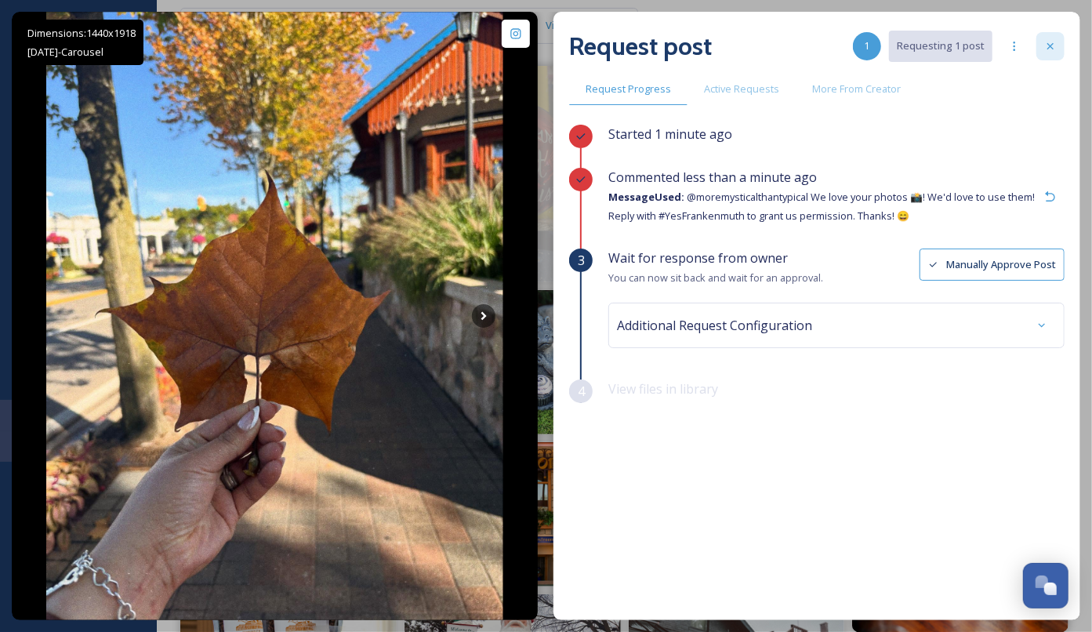
click at [1054, 54] on div at bounding box center [1051, 46] width 28 height 28
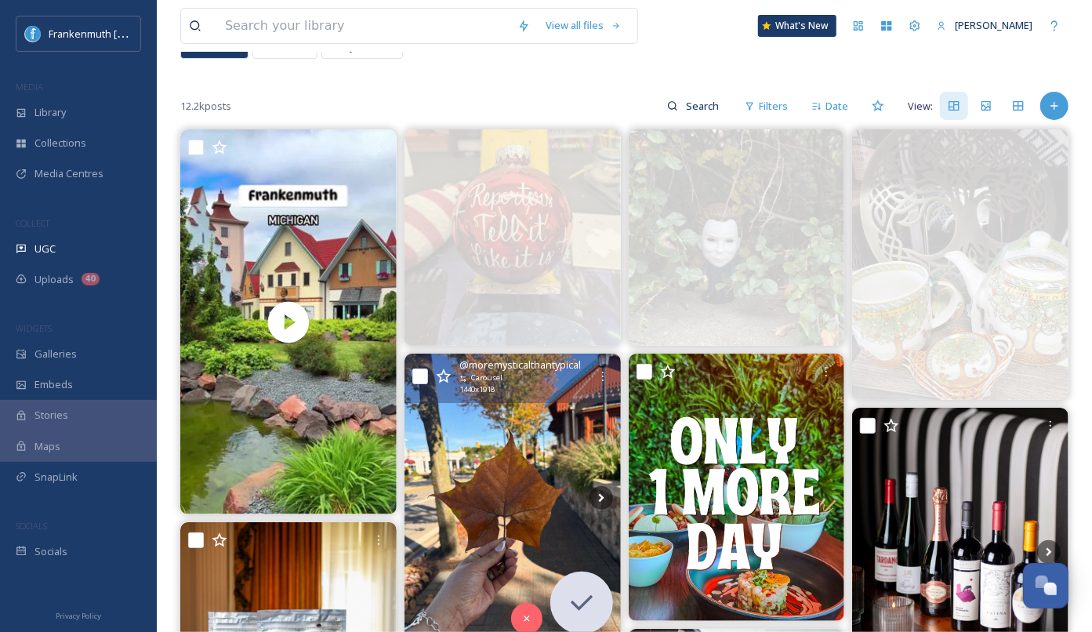
scroll to position [111, 0]
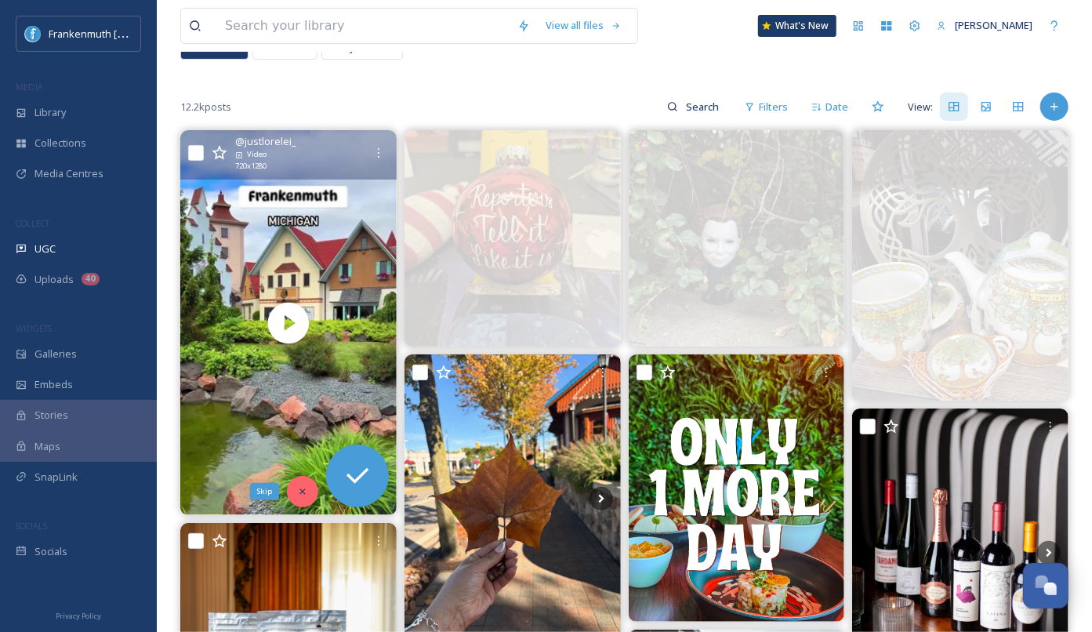
click at [296, 491] on div "Skip" at bounding box center [302, 491] width 31 height 31
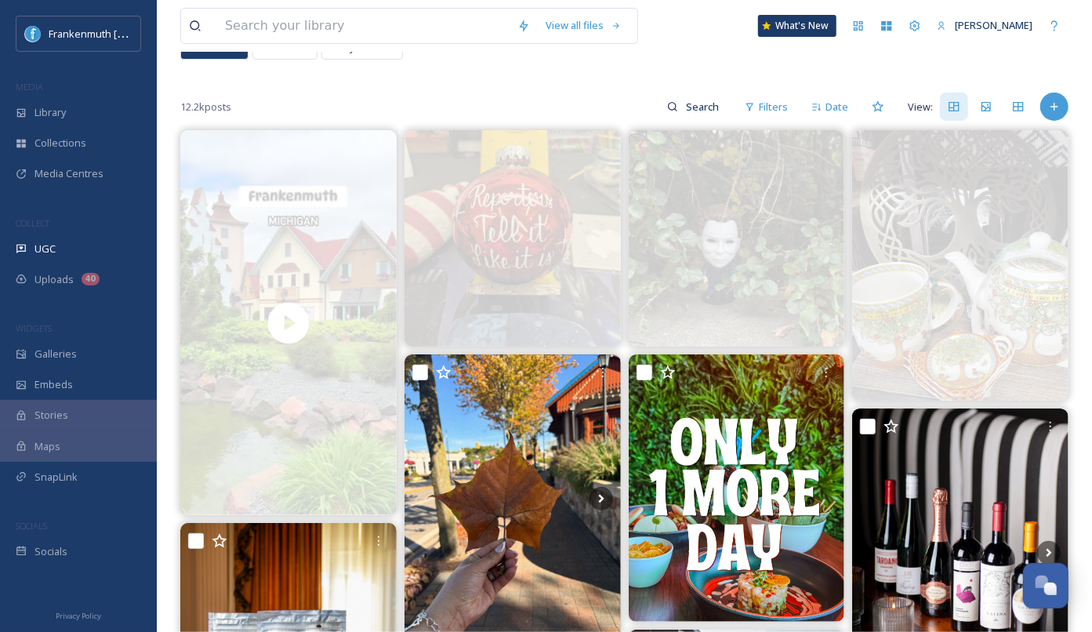
click at [373, 91] on div "12.2k posts Filters Date View:" at bounding box center [624, 106] width 888 height 31
click at [91, 241] on div "UGC" at bounding box center [78, 249] width 157 height 31
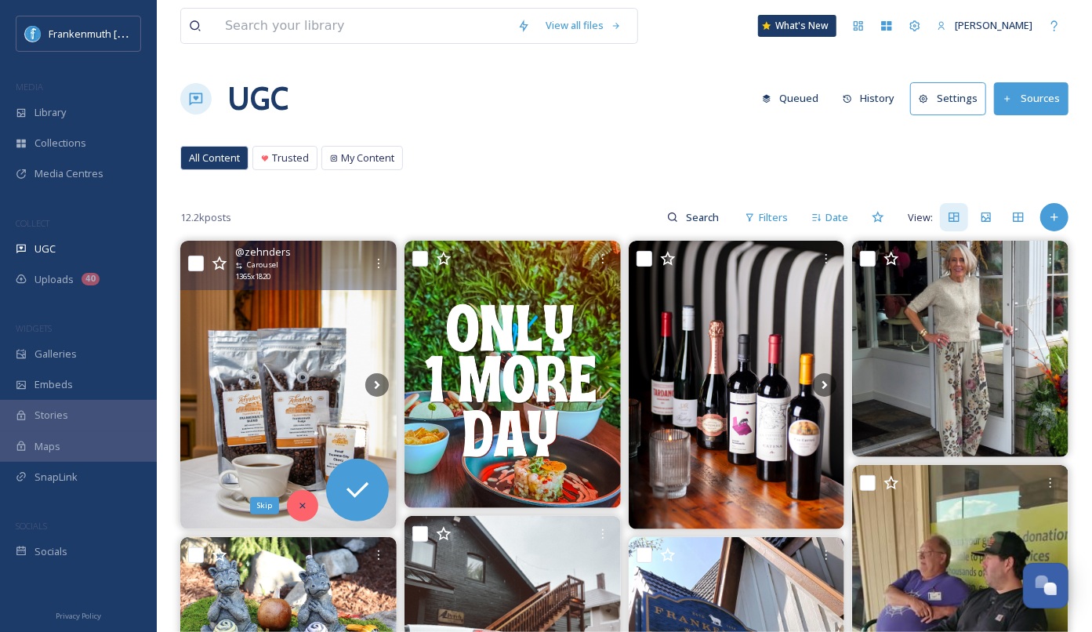
click at [300, 503] on icon at bounding box center [302, 505] width 11 height 11
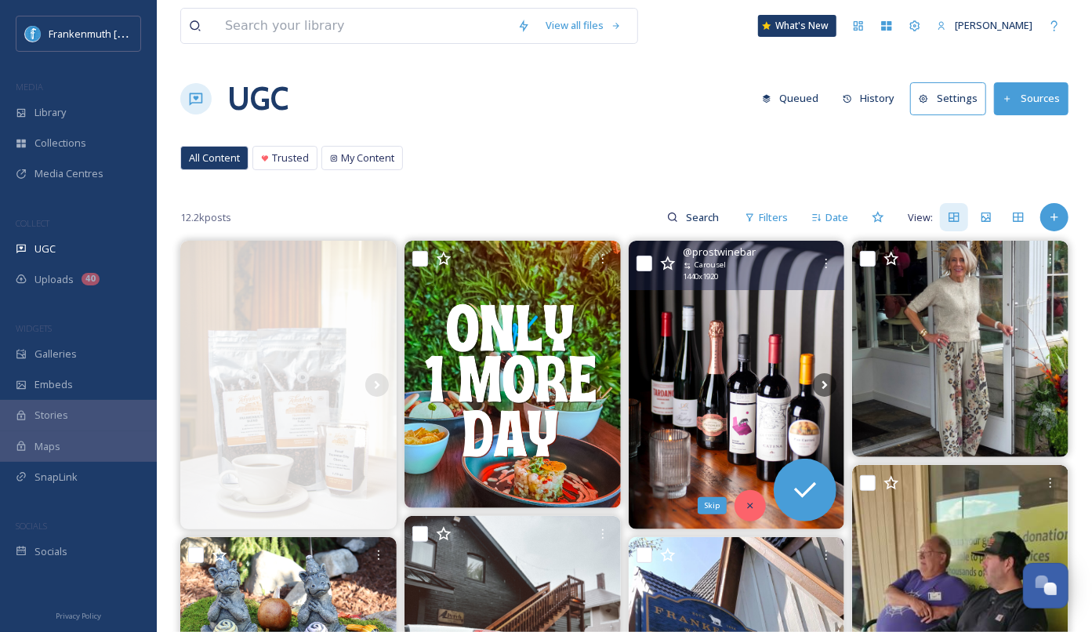
click at [753, 509] on icon at bounding box center [750, 505] width 11 height 11
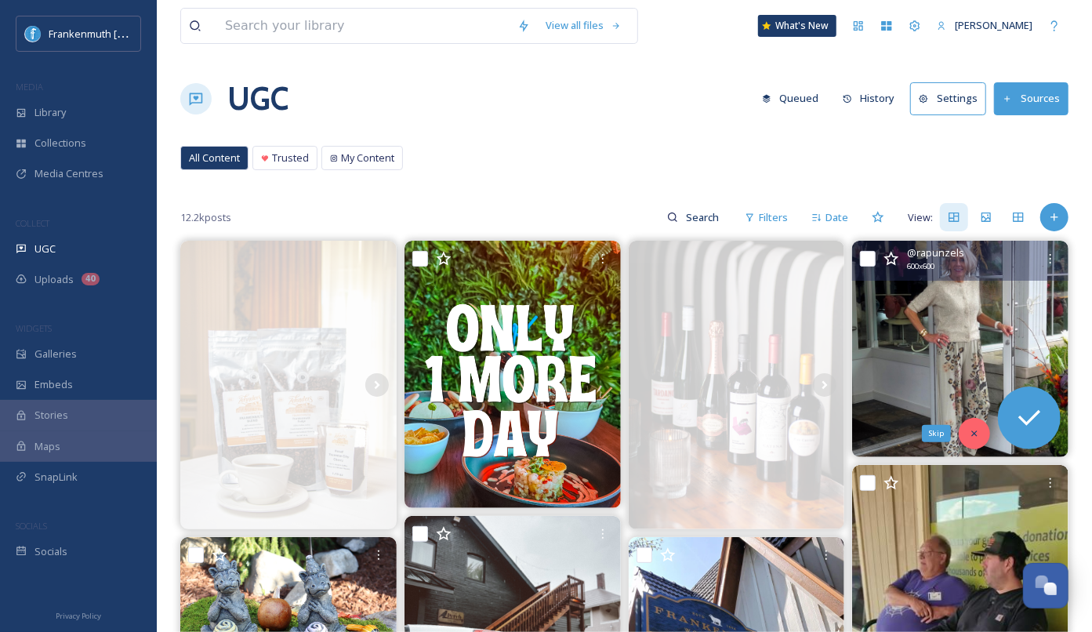
click at [971, 436] on icon at bounding box center [974, 433] width 11 height 11
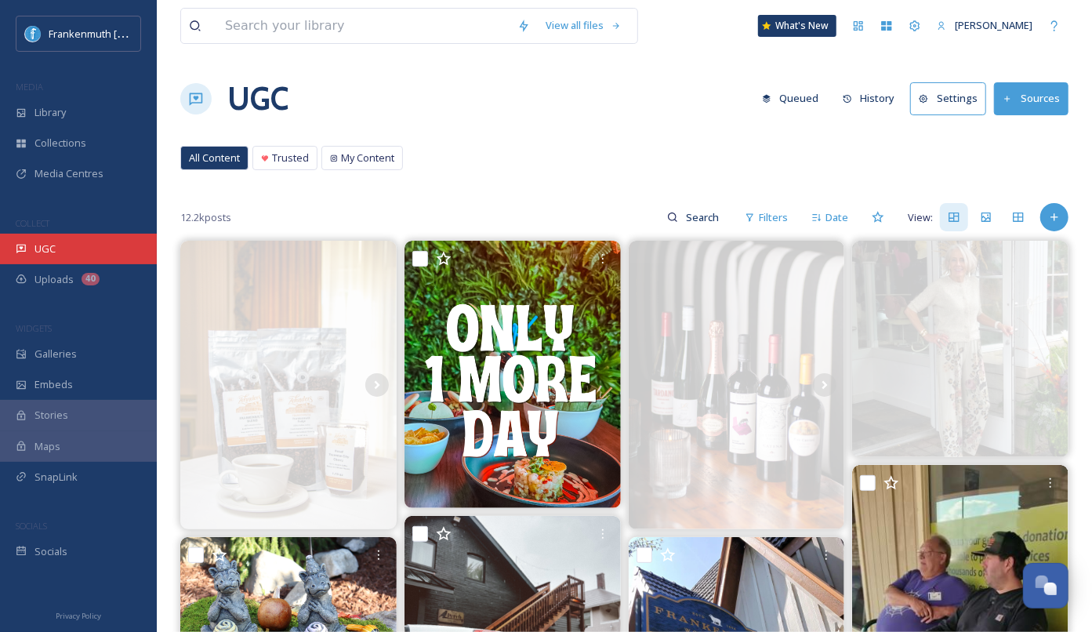
click at [70, 252] on div "UGC" at bounding box center [78, 249] width 157 height 31
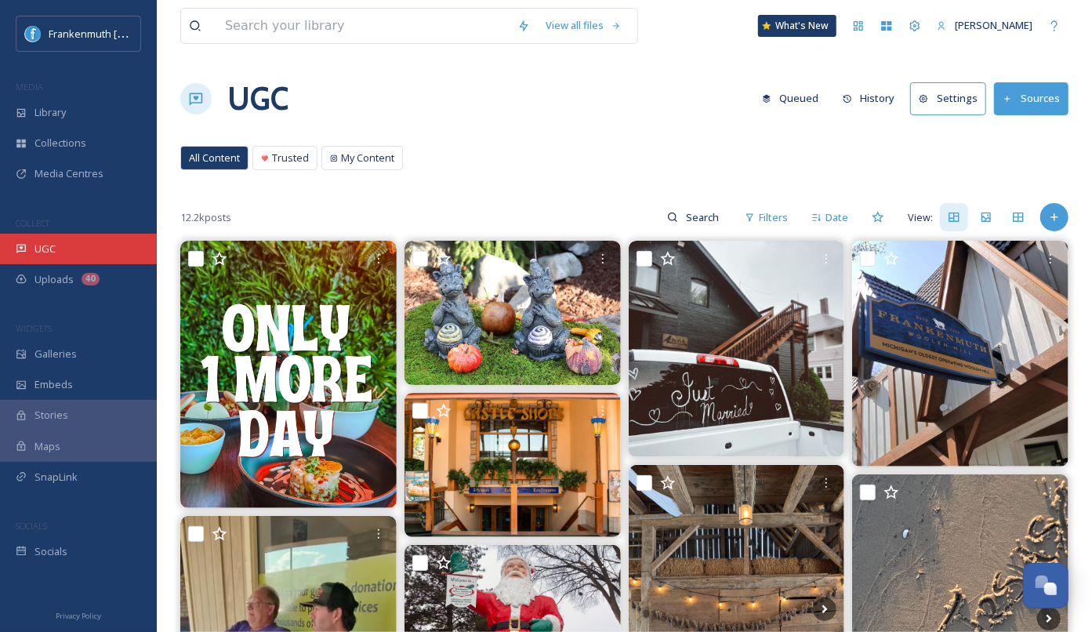
click at [110, 234] on div "UGC" at bounding box center [78, 249] width 157 height 31
click at [93, 260] on div "UGC" at bounding box center [78, 249] width 157 height 31
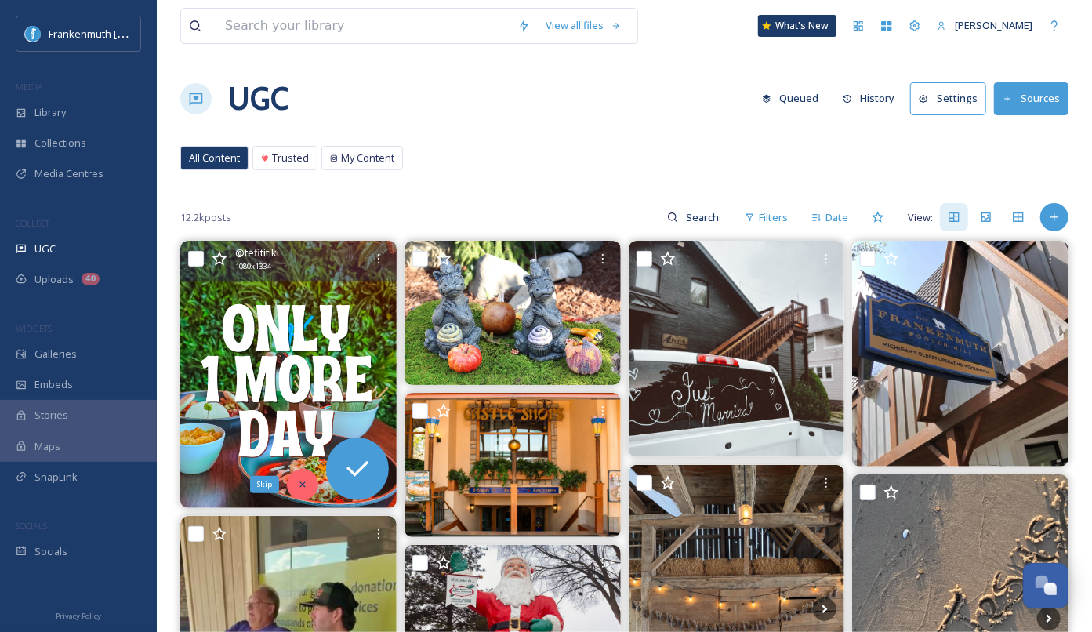
click at [298, 487] on icon at bounding box center [302, 484] width 11 height 11
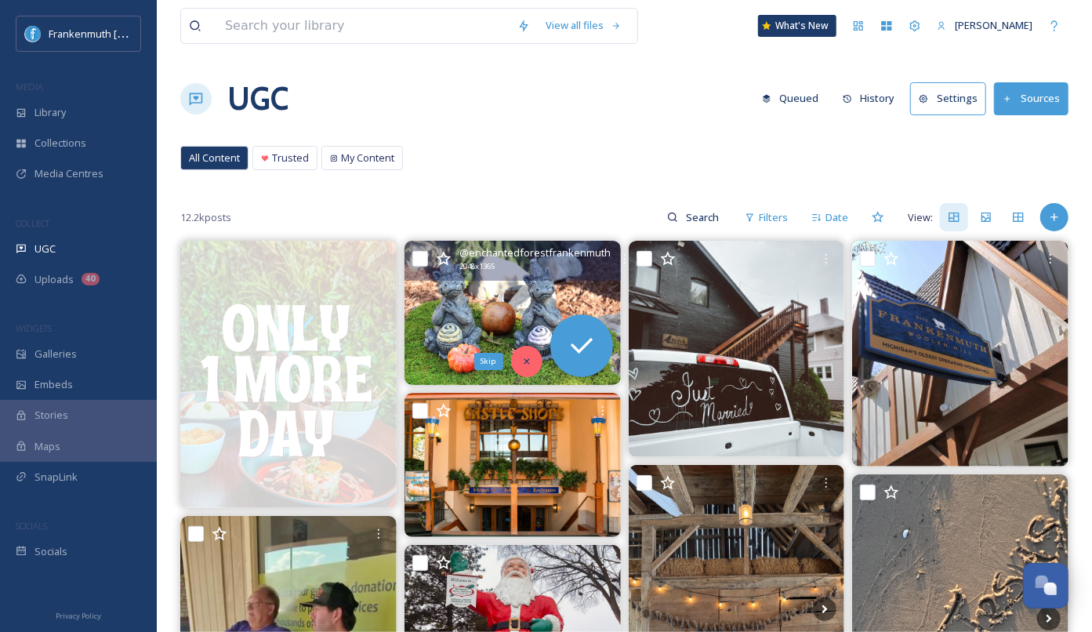
click at [529, 350] on div "Skip" at bounding box center [526, 361] width 31 height 31
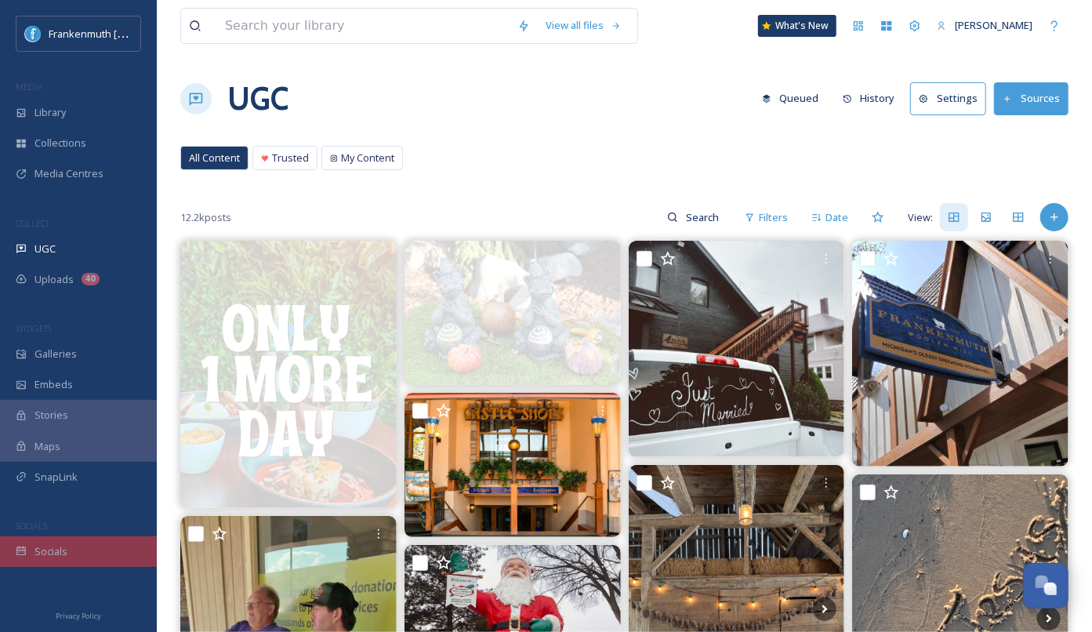
click at [82, 547] on div "Socials" at bounding box center [78, 551] width 157 height 31
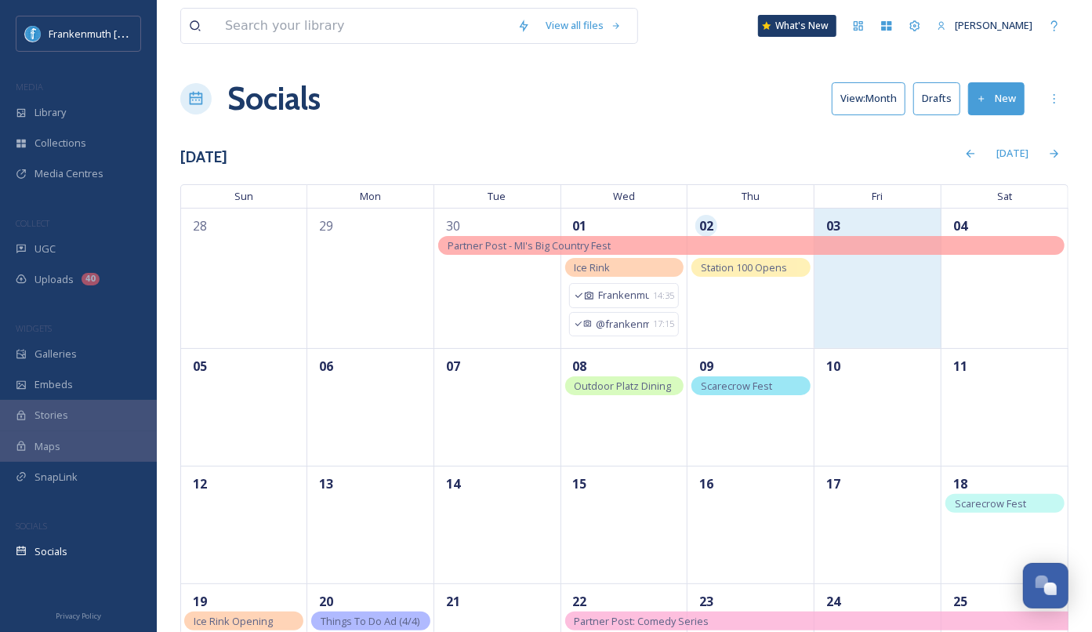
click at [873, 296] on div "03" at bounding box center [878, 278] width 127 height 140
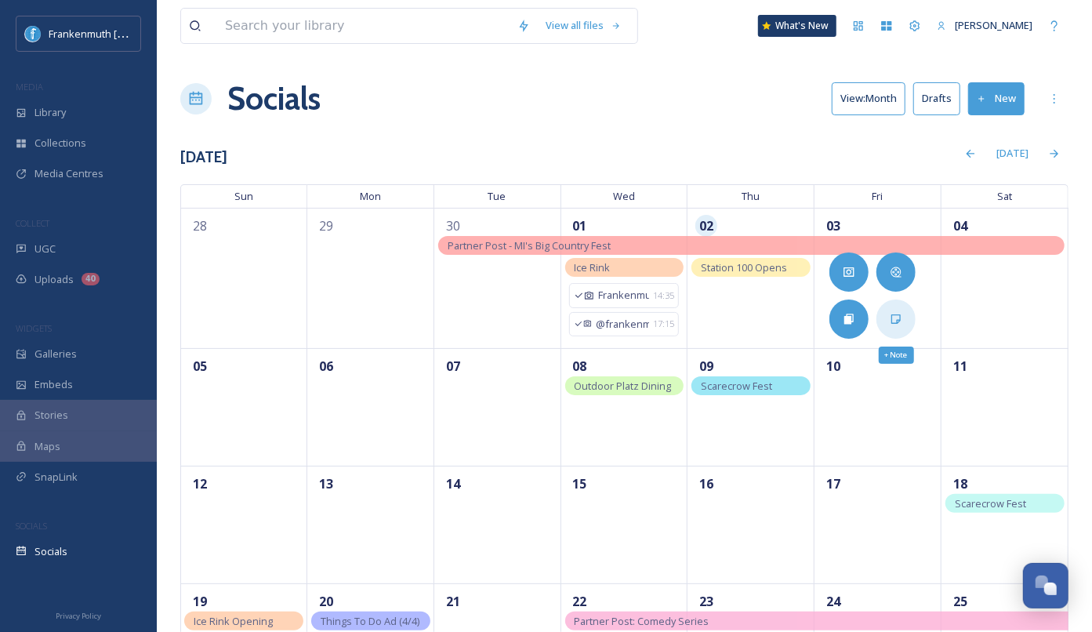
click at [895, 330] on div "+ Note" at bounding box center [896, 319] width 39 height 39
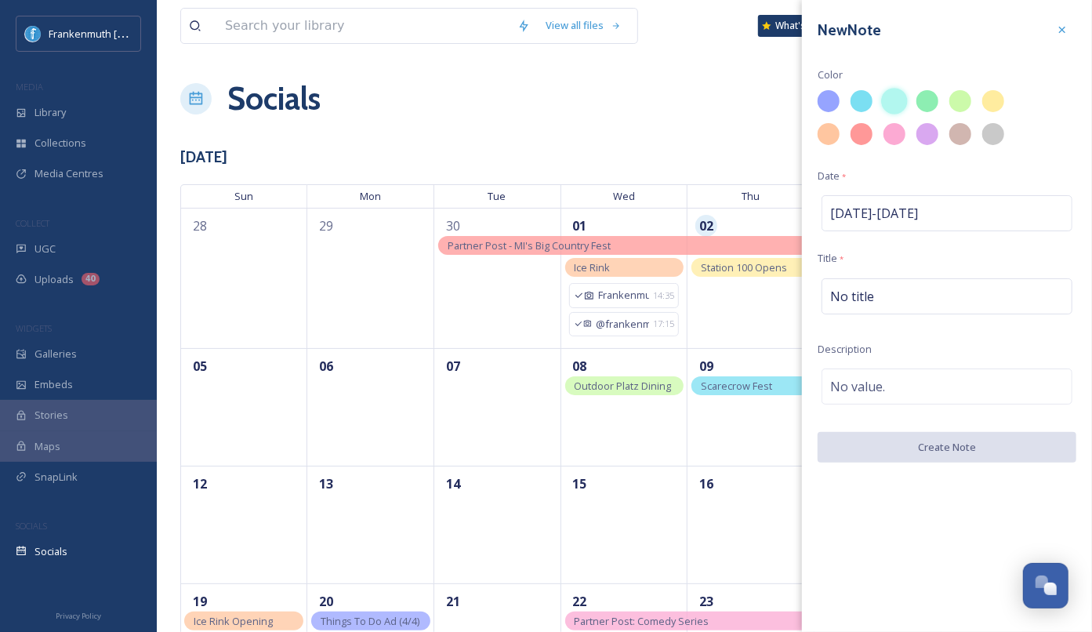
click at [886, 102] on div at bounding box center [894, 101] width 27 height 27
click at [877, 300] on div "No title" at bounding box center [947, 296] width 251 height 36
type input "N"
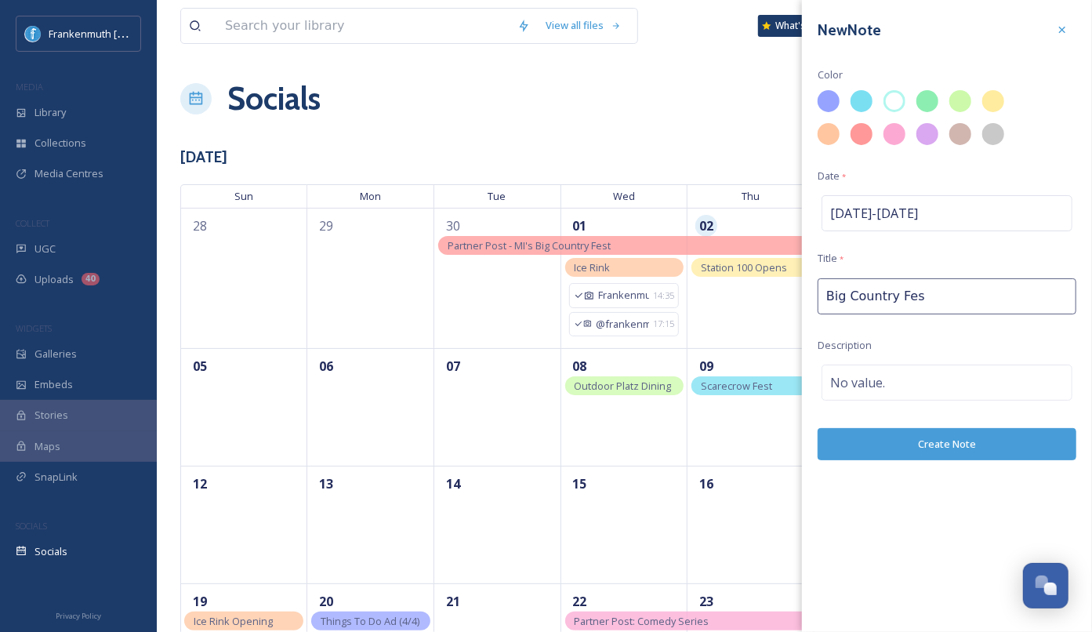
type input "Big Country Fest"
click at [1033, 452] on button "Create Note" at bounding box center [947, 444] width 259 height 32
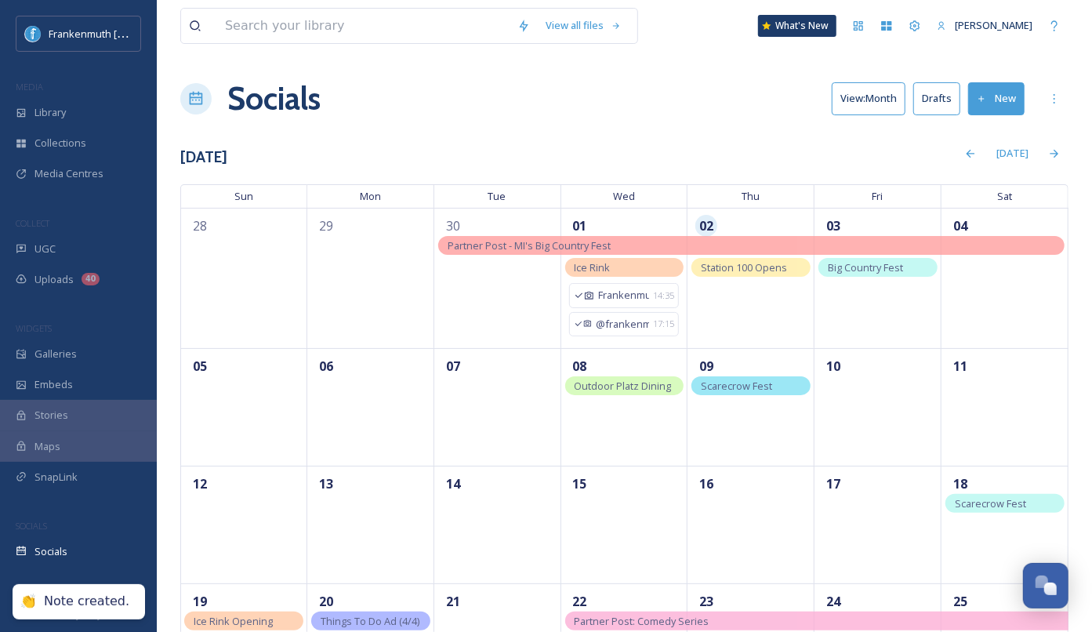
click at [702, 144] on div "[DATE]" at bounding box center [647, 153] width 841 height 31
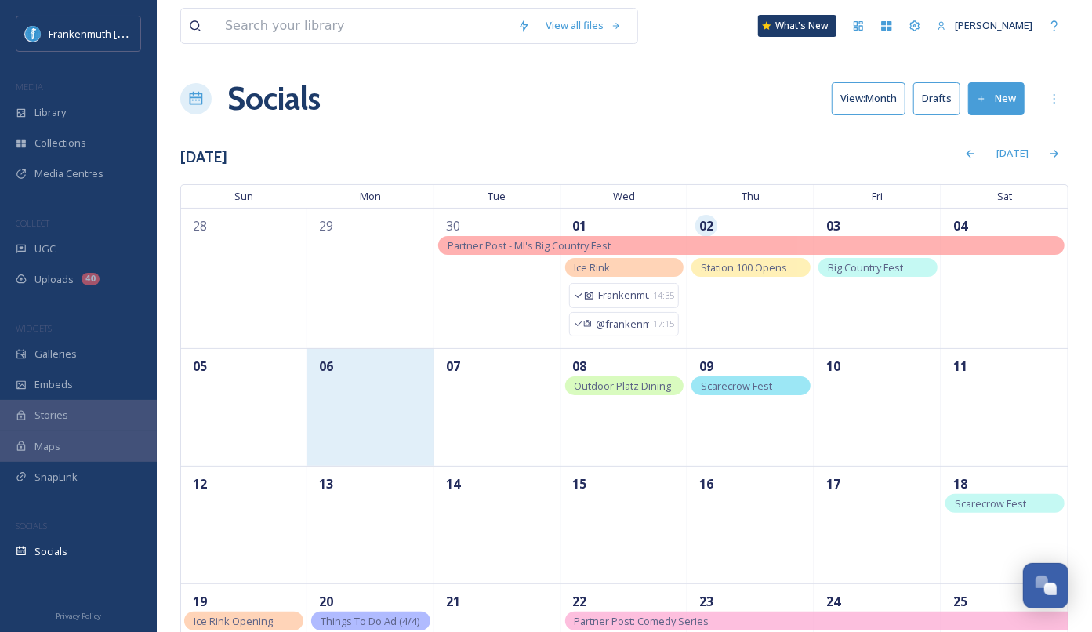
click at [402, 416] on div "06" at bounding box center [370, 407] width 127 height 118
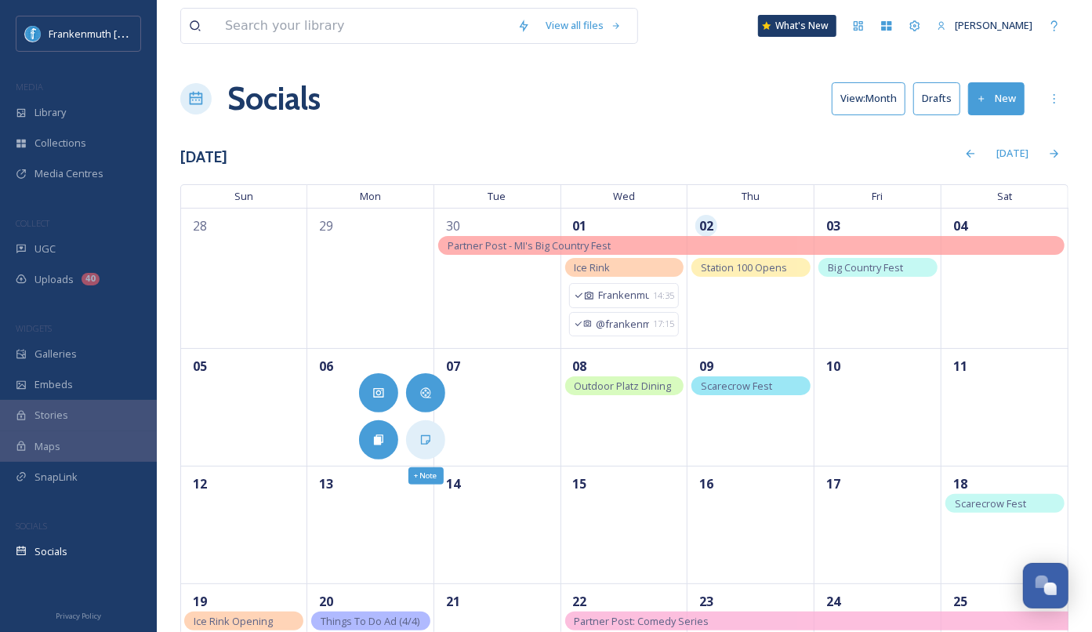
click at [419, 438] on icon at bounding box center [425, 440] width 13 height 13
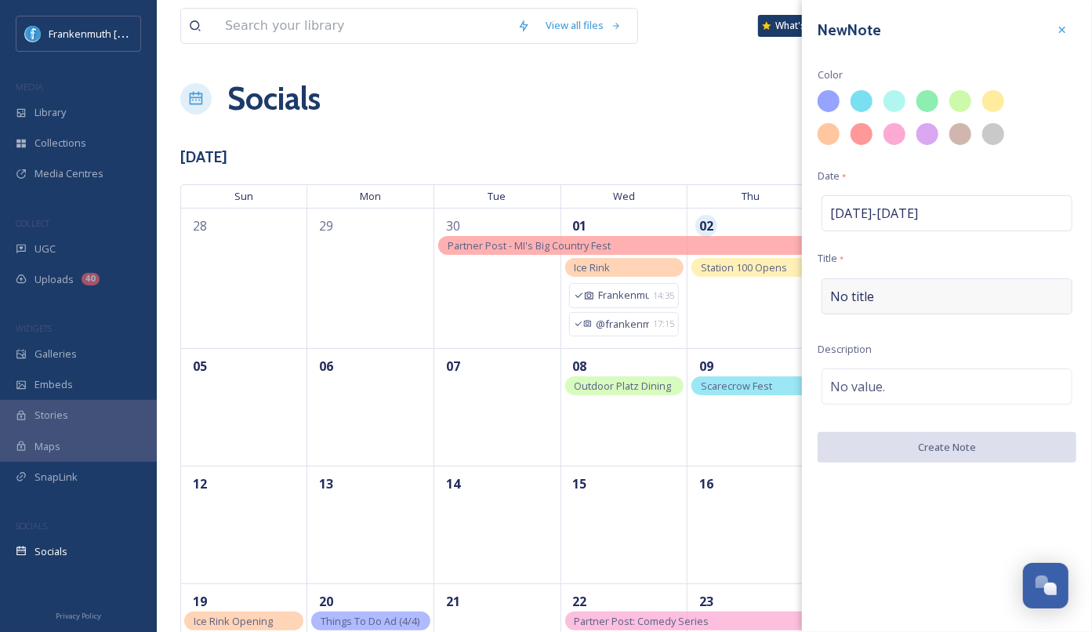
click at [919, 300] on div "No title" at bounding box center [947, 296] width 251 height 36
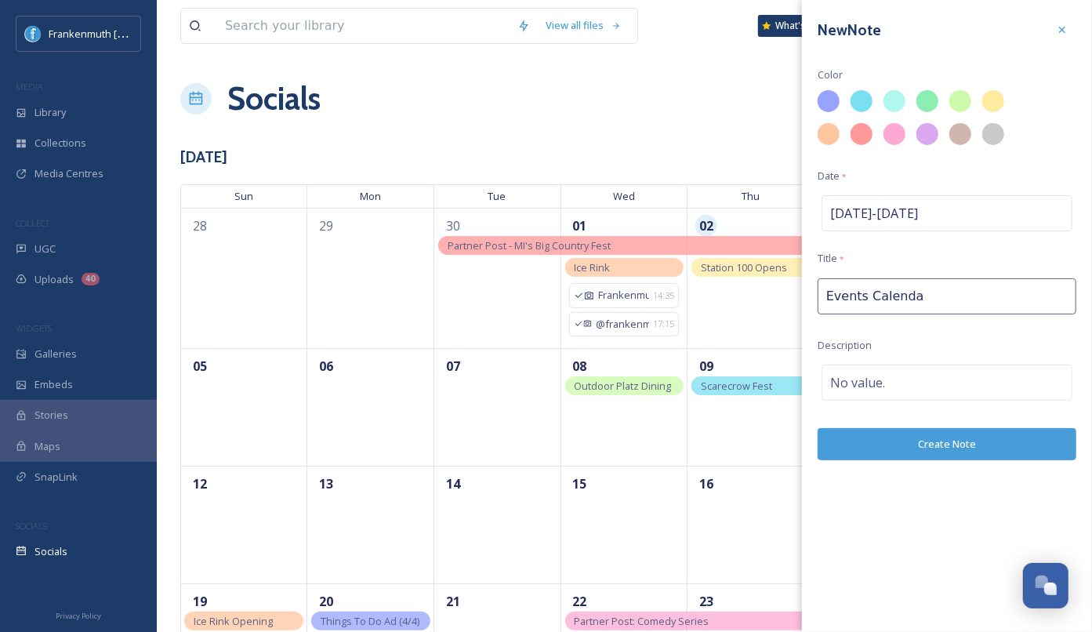
type input "Events Calendar"
click at [995, 99] on div at bounding box center [993, 101] width 27 height 27
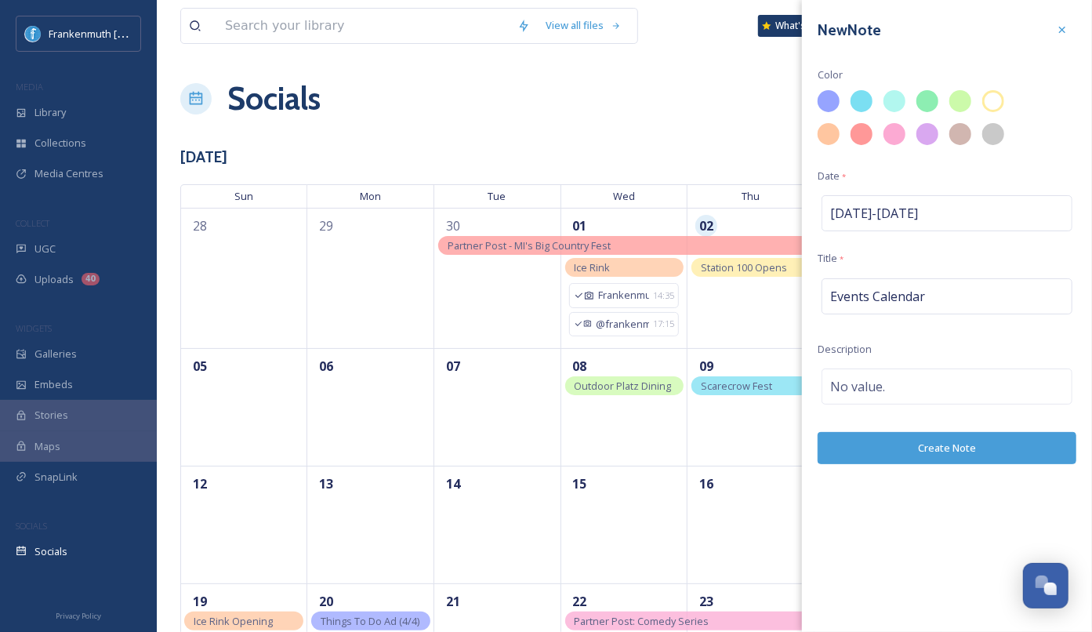
click at [979, 448] on button "Create Note" at bounding box center [947, 448] width 259 height 32
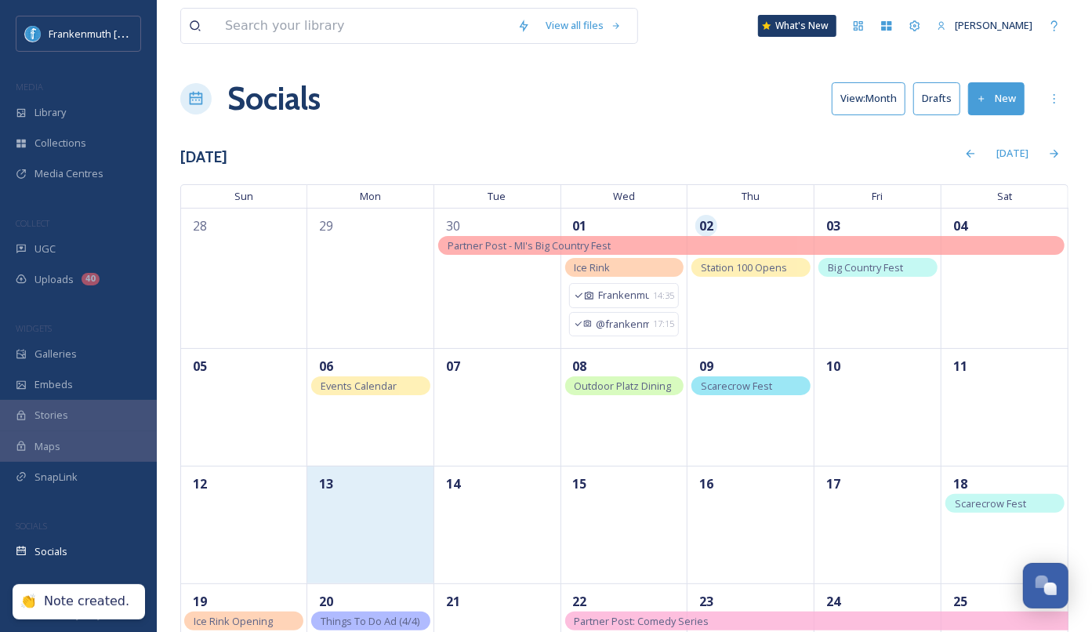
click at [358, 507] on div "13" at bounding box center [370, 525] width 127 height 118
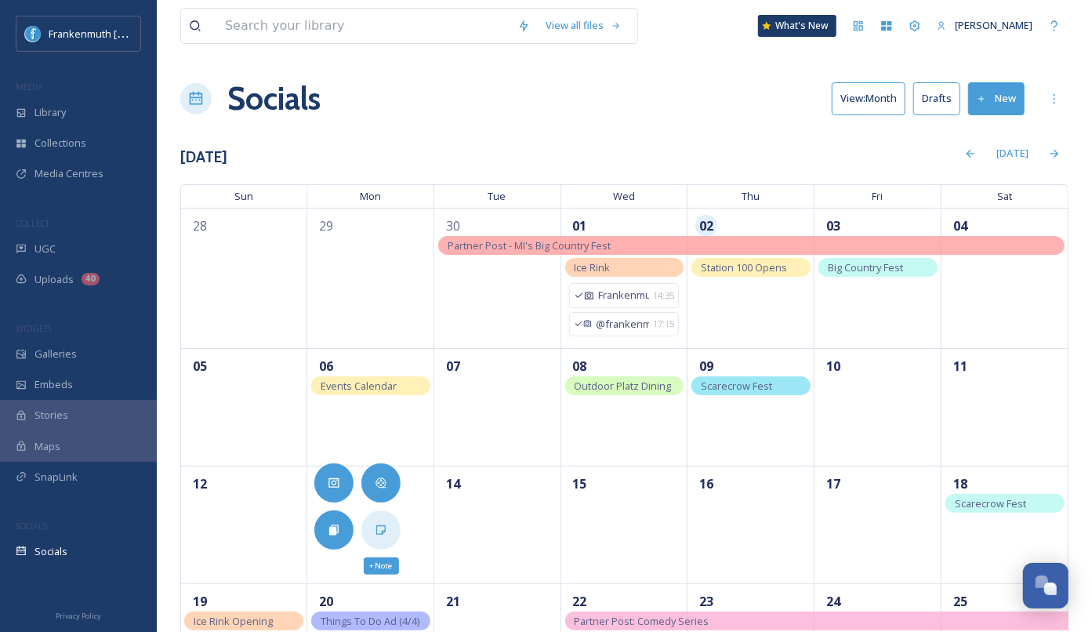
click at [389, 530] on div "+ Note" at bounding box center [380, 529] width 39 height 39
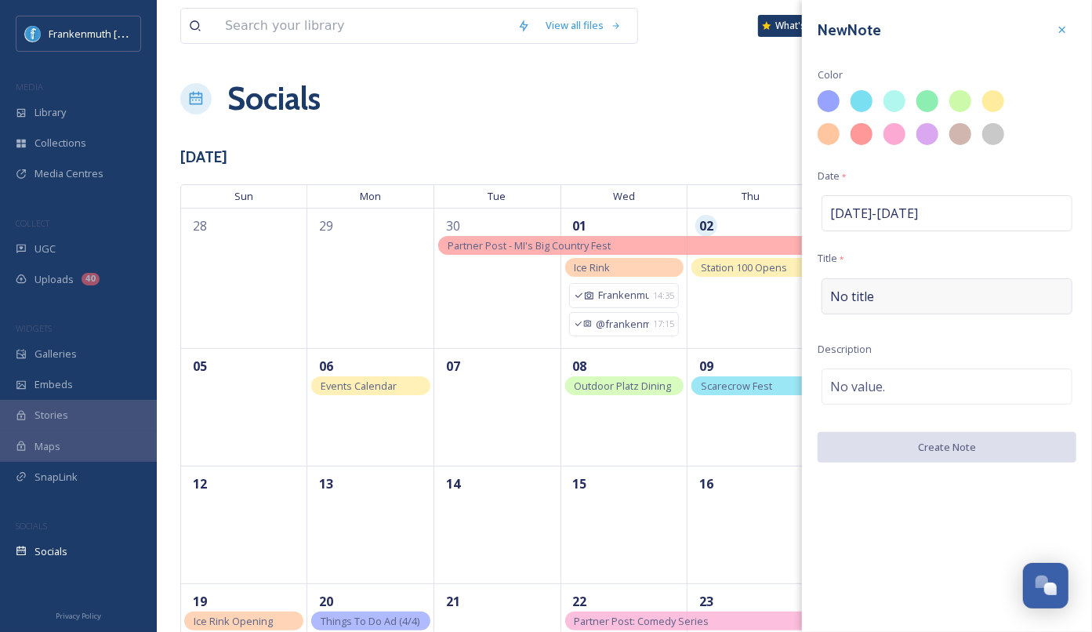
click at [891, 302] on div "No title" at bounding box center [947, 296] width 251 height 36
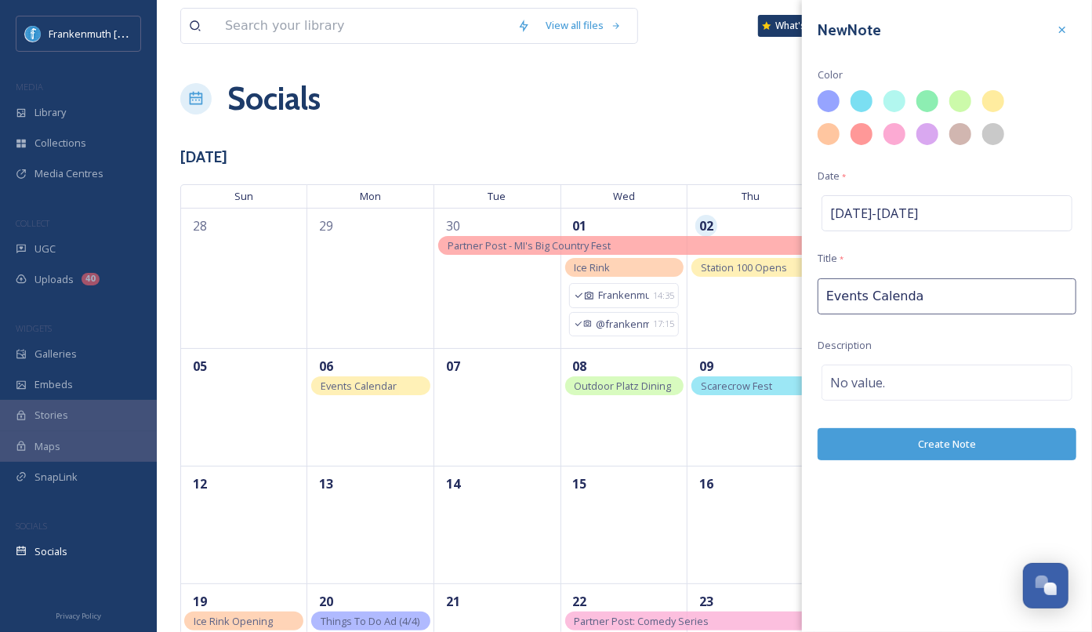
type input "Events Calendar"
click at [996, 100] on div at bounding box center [993, 101] width 27 height 27
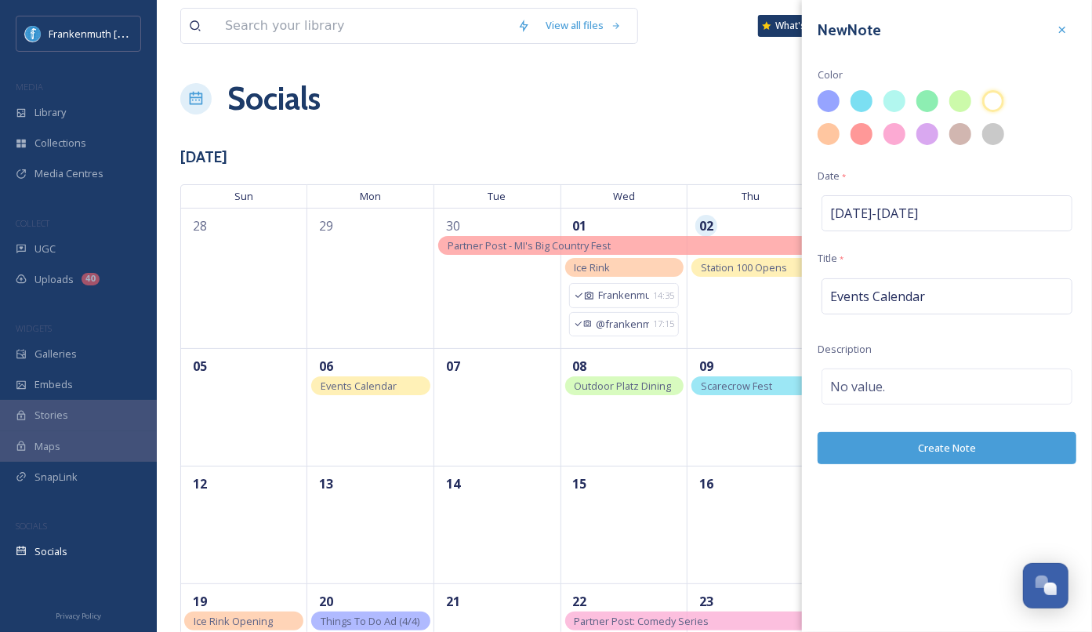
click at [988, 445] on button "Create Note" at bounding box center [947, 448] width 259 height 32
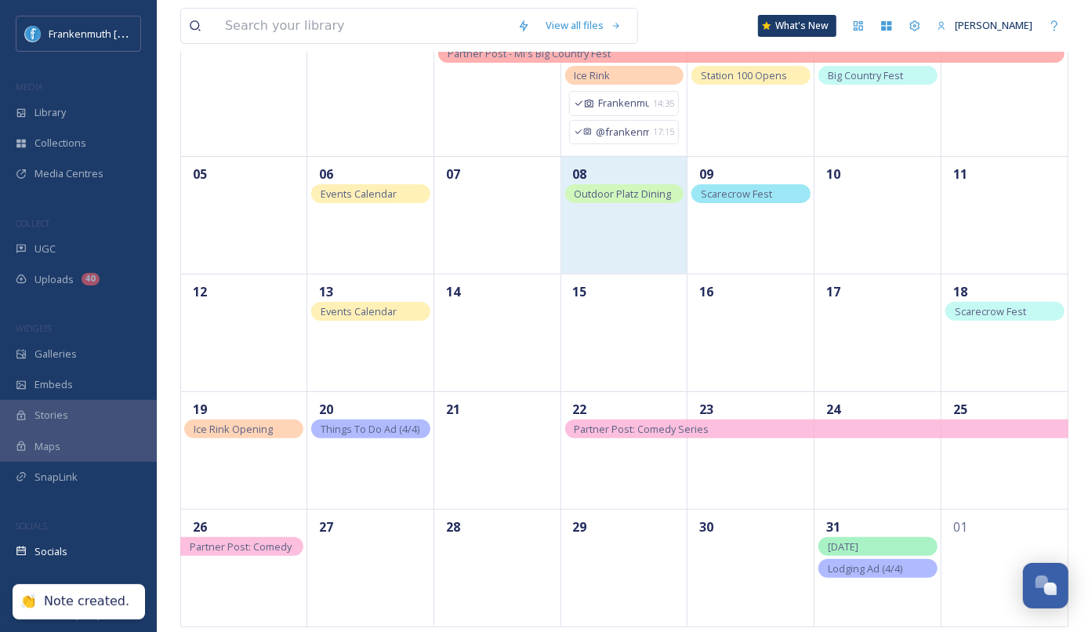
scroll to position [198, 0]
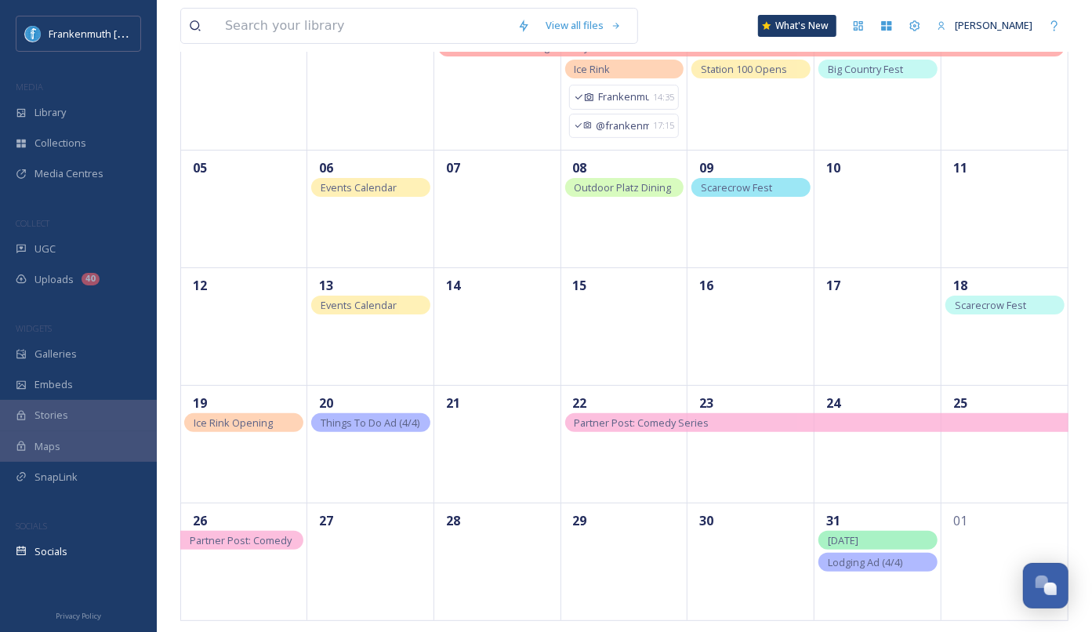
click at [407, 424] on span "Things To Do Ad (4/4)" at bounding box center [370, 423] width 99 height 14
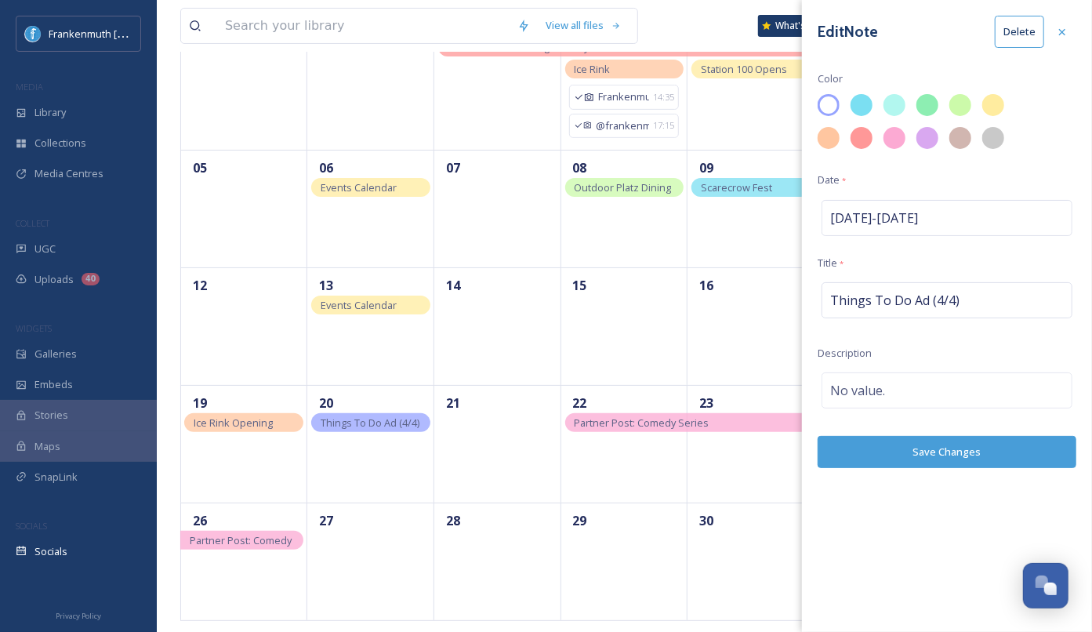
click at [1029, 31] on button "Delete" at bounding box center [1019, 32] width 49 height 32
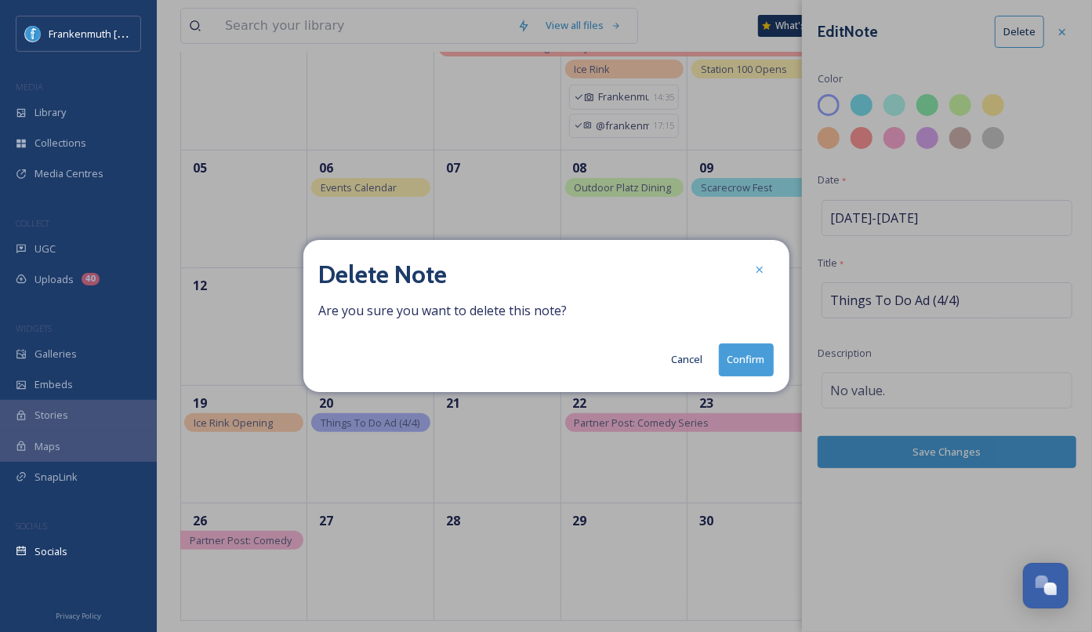
click at [753, 361] on button "Confirm" at bounding box center [746, 359] width 55 height 32
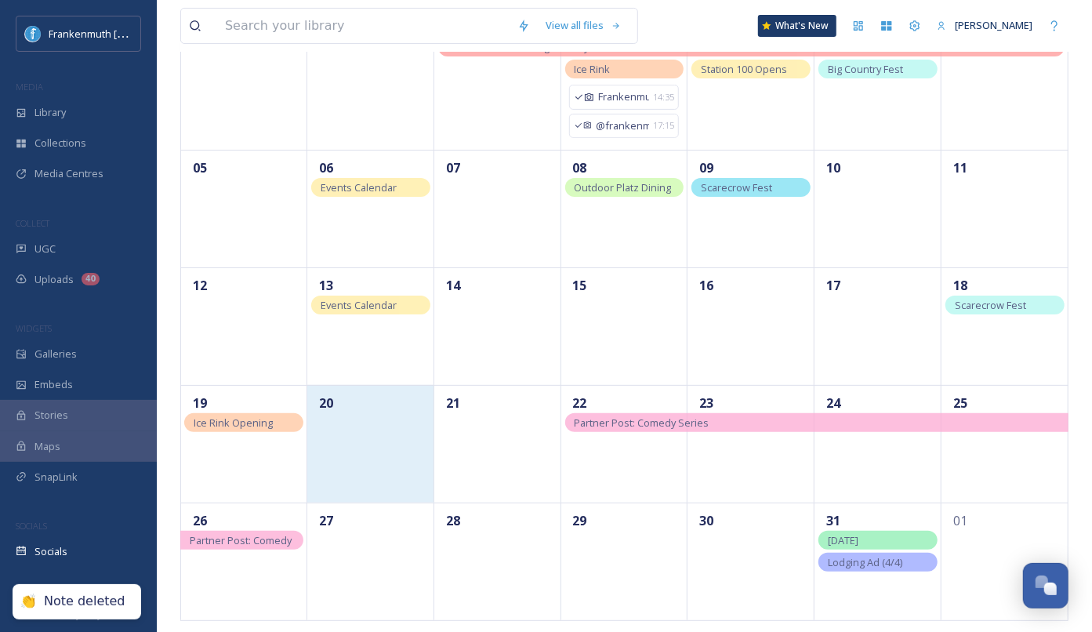
click at [408, 454] on div "20" at bounding box center [370, 444] width 127 height 118
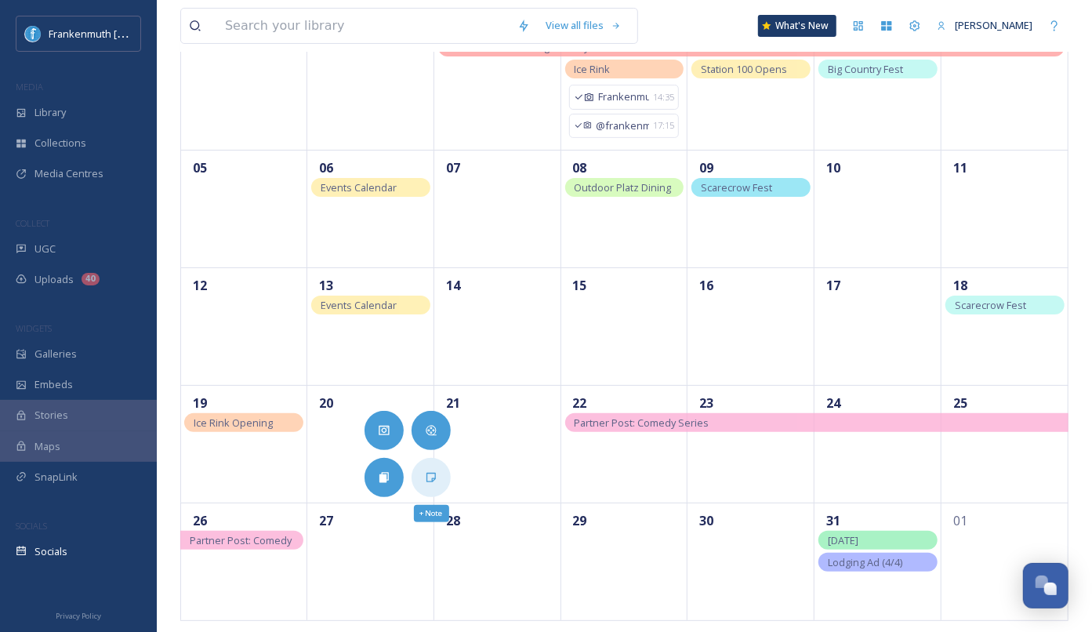
click at [434, 484] on div "+ Note" at bounding box center [431, 477] width 39 height 39
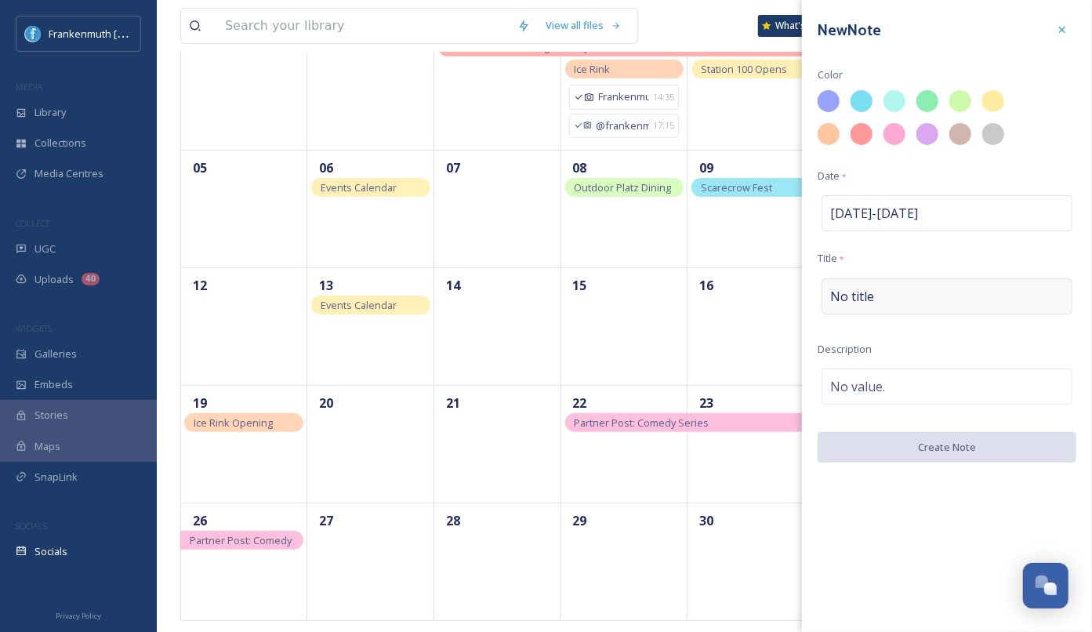
click at [865, 300] on span "No title" at bounding box center [852, 296] width 44 height 19
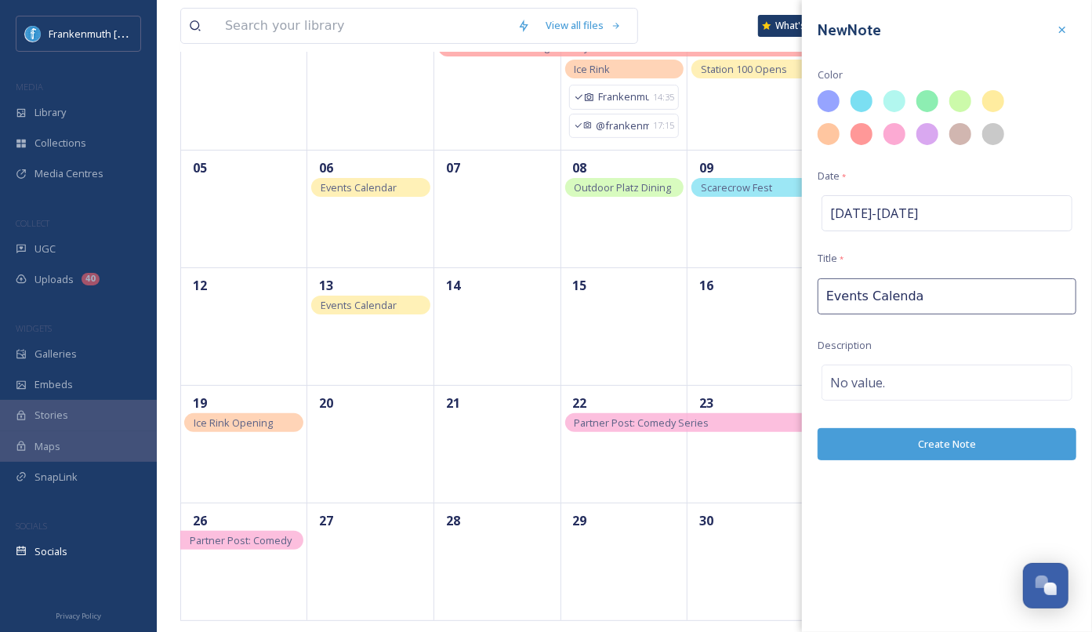
type input "Events Calendar"
click at [995, 100] on div at bounding box center [993, 101] width 27 height 27
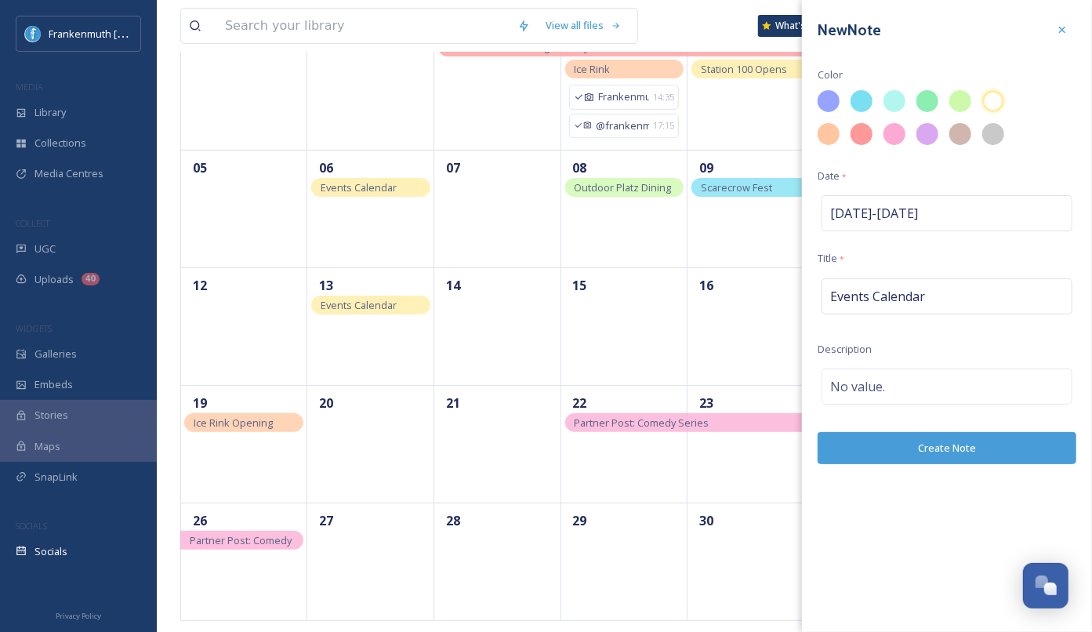
click at [971, 463] on div "New Note Color Date * Oct 20 - Oct 20 Title * Events Calendar Description No va…" at bounding box center [947, 240] width 290 height 480
click at [967, 444] on button "Create Note" at bounding box center [947, 448] width 259 height 32
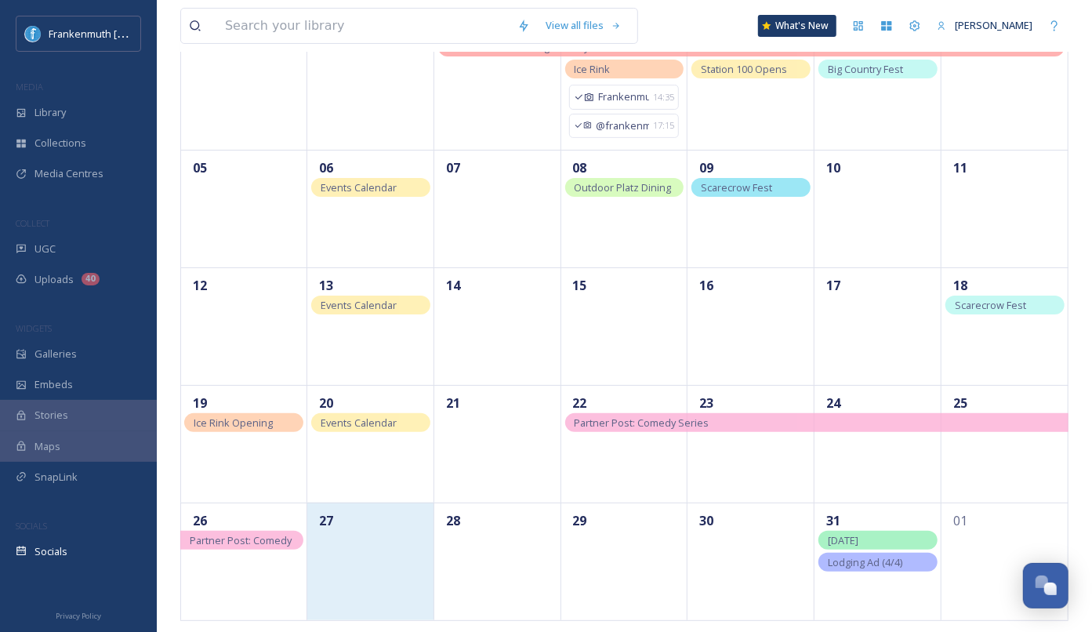
click at [391, 530] on div "27" at bounding box center [370, 562] width 127 height 118
click at [377, 580] on div "27" at bounding box center [370, 562] width 127 height 118
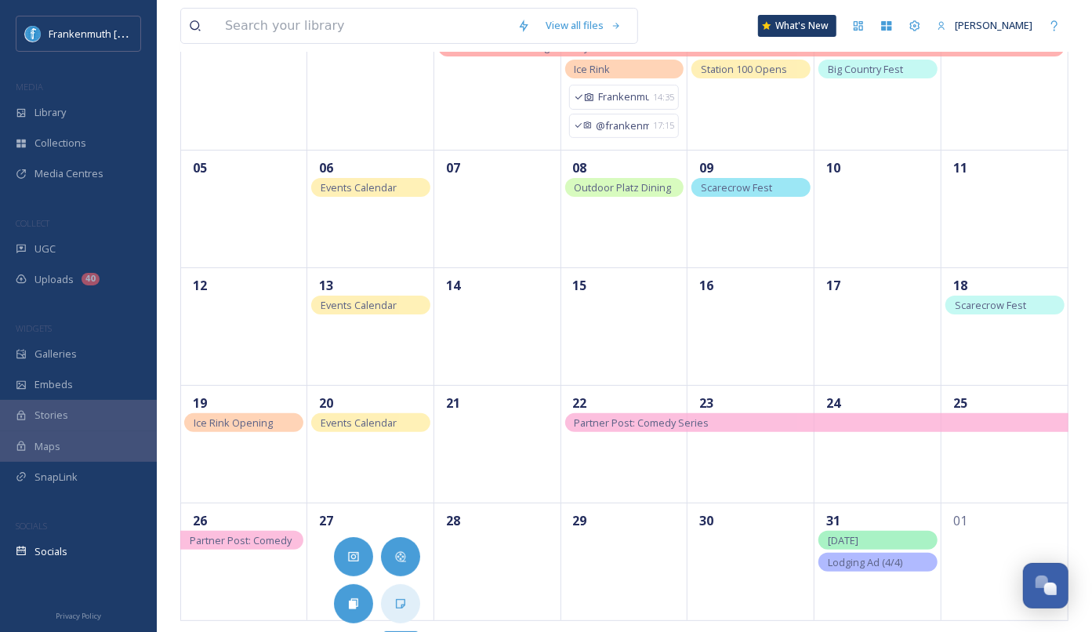
click at [398, 601] on icon at bounding box center [400, 603] width 13 height 13
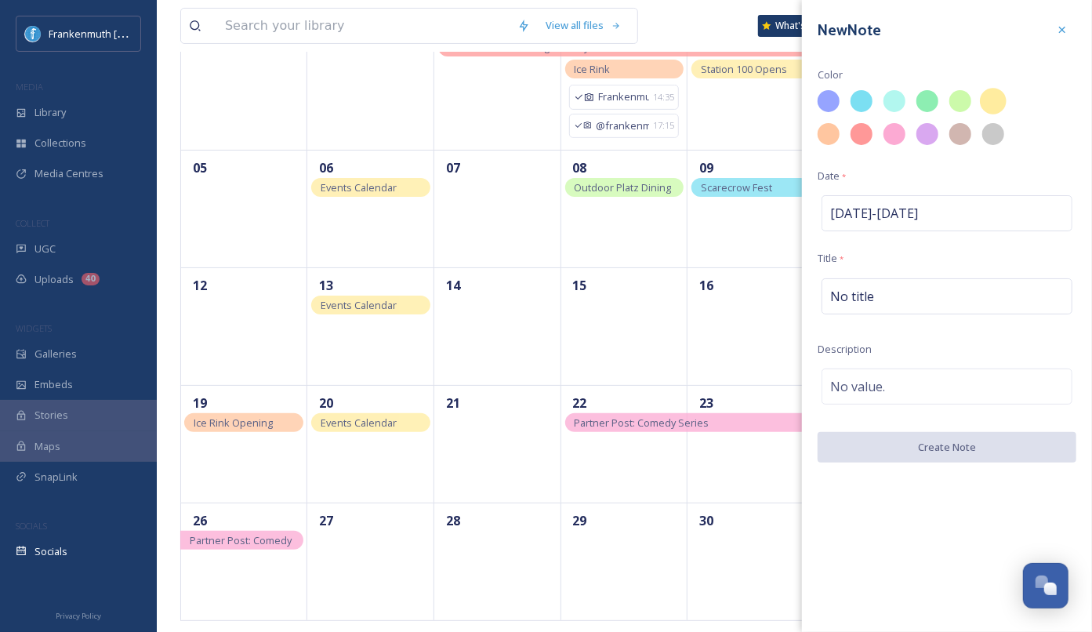
click at [995, 111] on div at bounding box center [993, 101] width 27 height 27
click at [909, 289] on div "No title" at bounding box center [947, 296] width 251 height 36
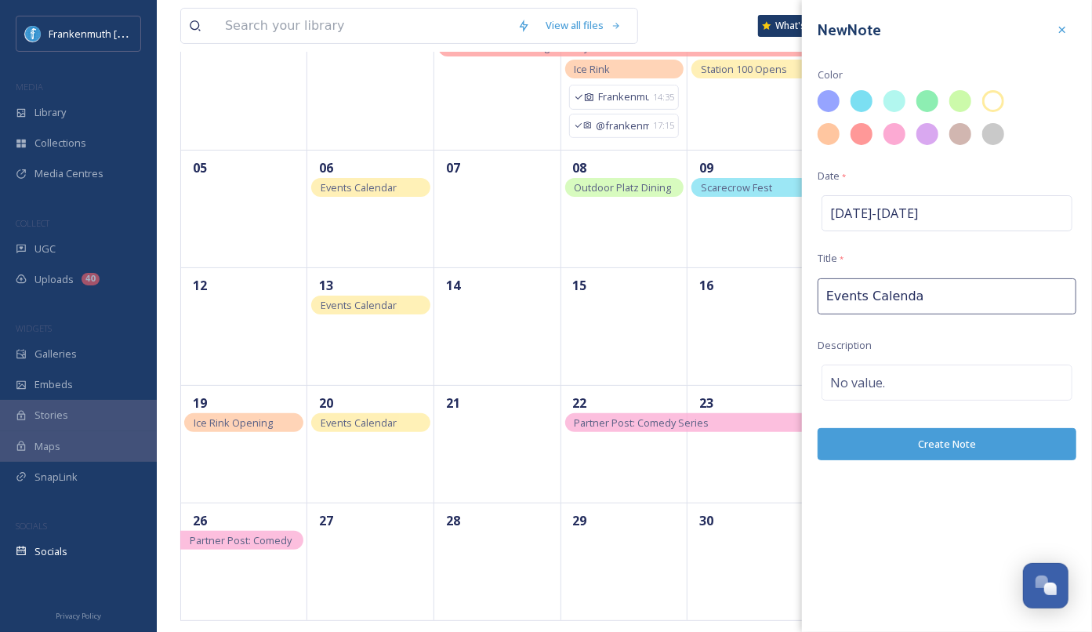
type input "Events Calendar"
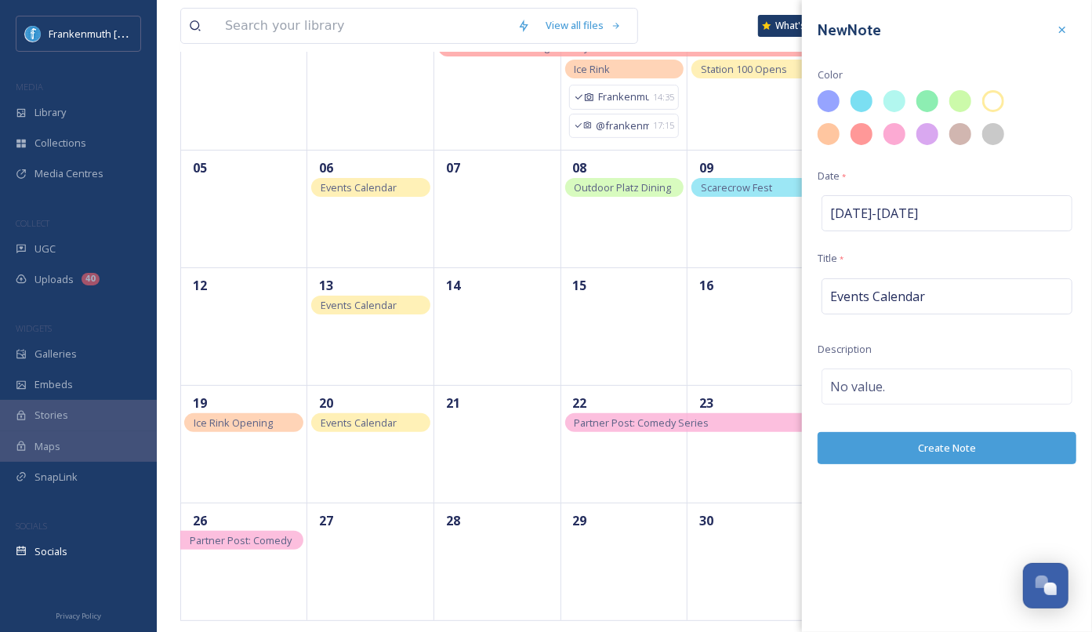
click at [950, 446] on button "Create Note" at bounding box center [947, 448] width 259 height 32
